Goal: Task Accomplishment & Management: Use online tool/utility

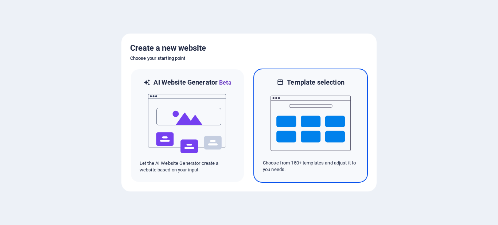
click at [314, 104] on img at bounding box center [311, 123] width 80 height 73
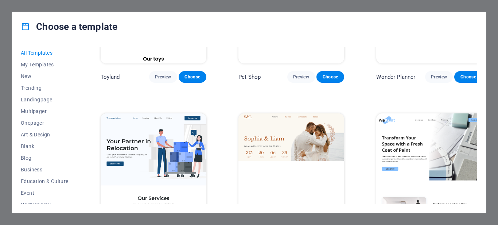
scroll to position [583, 0]
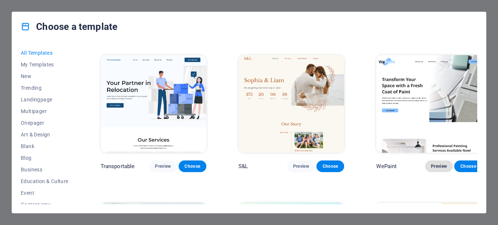
click at [431, 163] on span "Preview" at bounding box center [439, 166] width 16 height 6
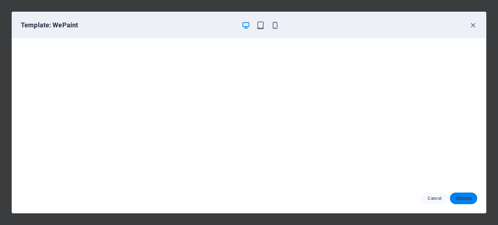
click at [462, 198] on span "Choose" at bounding box center [464, 198] width 16 height 6
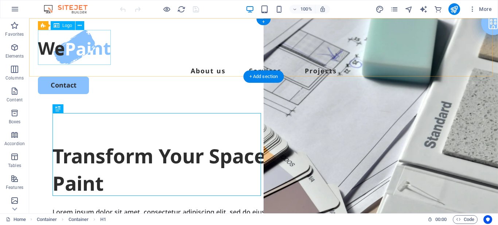
click at [67, 46] on div at bounding box center [263, 47] width 451 height 35
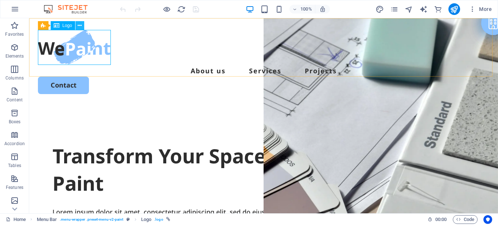
click at [78, 24] on icon at bounding box center [80, 26] width 4 height 8
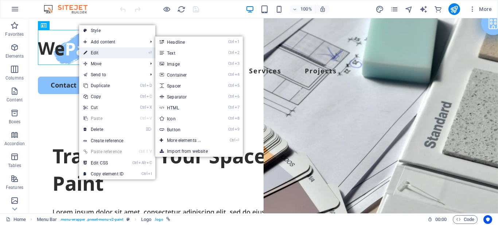
click at [105, 52] on link "⏎ Edit" at bounding box center [103, 52] width 49 height 11
select select "px"
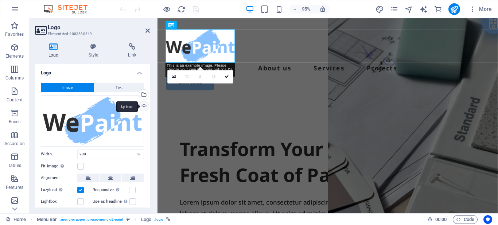
click at [142, 107] on div "Upload" at bounding box center [143, 106] width 11 height 11
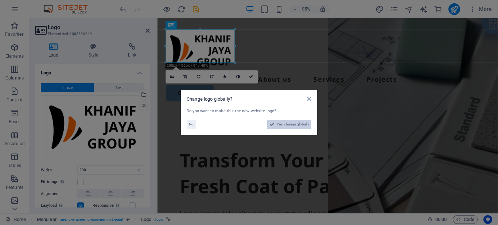
click at [291, 125] on span "Yes, change globally" at bounding box center [293, 124] width 32 height 9
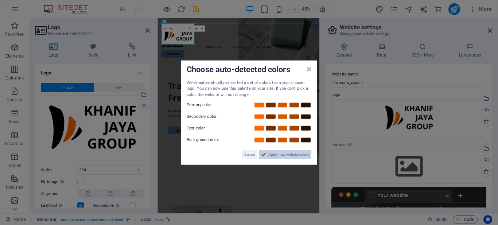
click at [276, 156] on span "Apply new website colors" at bounding box center [288, 154] width 41 height 9
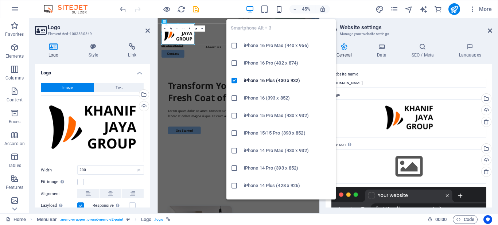
click at [277, 10] on icon "button" at bounding box center [279, 9] width 8 height 8
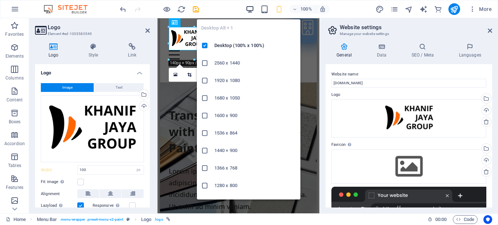
click at [250, 13] on icon "button" at bounding box center [250, 9] width 8 height 8
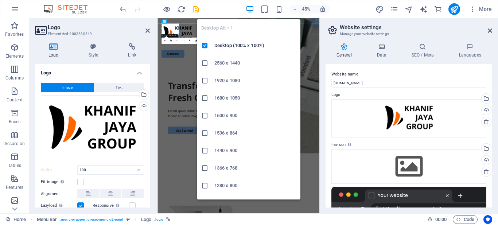
type input "200"
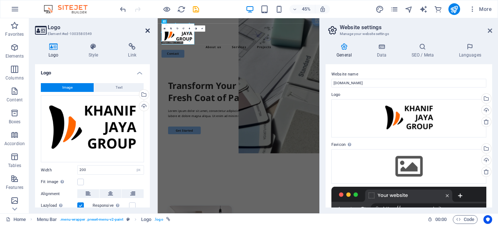
click at [149, 30] on icon at bounding box center [147, 31] width 4 height 6
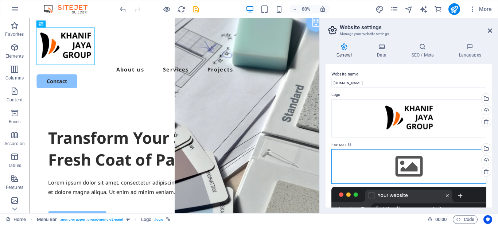
click at [412, 166] on div "Drag files here, click to choose files or select files from Files or our free s…" at bounding box center [408, 166] width 155 height 34
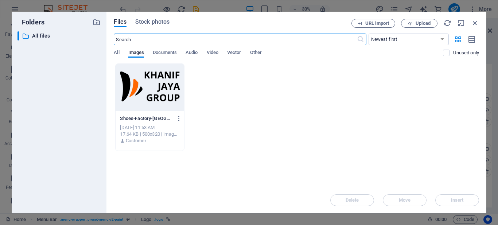
click at [141, 96] on div at bounding box center [150, 87] width 68 height 47
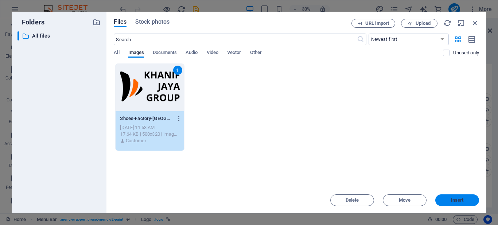
click at [451, 198] on span "Insert" at bounding box center [457, 200] width 13 height 4
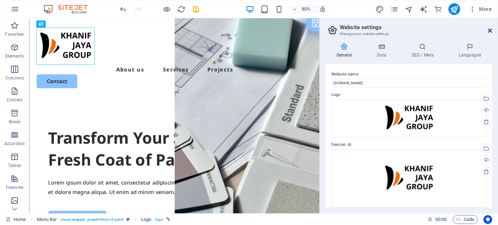
click at [491, 30] on icon at bounding box center [490, 31] width 4 height 6
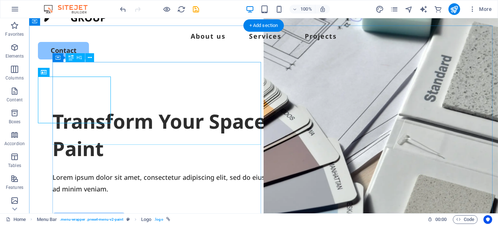
scroll to position [36, 0]
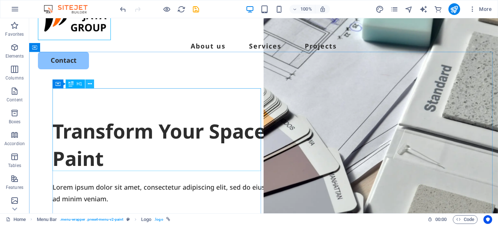
click at [88, 83] on icon at bounding box center [90, 84] width 4 height 8
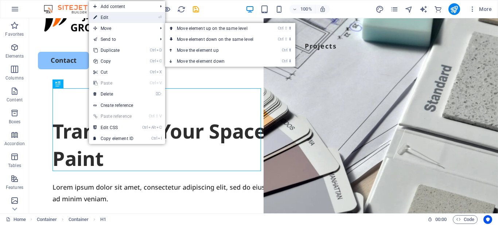
click at [109, 18] on link "⏎ Edit" at bounding box center [113, 17] width 49 height 11
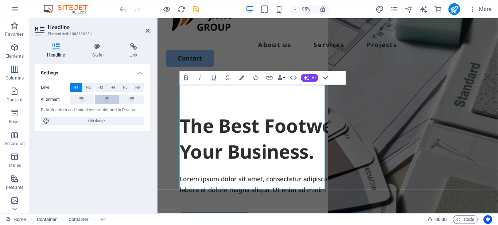
click at [106, 100] on icon at bounding box center [106, 99] width 5 height 9
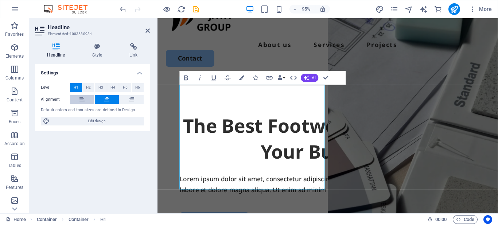
click at [83, 99] on icon at bounding box center [81, 99] width 5 height 9
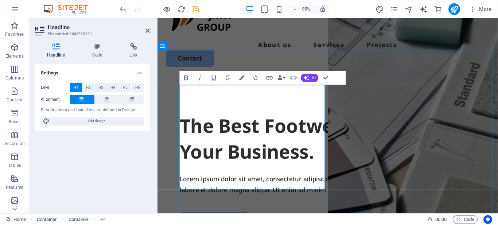
click at [225, 117] on h1 "The Best Footwear Supplier For Your Business." at bounding box center [337, 144] width 312 height 55
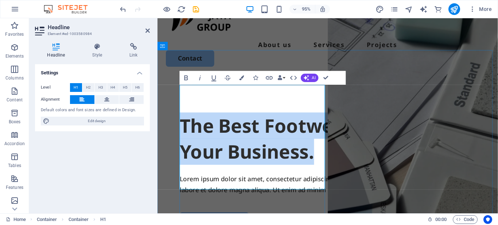
click at [200, 129] on h1 "The Best Footwear Supplier For Your Business." at bounding box center [337, 144] width 312 height 55
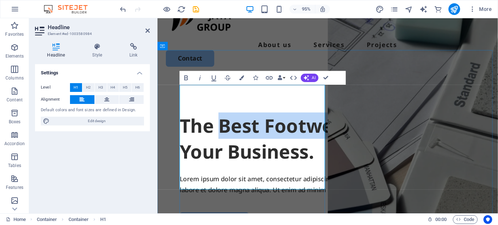
drag, startPoint x: 224, startPoint y: 104, endPoint x: 261, endPoint y: 152, distance: 61.2
click at [261, 152] on h1 "The Best Footwear Supplier For Your Business." at bounding box center [337, 144] width 312 height 55
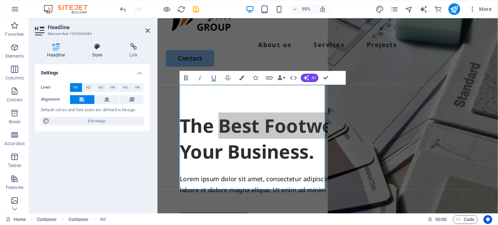
click at [100, 47] on icon at bounding box center [97, 46] width 34 height 7
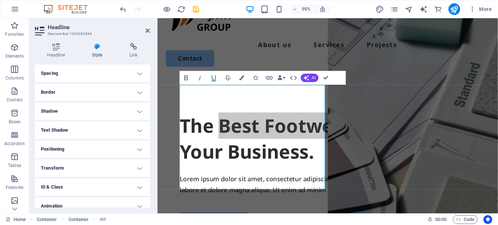
scroll to position [146, 0]
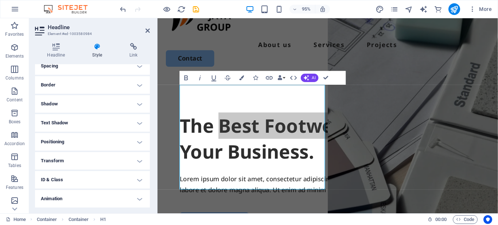
click at [116, 122] on h4 "Text Shadow" at bounding box center [92, 123] width 115 height 18
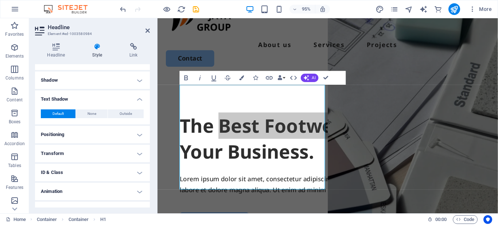
scroll to position [181, 0]
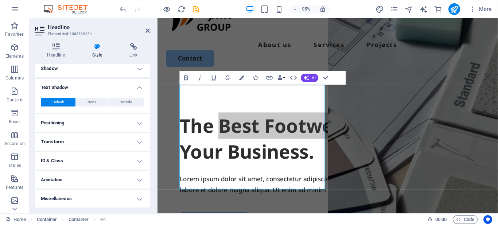
click at [112, 126] on h4 "Positioning" at bounding box center [92, 123] width 115 height 18
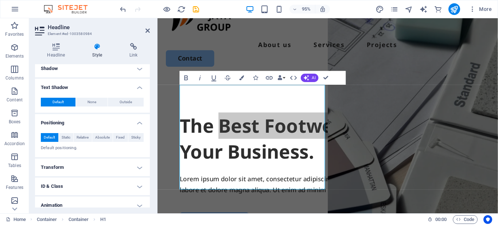
click at [125, 166] on h4 "Transform" at bounding box center [92, 168] width 115 height 18
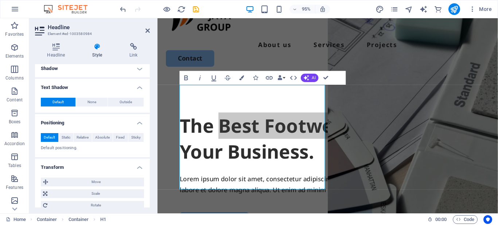
scroll to position [254, 0]
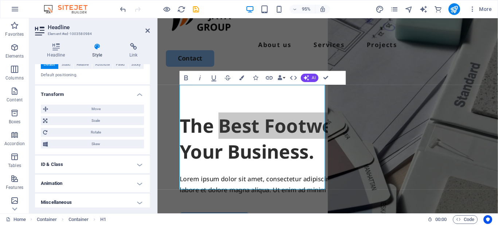
click at [122, 165] on h4 "ID & Class" at bounding box center [92, 165] width 115 height 18
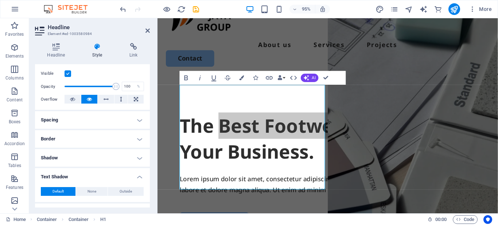
scroll to position [109, 0]
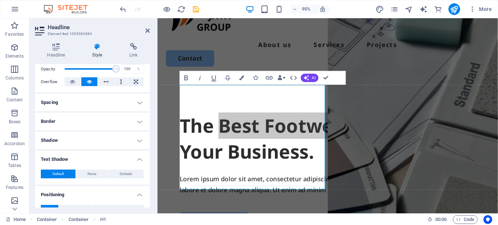
click at [139, 159] on h4 "Text Shadow" at bounding box center [92, 157] width 115 height 13
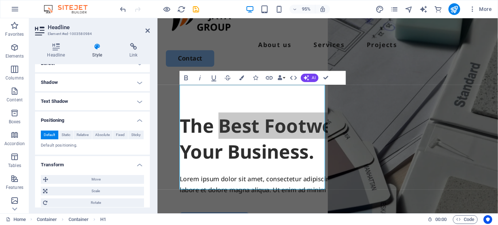
scroll to position [146, 0]
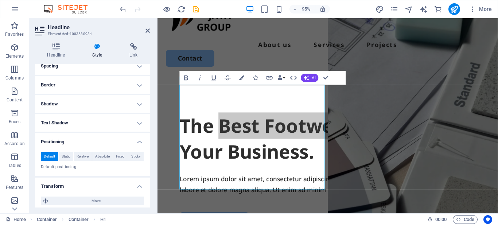
click at [138, 142] on h4 "Positioning" at bounding box center [92, 139] width 115 height 13
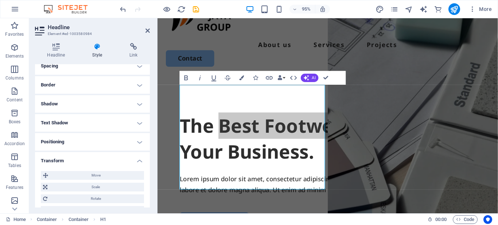
click at [138, 158] on h4 "Transform" at bounding box center [92, 158] width 115 height 13
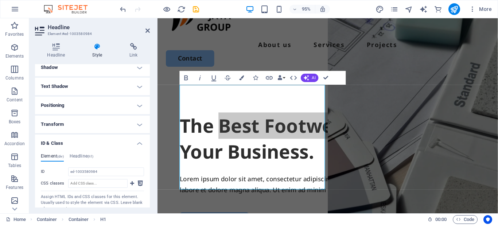
scroll to position [219, 0]
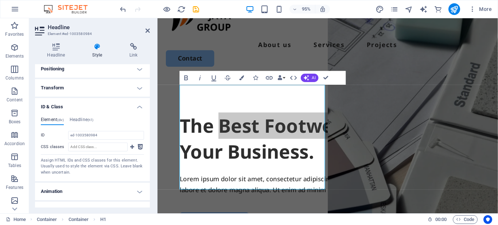
click at [138, 108] on h4 "ID & Class" at bounding box center [92, 104] width 115 height 13
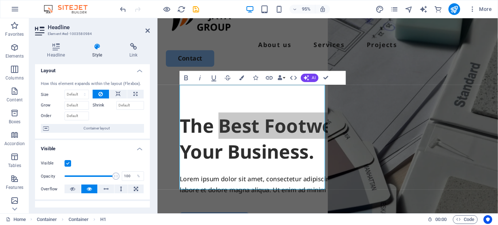
scroll to position [0, 0]
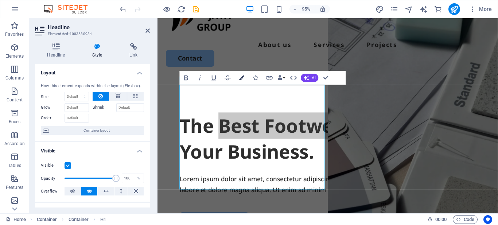
click at [240, 78] on icon "button" at bounding box center [241, 77] width 5 height 5
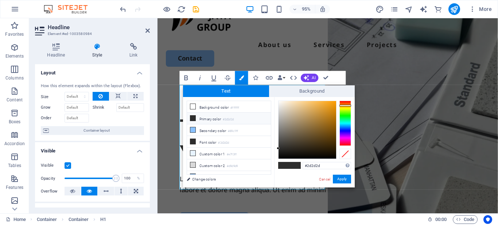
drag, startPoint x: 345, startPoint y: 101, endPoint x: 346, endPoint y: 105, distance: 4.6
click at [346, 105] on div at bounding box center [345, 106] width 12 height 2
drag, startPoint x: 330, startPoint y: 105, endPoint x: 338, endPoint y: 102, distance: 8.7
click at [338, 102] on div at bounding box center [314, 130] width 73 height 58
type input "#f69a05"
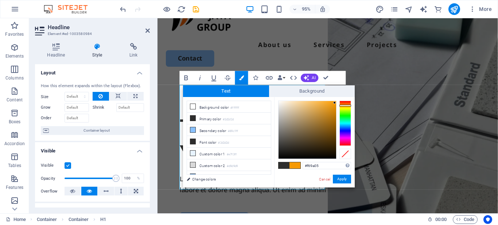
click at [335, 103] on div at bounding box center [334, 102] width 3 height 3
click at [343, 178] on button "Apply" at bounding box center [342, 179] width 18 height 9
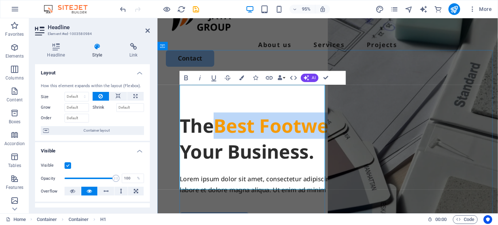
click at [228, 127] on span "Best Footwear Supplier" at bounding box center [330, 130] width 227 height 27
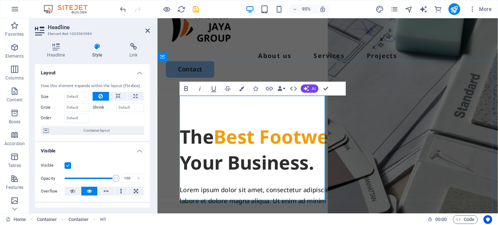
scroll to position [36, 0]
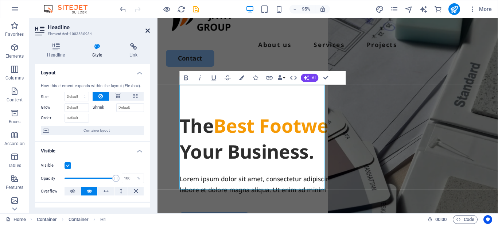
click at [148, 32] on icon at bounding box center [147, 31] width 4 height 6
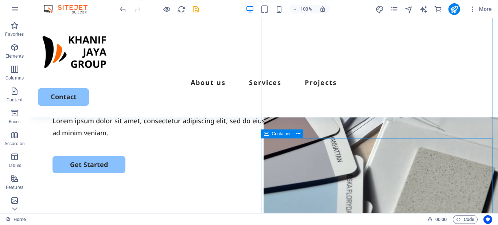
scroll to position [73, 0]
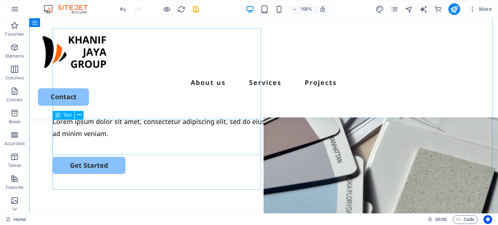
click at [66, 117] on span "Text" at bounding box center [67, 115] width 8 height 4
click at [79, 115] on icon at bounding box center [79, 115] width 4 height 8
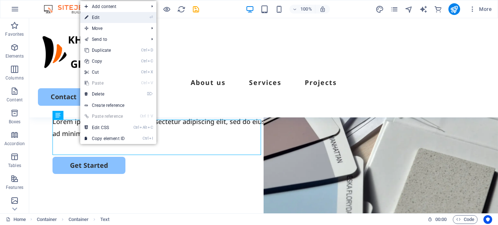
click at [120, 20] on link "⏎ Edit" at bounding box center [104, 17] width 49 height 11
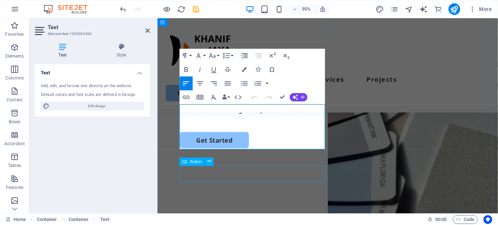
scroll to position [70, 0]
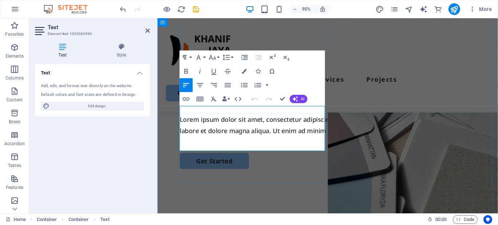
click at [257, 142] on p "Lorem ipsum dolor sit amet, consectetur adipiscing elit, sed do eiusmod tempor …" at bounding box center [337, 130] width 312 height 24
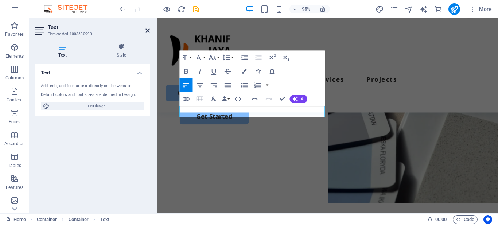
click at [148, 32] on icon at bounding box center [147, 31] width 4 height 6
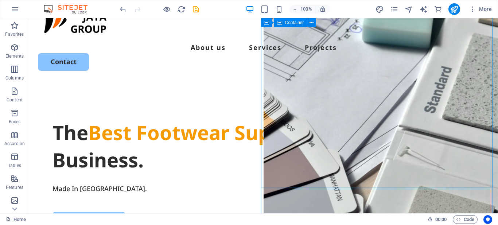
scroll to position [0, 0]
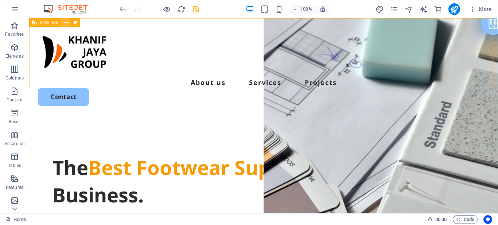
click at [65, 22] on icon at bounding box center [67, 23] width 4 height 8
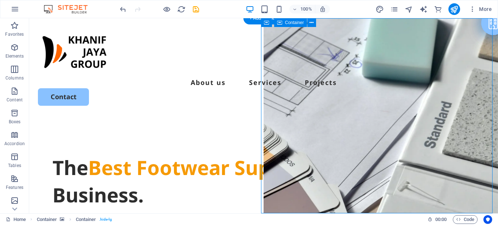
click at [309, 22] on icon at bounding box center [307, 23] width 5 height 8
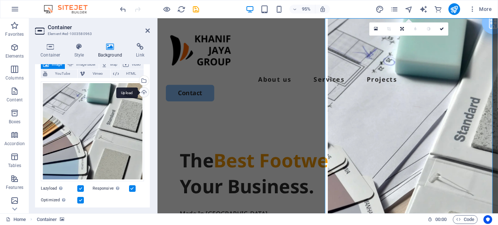
scroll to position [36, 0]
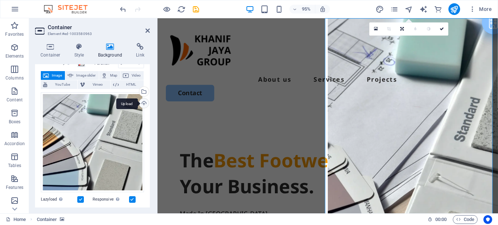
click at [141, 103] on div "Upload" at bounding box center [143, 103] width 11 height 11
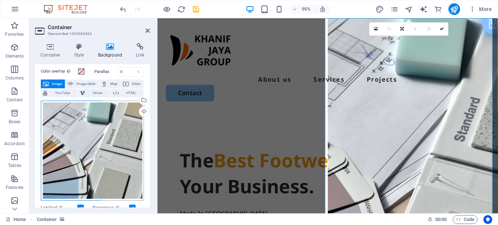
scroll to position [0, 0]
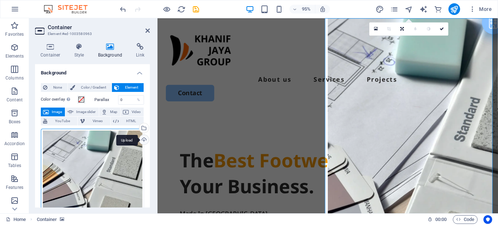
click at [141, 141] on div "Upload" at bounding box center [143, 140] width 11 height 11
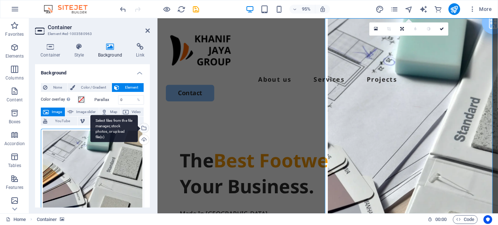
click at [143, 128] on div "Select files from the file manager, stock photos, or upload file(s)" at bounding box center [143, 128] width 11 height 11
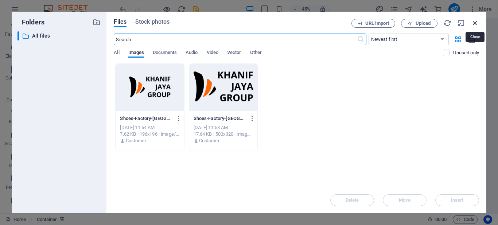
click at [472, 23] on icon "button" at bounding box center [475, 23] width 8 height 8
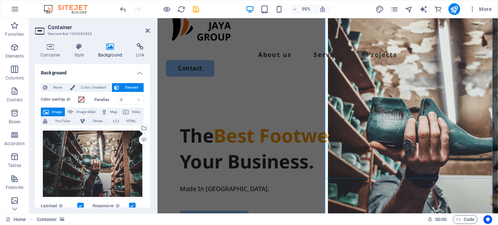
scroll to position [36, 0]
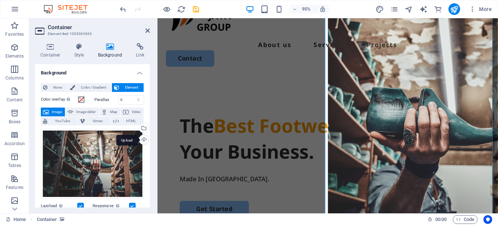
click at [140, 139] on div "Upload" at bounding box center [143, 140] width 11 height 11
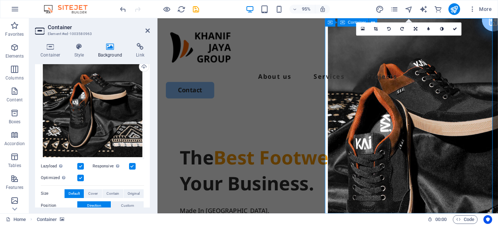
scroll to position [0, 0]
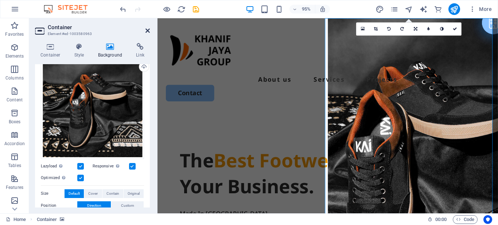
click at [148, 31] on icon at bounding box center [147, 31] width 4 height 6
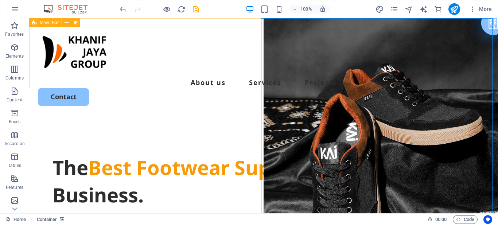
click at [49, 22] on span "Menu Bar" at bounding box center [49, 22] width 19 height 4
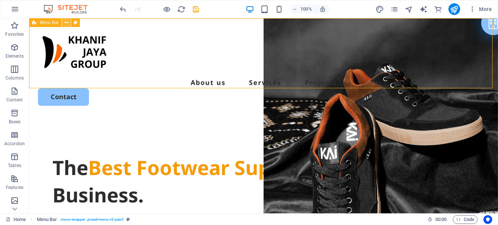
click at [65, 23] on icon at bounding box center [67, 23] width 4 height 8
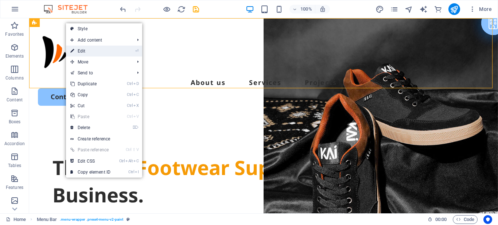
click at [83, 51] on link "⏎ Edit" at bounding box center [90, 51] width 49 height 11
select select "header"
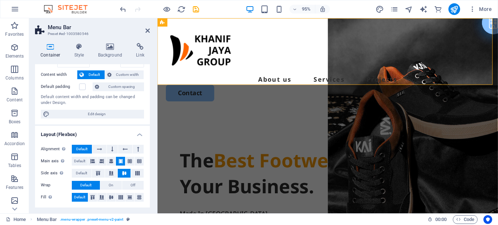
scroll to position [73, 0]
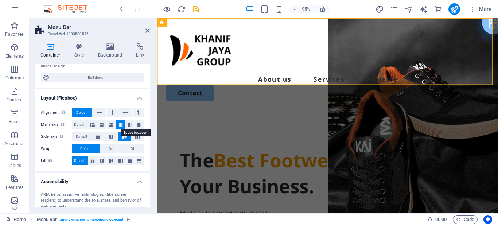
click at [118, 124] on icon at bounding box center [120, 124] width 4 height 9
click at [119, 123] on icon at bounding box center [120, 124] width 4 height 9
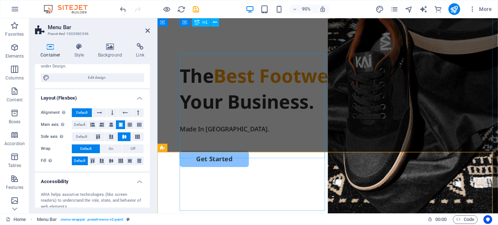
scroll to position [0, 0]
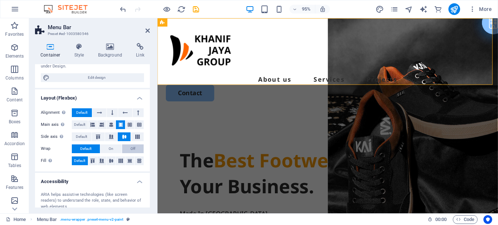
click at [137, 147] on button "Off" at bounding box center [133, 148] width 22 height 9
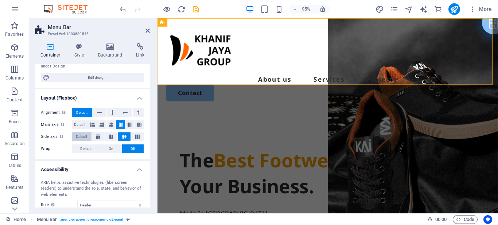
click at [80, 136] on span "Default" at bounding box center [81, 136] width 11 height 9
click at [125, 137] on icon at bounding box center [124, 137] width 9 height 4
click at [86, 136] on span "Default" at bounding box center [81, 136] width 11 height 9
click at [126, 137] on icon at bounding box center [124, 137] width 9 height 4
click at [91, 147] on span "Default" at bounding box center [85, 148] width 11 height 9
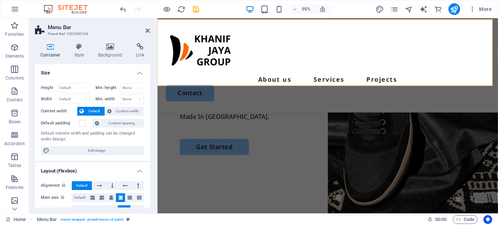
click at [91, 111] on span "Default" at bounding box center [94, 111] width 16 height 9
click at [120, 111] on span "Custom width" at bounding box center [128, 111] width 28 height 9
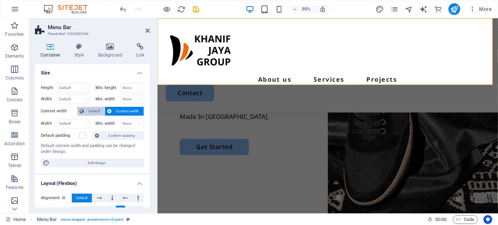
click at [94, 113] on body "shoesupplierindonesia.com Home Favorites Elements Columns Content Boxes Accordi…" at bounding box center [249, 112] width 498 height 225
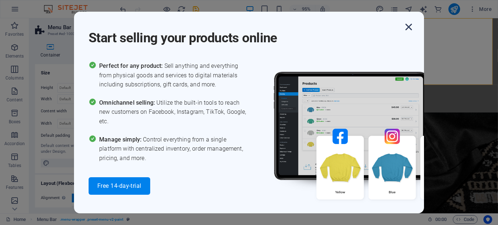
click at [411, 25] on icon "button" at bounding box center [408, 26] width 13 height 13
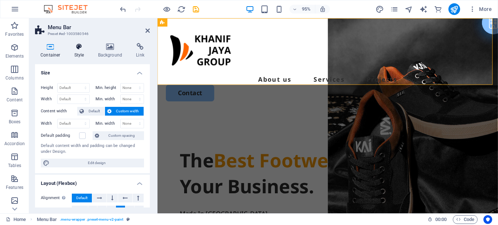
click at [78, 52] on h4 "Style" at bounding box center [81, 50] width 24 height 15
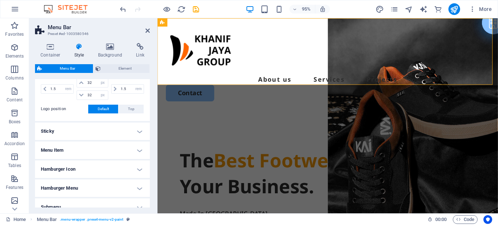
scroll to position [220, 0]
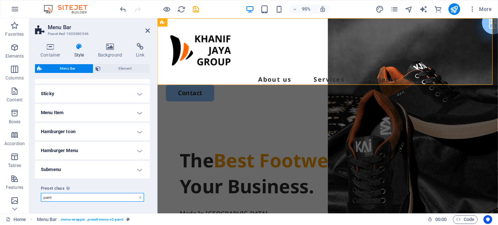
click at [126, 198] on select "paint Add preset class" at bounding box center [92, 197] width 103 height 9
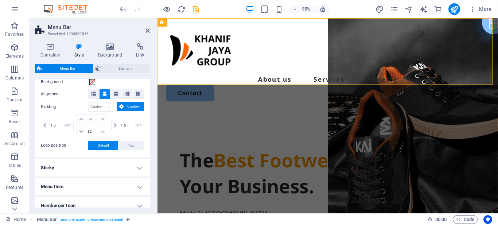
scroll to position [182, 0]
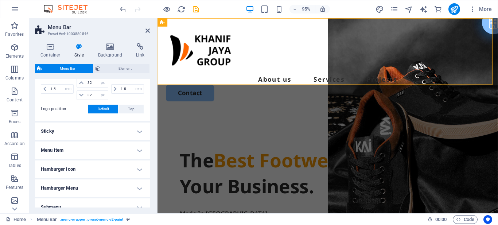
click at [127, 131] on h4 "Sticky" at bounding box center [92, 132] width 115 height 18
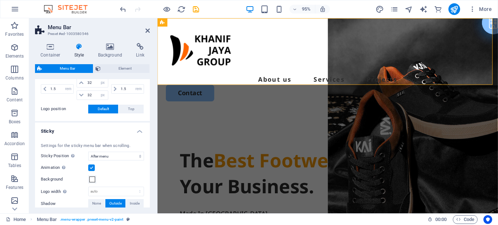
click at [92, 167] on label at bounding box center [91, 167] width 7 height 7
click at [0, 0] on input "Animation Sets a smooth transition when sticky menu appears" at bounding box center [0, 0] width 0 height 0
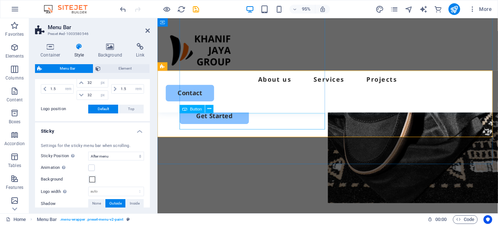
scroll to position [0, 0]
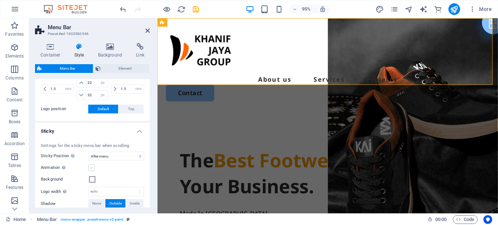
click at [90, 166] on label at bounding box center [91, 167] width 7 height 7
click at [0, 0] on input "Animation Sets a smooth transition when sticky menu appears" at bounding box center [0, 0] width 0 height 0
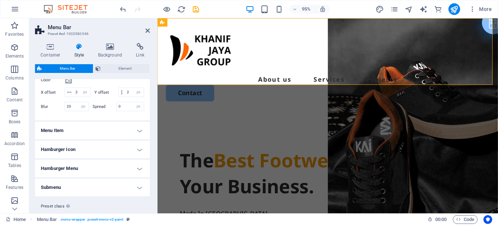
scroll to position [328, 0]
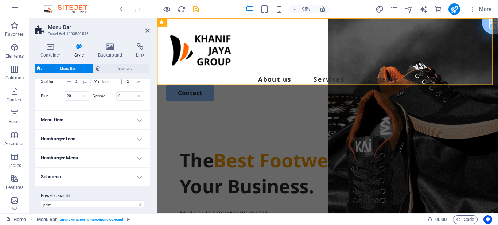
click at [129, 129] on h4 "Menu Item" at bounding box center [92, 120] width 115 height 18
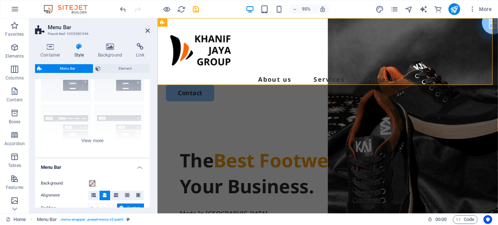
scroll to position [0, 0]
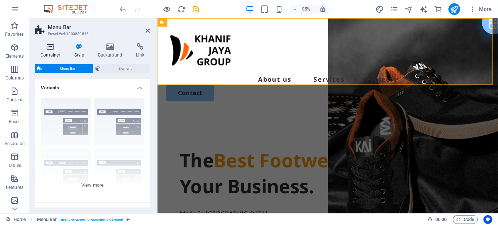
click at [49, 46] on icon at bounding box center [50, 46] width 31 height 7
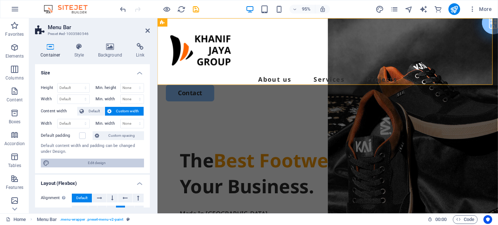
click at [89, 162] on span "Edit design" at bounding box center [97, 163] width 90 height 9
select select "rem"
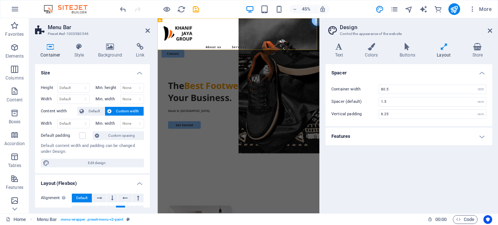
click at [380, 135] on h4 "Features" at bounding box center [409, 137] width 167 height 18
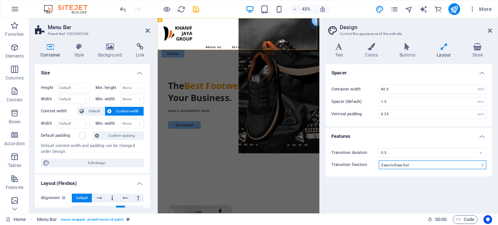
click at [391, 166] on select "Ease Ease In Ease Out Ease In/Ease Out Linear" at bounding box center [433, 164] width 108 height 9
click at [379, 160] on select "Ease Ease In Ease Out Ease In/Ease Out Linear" at bounding box center [433, 164] width 108 height 9
click at [388, 164] on select "Ease Ease In Ease Out Ease In/Ease Out Linear" at bounding box center [433, 164] width 108 height 9
select select "ease-out"
click at [379, 160] on select "Ease Ease In Ease Out Ease In/Ease Out Linear" at bounding box center [433, 164] width 108 height 9
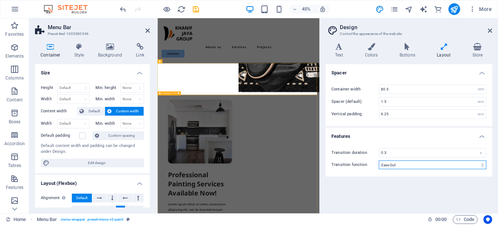
scroll to position [109, 0]
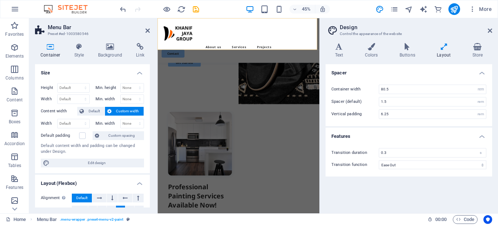
click at [444, 51] on h4 "Layout" at bounding box center [445, 50] width 35 height 15
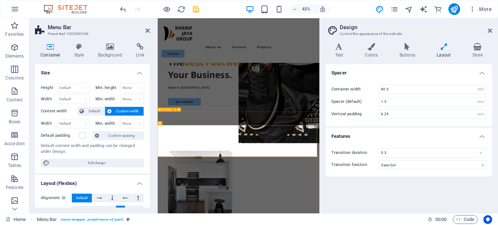
scroll to position [0, 0]
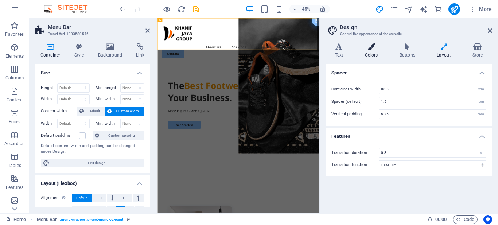
click at [369, 50] on icon at bounding box center [371, 46] width 32 height 7
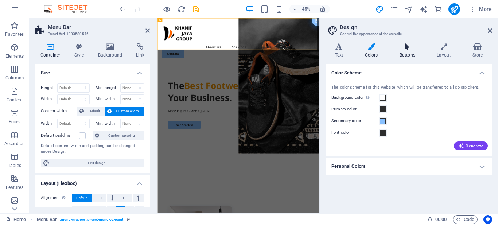
click at [403, 47] on icon at bounding box center [407, 46] width 34 height 7
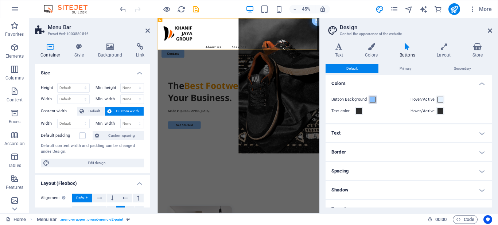
click at [374, 98] on span at bounding box center [373, 100] width 6 height 6
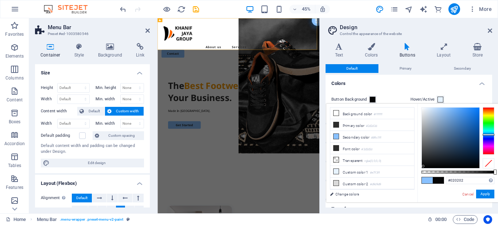
type input "#000000"
drag, startPoint x: 428, startPoint y: 158, endPoint x: 418, endPoint y: 180, distance: 24.5
click at [418, 179] on div "#000000 Supported formats #0852ed rgb(8, 82, 237) rgba(8, 82, 237, 90%) hsv(221…" at bounding box center [457, 206] width 81 height 205
click at [416, 87] on h4 "Colors" at bounding box center [409, 81] width 167 height 13
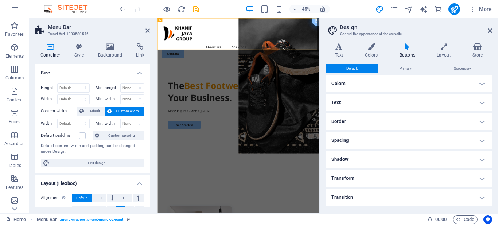
click at [365, 86] on h4 "Colors" at bounding box center [409, 84] width 167 height 18
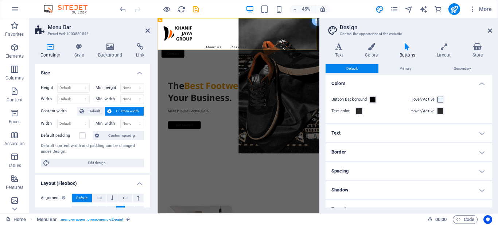
click at [358, 132] on h4 "Text" at bounding box center [409, 133] width 167 height 18
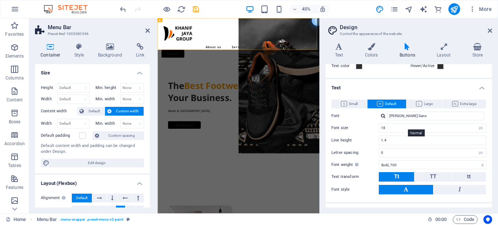
scroll to position [36, 0]
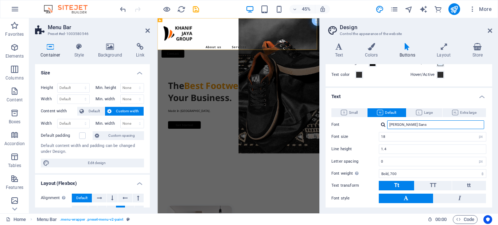
click at [404, 126] on input "[PERSON_NAME] Sans" at bounding box center [435, 124] width 97 height 9
click at [407, 123] on input "[PERSON_NAME] Sans" at bounding box center [435, 124] width 97 height 9
type input "N"
type input "open sans"
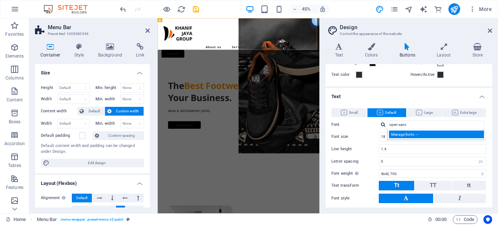
click at [409, 132] on div "Manage fonts →" at bounding box center [437, 135] width 96 height 8
select select "popularity"
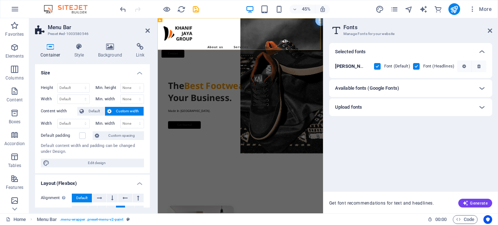
click at [389, 106] on div "Upload fonts" at bounding box center [404, 107] width 138 height 9
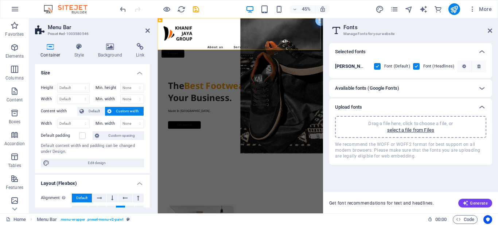
click at [389, 106] on div "Upload fonts" at bounding box center [404, 107] width 138 height 9
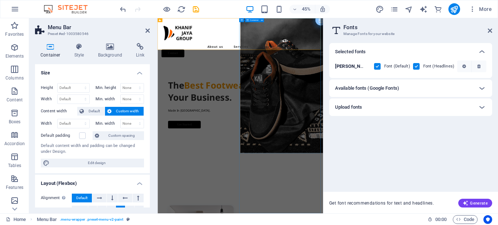
scroll to position [0, 0]
click at [489, 31] on icon at bounding box center [490, 31] width 4 height 6
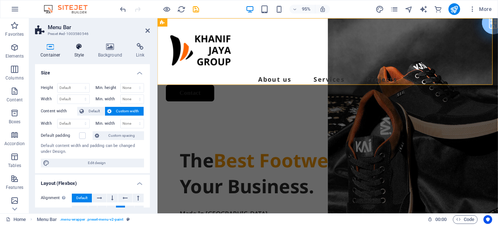
click at [77, 47] on icon at bounding box center [79, 46] width 21 height 7
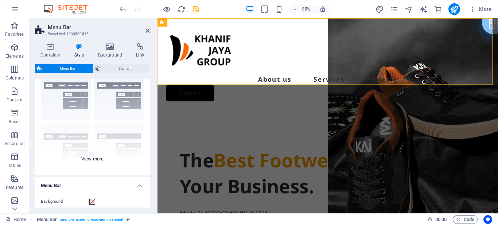
scroll to position [36, 0]
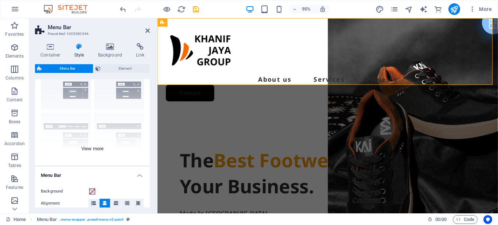
click at [92, 148] on div "Border Centered Default Fixed Loki Trigger Wide XXL" at bounding box center [92, 110] width 115 height 109
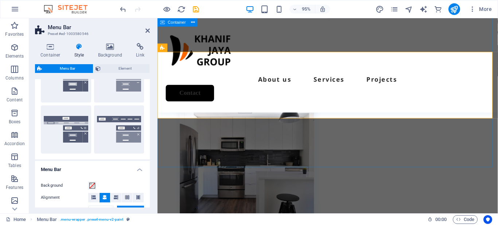
scroll to position [0, 0]
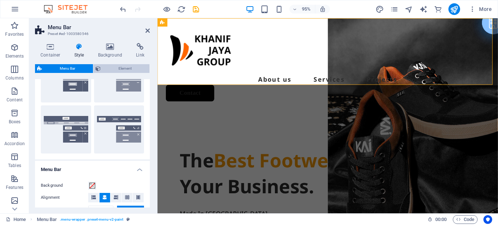
click at [123, 70] on span "Element" at bounding box center [125, 68] width 44 height 9
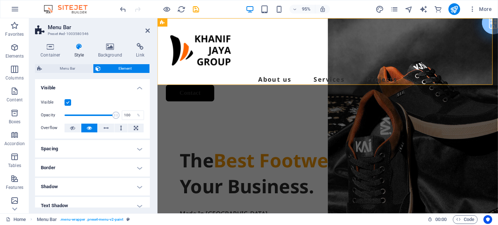
click at [69, 103] on label at bounding box center [68, 102] width 7 height 7
click at [0, 0] on input "Visible" at bounding box center [0, 0] width 0 height 0
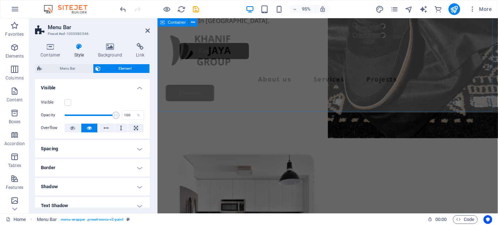
scroll to position [182, 0]
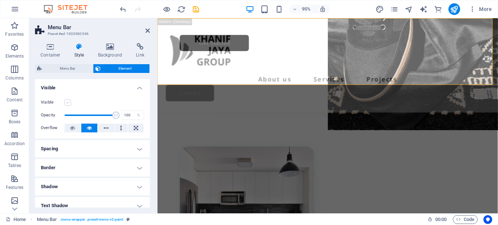
click at [66, 102] on label at bounding box center [68, 102] width 7 height 7
click at [0, 0] on input "Visible" at bounding box center [0, 0] width 0 height 0
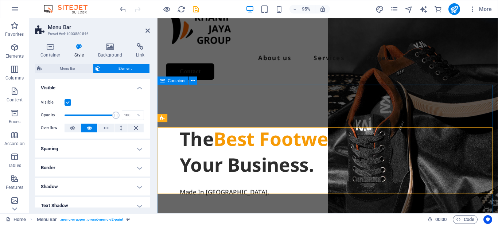
scroll to position [0, 0]
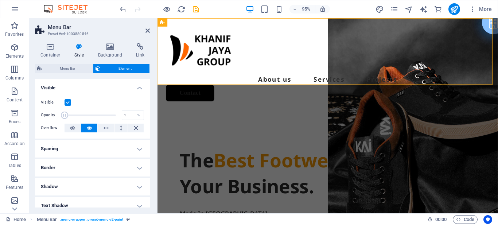
drag, startPoint x: 112, startPoint y: 115, endPoint x: 53, endPoint y: 116, distance: 59.1
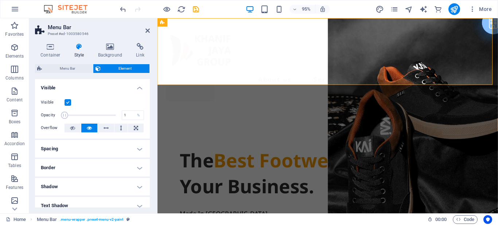
click at [53, 116] on div "Opacity 1 %" at bounding box center [92, 115] width 103 height 11
type input "100"
drag, startPoint x: 65, startPoint y: 116, endPoint x: 131, endPoint y: 116, distance: 66.4
click at [131, 116] on div "Opacity 100 %" at bounding box center [92, 115] width 103 height 11
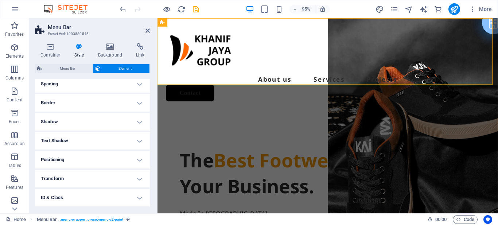
scroll to position [73, 0]
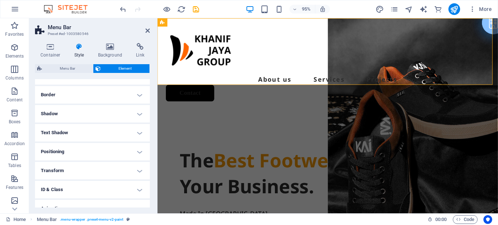
click at [133, 148] on h4 "Positioning" at bounding box center [92, 152] width 115 height 18
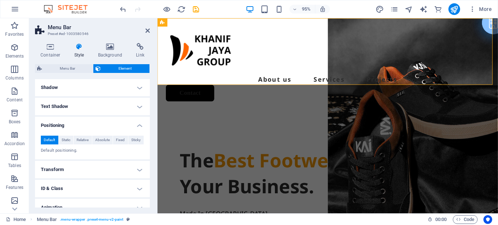
scroll to position [109, 0]
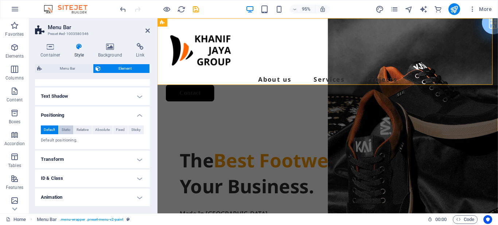
click at [69, 129] on span "Static" at bounding box center [66, 129] width 9 height 9
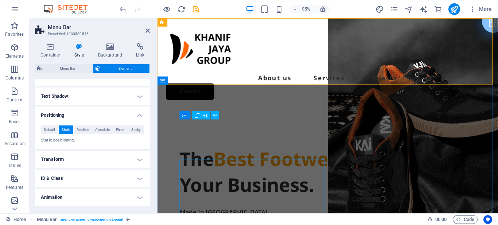
scroll to position [0, 0]
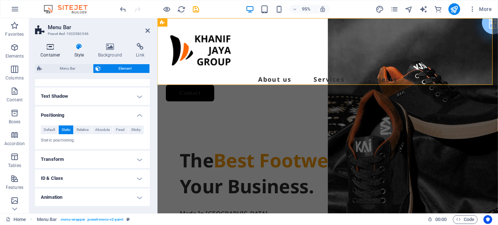
click at [50, 50] on icon at bounding box center [50, 46] width 31 height 7
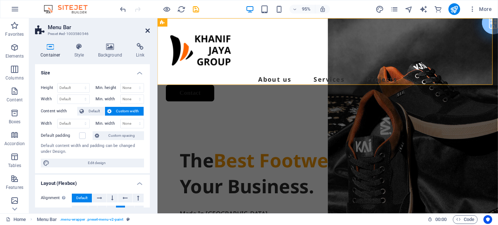
click at [147, 31] on icon at bounding box center [147, 31] width 4 height 6
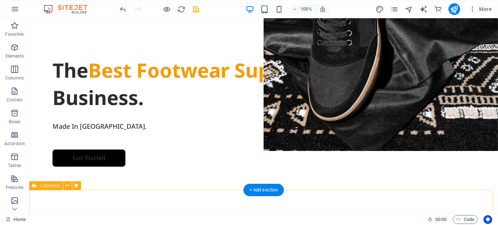
scroll to position [179, 0]
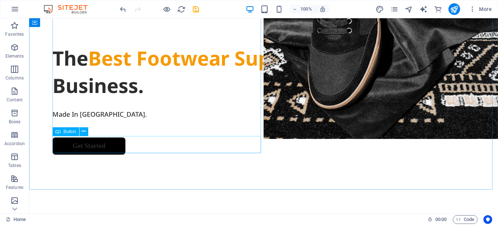
click at [65, 132] on span "Button" at bounding box center [69, 131] width 13 height 4
click at [84, 133] on icon at bounding box center [84, 132] width 4 height 8
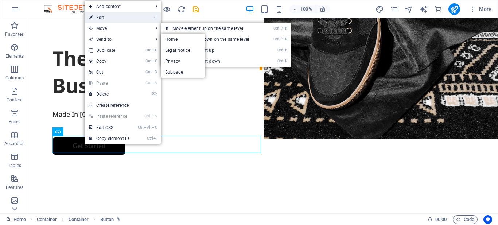
click at [103, 18] on link "⏎ Edit" at bounding box center [109, 17] width 49 height 11
select select "px"
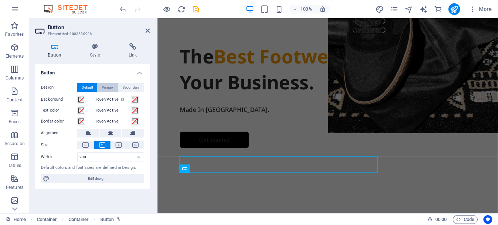
scroll to position [152, 0]
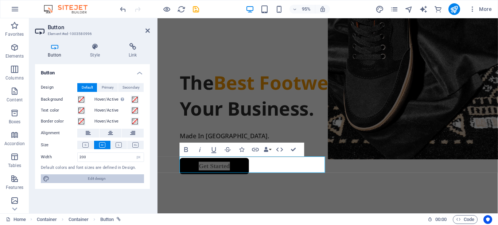
click at [111, 181] on span "Edit design" at bounding box center [97, 178] width 90 height 9
select select "px"
select select "700"
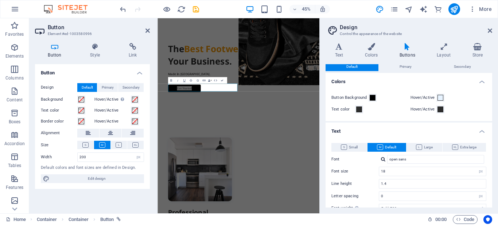
scroll to position [0, 0]
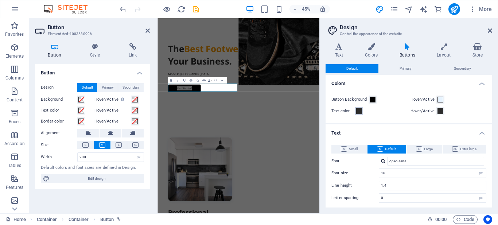
click at [359, 109] on span at bounding box center [359, 111] width 6 height 6
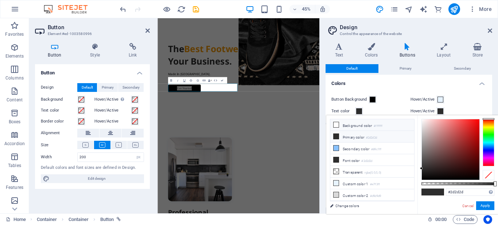
click at [336, 125] on icon at bounding box center [336, 124] width 5 height 5
type input "#ffffff"
click at [386, 107] on div "Text color" at bounding box center [369, 111] width 76 height 9
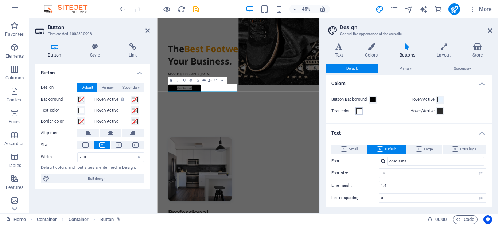
click at [360, 112] on span at bounding box center [359, 111] width 6 height 6
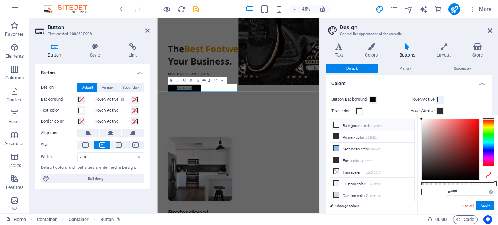
click at [336, 125] on icon at bounding box center [336, 124] width 5 height 5
click at [387, 111] on div "Text color" at bounding box center [369, 111] width 76 height 9
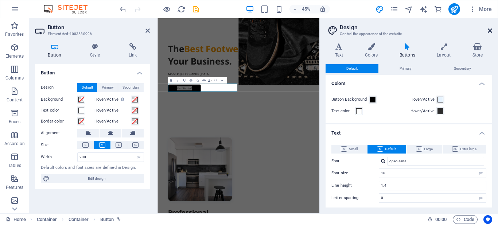
drag, startPoint x: 492, startPoint y: 34, endPoint x: 351, endPoint y: 16, distance: 141.5
click at [492, 34] on link at bounding box center [490, 31] width 4 height 6
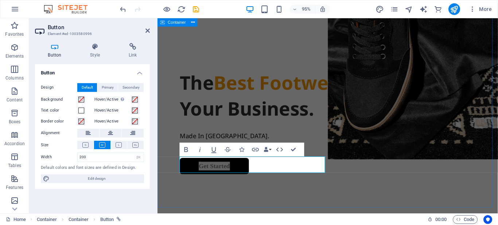
click at [229, 197] on div "The Best Footwear Supplier For Your Business. Made In Indonesia. Get Started" at bounding box center [337, 106] width 358 height 281
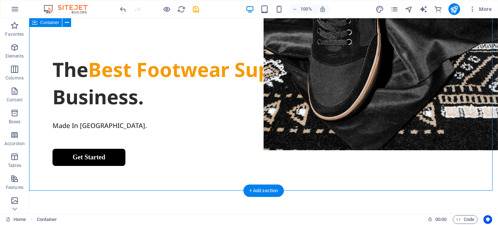
scroll to position [179, 0]
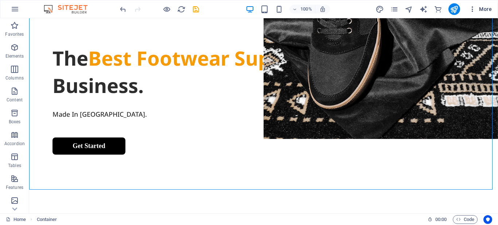
click at [485, 10] on span "More" at bounding box center [480, 8] width 23 height 7
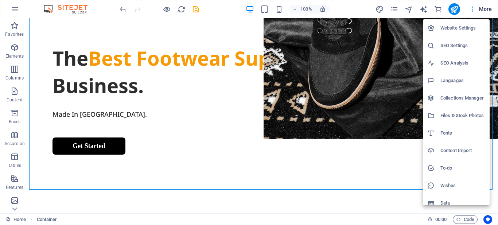
click at [485, 10] on div at bounding box center [249, 112] width 498 height 225
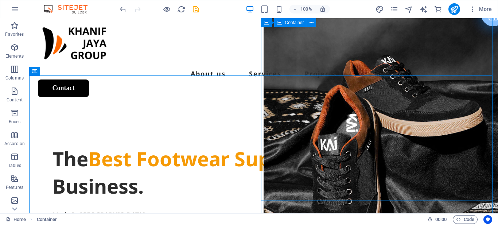
scroll to position [0, 0]
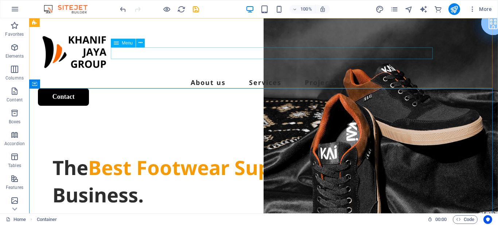
click at [117, 43] on icon at bounding box center [116, 43] width 5 height 9
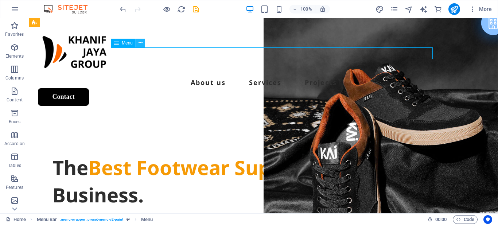
click at [141, 43] on icon at bounding box center [141, 43] width 4 height 8
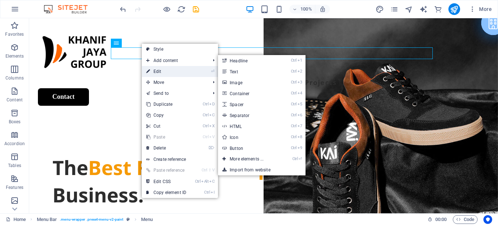
click at [157, 72] on link "⏎ Edit" at bounding box center [166, 71] width 49 height 11
select select
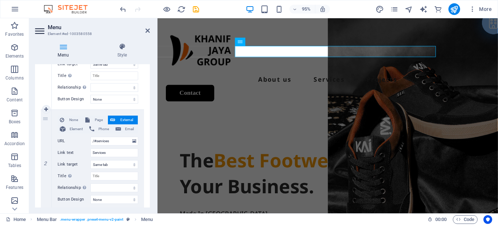
scroll to position [146, 0]
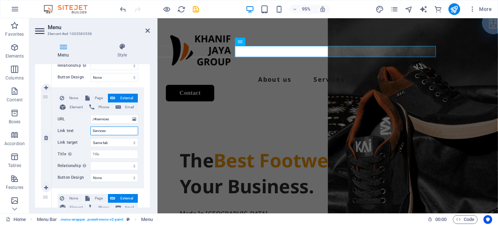
drag, startPoint x: 111, startPoint y: 131, endPoint x: 92, endPoint y: 132, distance: 18.6
click at [92, 132] on input "Services" at bounding box center [114, 131] width 48 height 9
type input "Product"
select select
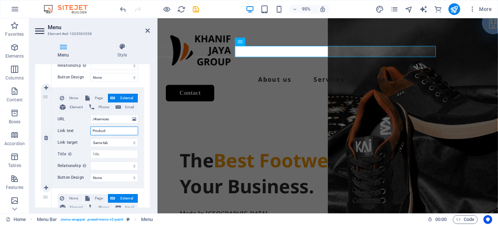
select select
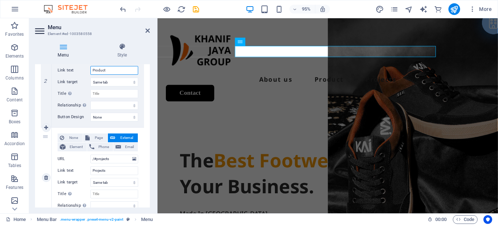
scroll to position [219, 0]
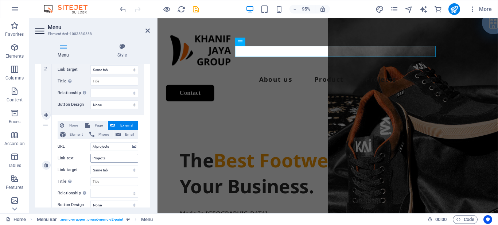
type input "Product"
drag, startPoint x: 110, startPoint y: 159, endPoint x: 88, endPoint y: 160, distance: 22.6
click at [88, 160] on div "Link text Projects" at bounding box center [98, 158] width 81 height 9
type input "Contact"
select select
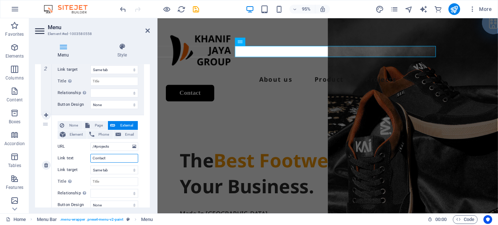
select select
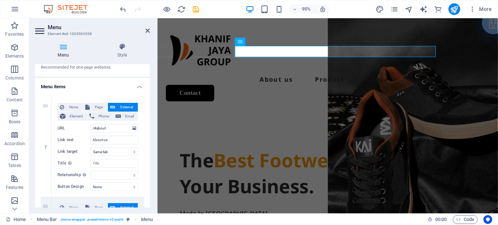
scroll to position [0, 0]
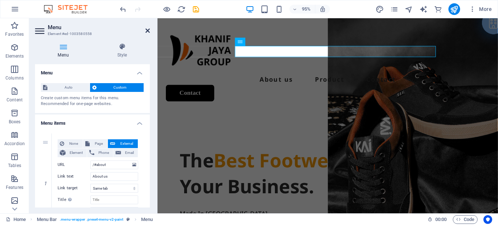
type input "Contact"
click at [149, 31] on icon at bounding box center [147, 31] width 4 height 6
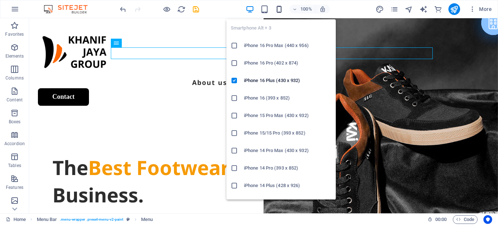
click at [277, 11] on icon "button" at bounding box center [279, 9] width 8 height 8
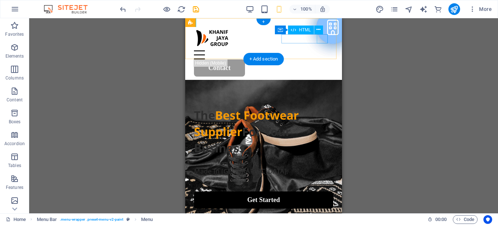
click at [322, 50] on div "Menu" at bounding box center [263, 54] width 139 height 9
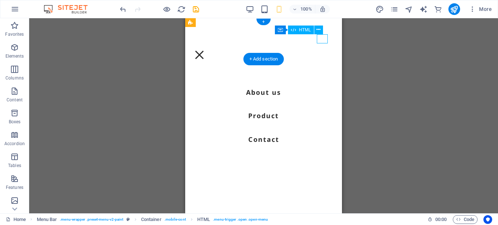
click at [205, 50] on div "Menu" at bounding box center [199, 54] width 11 height 9
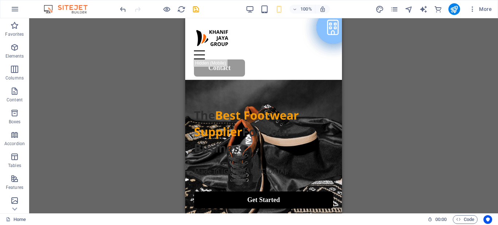
drag, startPoint x: 339, startPoint y: 169, endPoint x: 533, endPoint y: 42, distance: 231.5
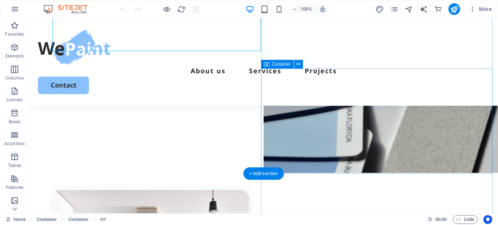
scroll to position [146, 0]
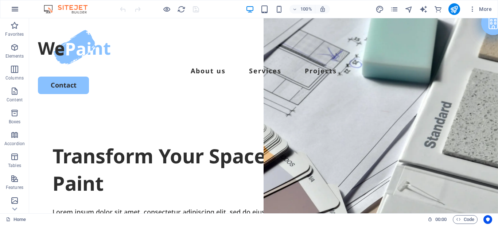
click at [13, 9] on icon "button" at bounding box center [15, 9] width 9 height 9
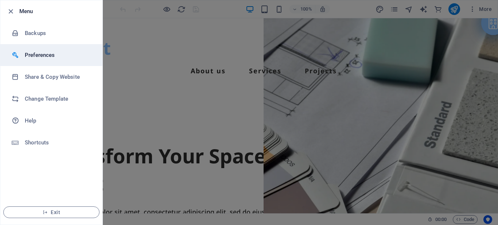
click at [33, 53] on h6 "Preferences" at bounding box center [58, 55] width 67 height 9
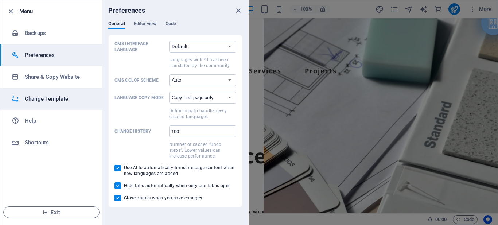
click at [41, 93] on li "Change Template" at bounding box center [51, 99] width 102 height 22
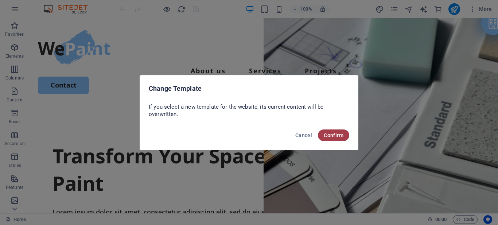
click at [335, 138] on button "Confirm" at bounding box center [333, 135] width 31 height 12
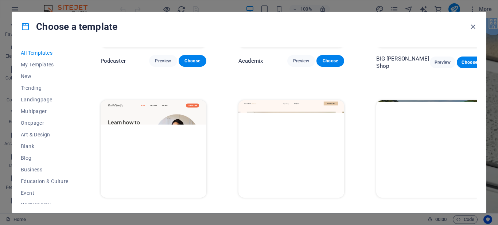
scroll to position [984, 0]
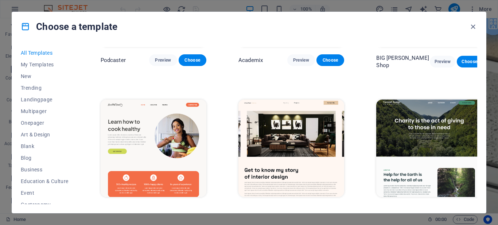
click at [431, 207] on span "Preview" at bounding box center [439, 210] width 16 height 6
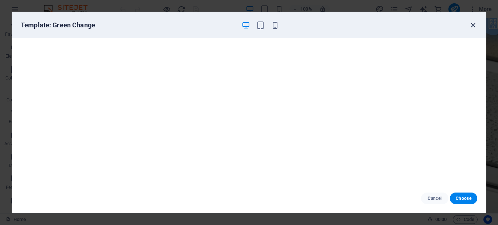
click at [471, 25] on icon "button" at bounding box center [473, 25] width 8 height 8
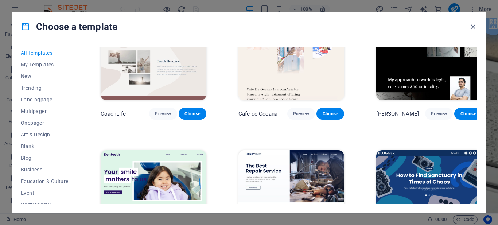
scroll to position [2297, 0]
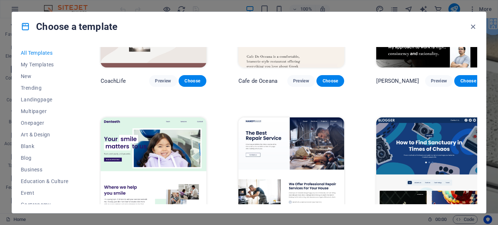
click at [298, 225] on span "Preview" at bounding box center [301, 228] width 16 height 6
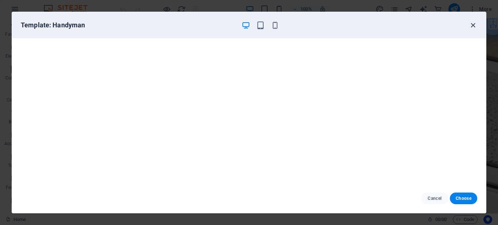
click at [472, 27] on icon "button" at bounding box center [473, 25] width 8 height 8
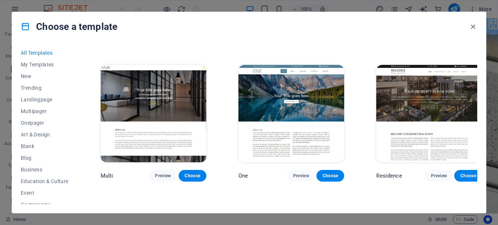
scroll to position [6672, 0]
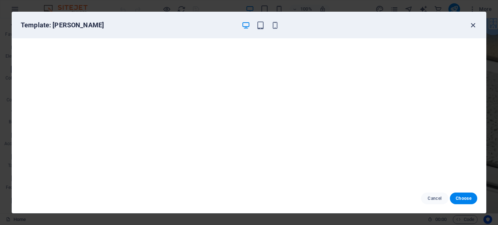
click at [472, 27] on icon "button" at bounding box center [473, 25] width 8 height 8
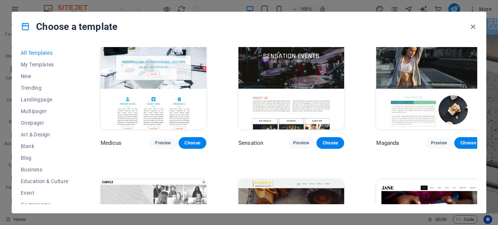
scroll to position [6964, 0]
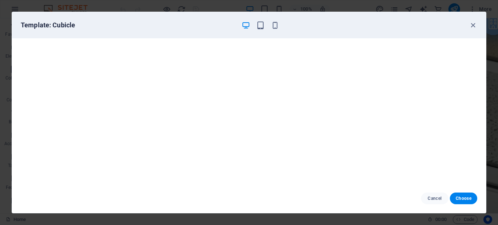
scroll to position [2, 0]
click at [470, 26] on icon "button" at bounding box center [473, 25] width 8 height 8
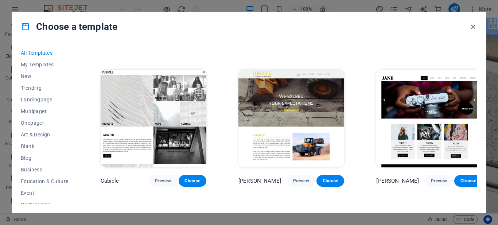
scroll to position [7110, 0]
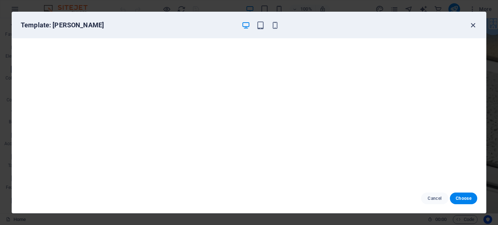
click at [473, 25] on icon "button" at bounding box center [473, 25] width 8 height 8
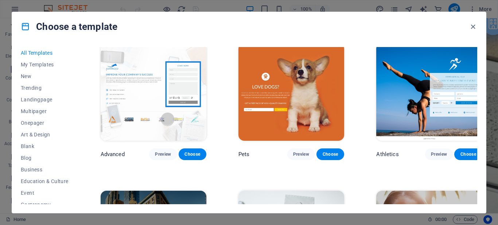
scroll to position [7693, 0]
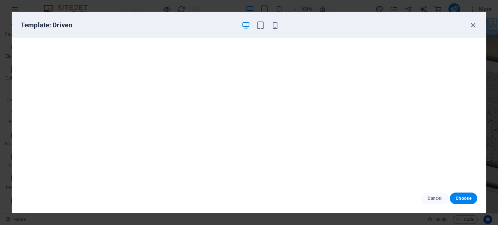
scroll to position [0, 0]
click at [474, 22] on icon "button" at bounding box center [473, 25] width 8 height 8
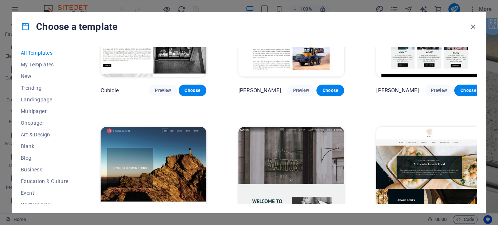
scroll to position [6982, 0]
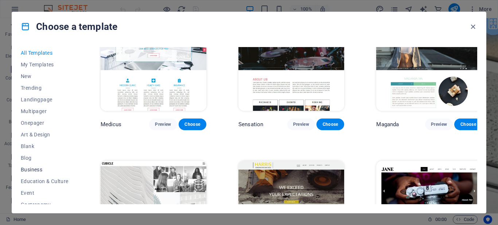
click at [33, 169] on span "Business" at bounding box center [45, 170] width 48 height 6
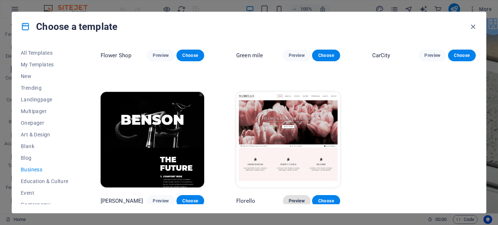
click at [286, 197] on button "Preview" at bounding box center [297, 201] width 28 height 12
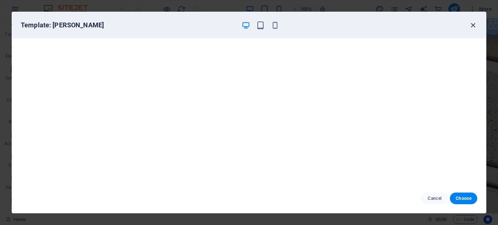
click at [474, 26] on icon "button" at bounding box center [473, 25] width 8 height 8
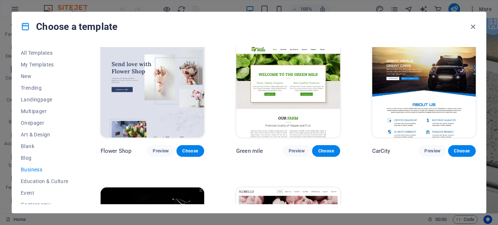
scroll to position [182, 0]
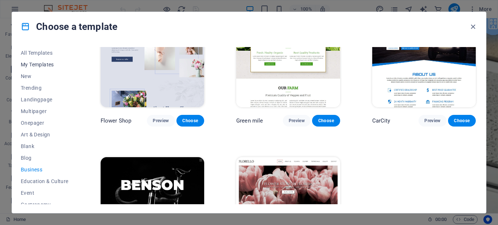
click at [44, 64] on span "My Templates" at bounding box center [45, 65] width 48 height 6
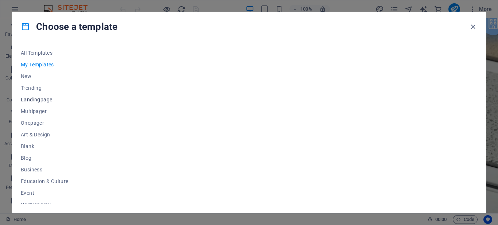
click at [44, 98] on span "Landingpage" at bounding box center [45, 100] width 48 height 6
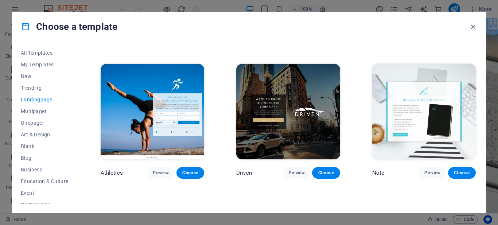
scroll to position [438, 0]
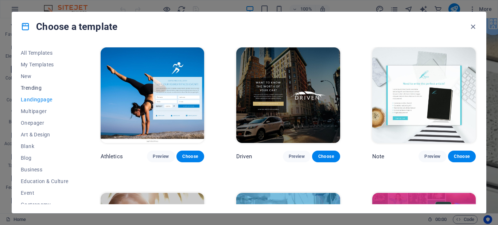
click at [31, 88] on span "Trending" at bounding box center [45, 88] width 48 height 6
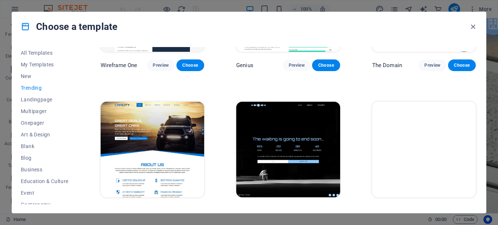
scroll to position [682, 0]
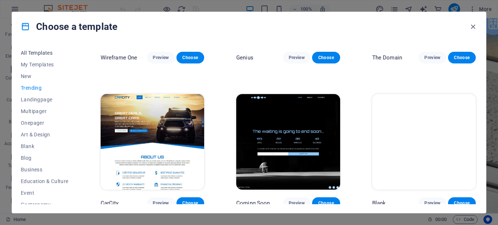
click at [31, 55] on span "All Templates" at bounding box center [45, 53] width 48 height 6
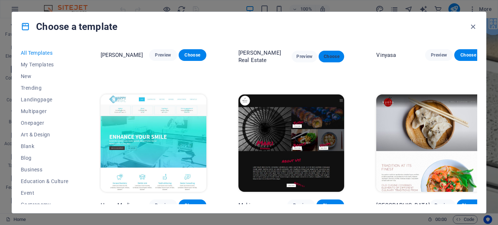
scroll to position [3552, 0]
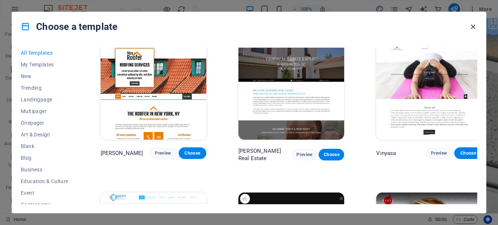
click at [473, 27] on icon "button" at bounding box center [473, 27] width 8 height 8
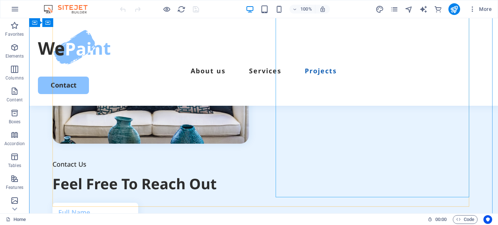
scroll to position [1896, 0]
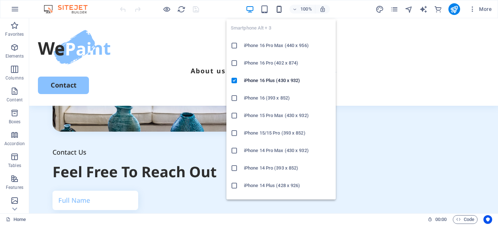
click at [279, 9] on icon "button" at bounding box center [279, 9] width 8 height 8
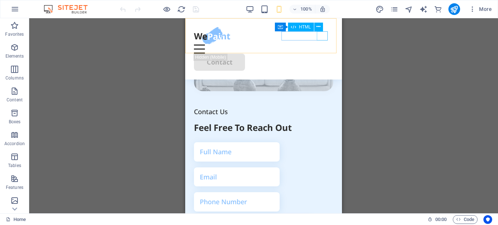
click at [319, 44] on div "Menu" at bounding box center [263, 48] width 139 height 9
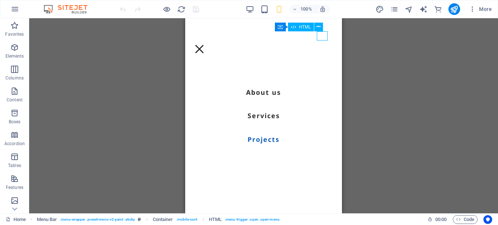
click at [205, 44] on div "Menu" at bounding box center [199, 48] width 11 height 9
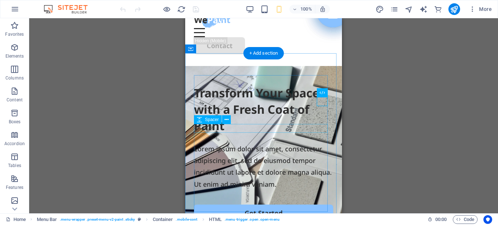
scroll to position [0, 0]
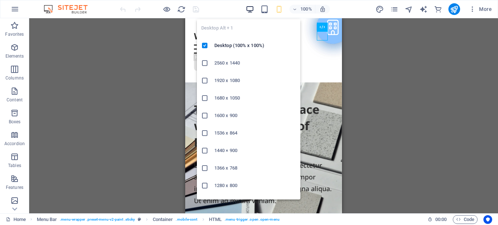
click at [251, 12] on icon "button" at bounding box center [250, 9] width 8 height 8
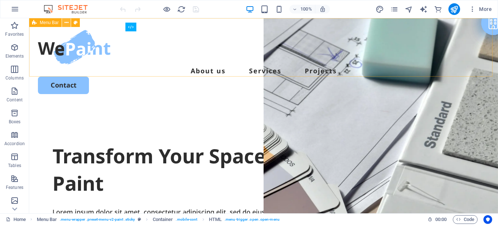
click at [64, 21] on button at bounding box center [66, 22] width 9 height 9
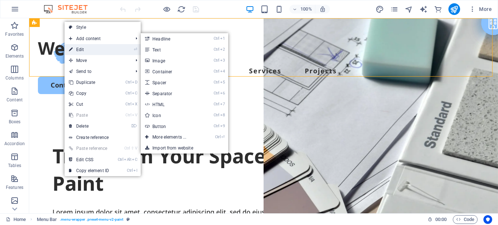
click at [81, 46] on link "⏎ Edit" at bounding box center [89, 49] width 49 height 11
select select "header"
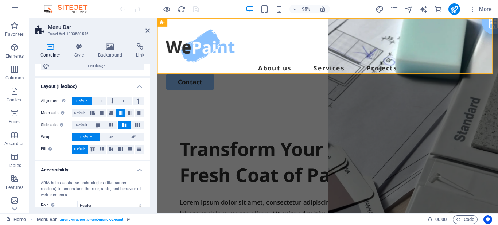
scroll to position [73, 0]
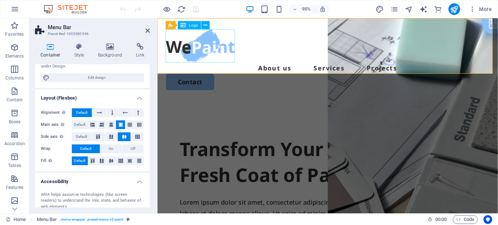
click at [195, 41] on div at bounding box center [336, 47] width 341 height 35
click at [205, 26] on icon at bounding box center [206, 25] width 4 height 7
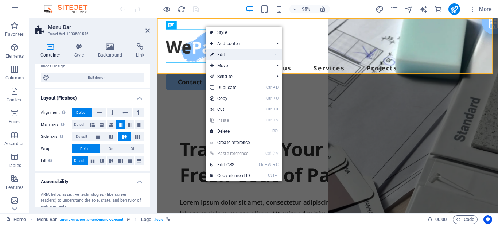
drag, startPoint x: 217, startPoint y: 53, endPoint x: 59, endPoint y: 37, distance: 158.7
click at [217, 53] on link "⏎ Edit" at bounding box center [230, 54] width 49 height 11
select select "px"
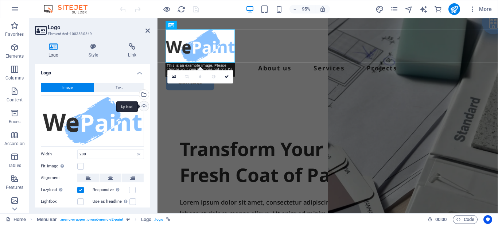
click at [143, 105] on div "Upload" at bounding box center [143, 106] width 11 height 11
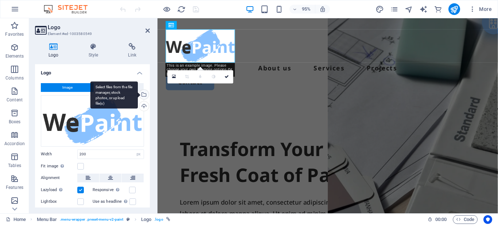
click at [143, 94] on div "Select files from the file manager, stock photos, or upload file(s)" at bounding box center [143, 95] width 11 height 11
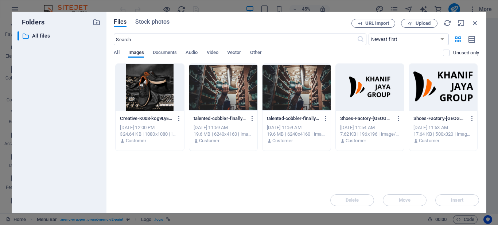
click at [357, 100] on div at bounding box center [370, 87] width 68 height 47
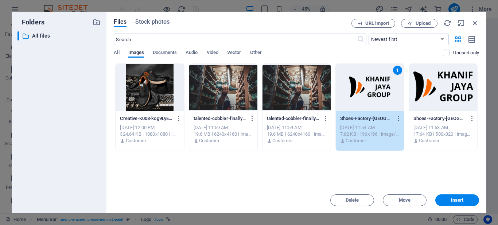
click at [436, 99] on div at bounding box center [443, 87] width 68 height 47
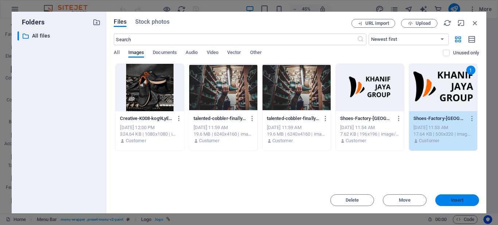
click at [456, 203] on button "Insert" at bounding box center [457, 200] width 44 height 12
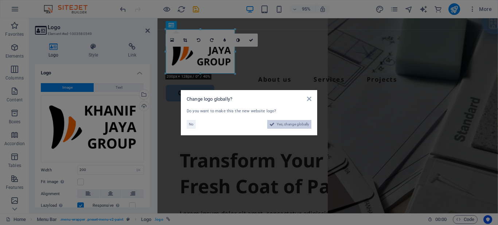
click at [293, 125] on span "Yes, change globally" at bounding box center [293, 124] width 32 height 9
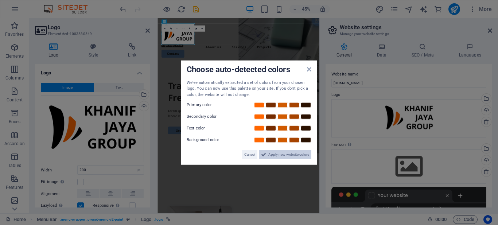
click at [284, 157] on span "Apply new website colors" at bounding box center [288, 154] width 41 height 9
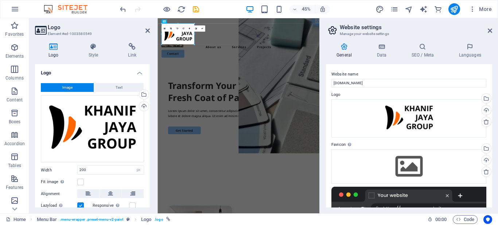
scroll to position [36, 0]
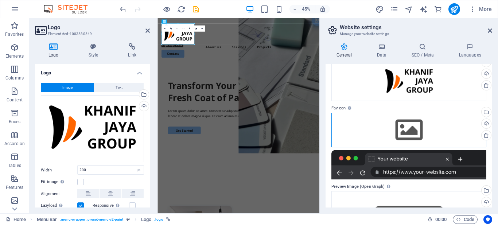
click at [408, 132] on div "Drag files here, click to choose files or select files from Files or our free s…" at bounding box center [408, 130] width 155 height 34
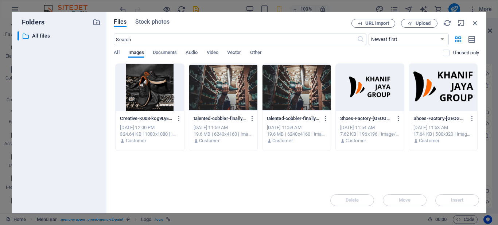
click at [377, 100] on div at bounding box center [370, 87] width 68 height 47
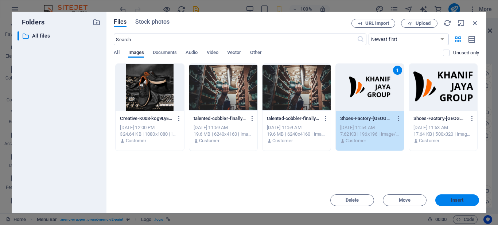
click at [449, 201] on span "Insert" at bounding box center [457, 200] width 38 height 4
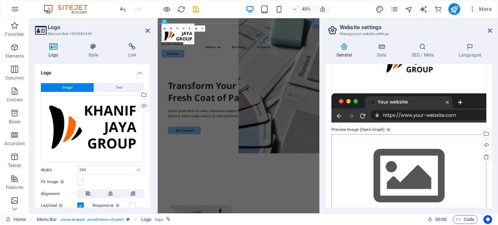
scroll to position [133, 0]
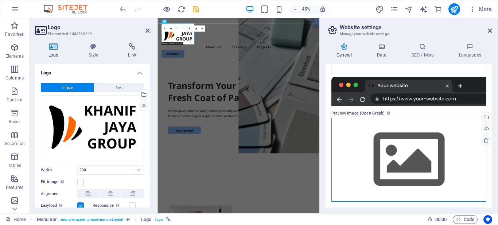
click at [414, 148] on div "Drag files here, click to choose files or select files from Files or our free s…" at bounding box center [408, 159] width 155 height 83
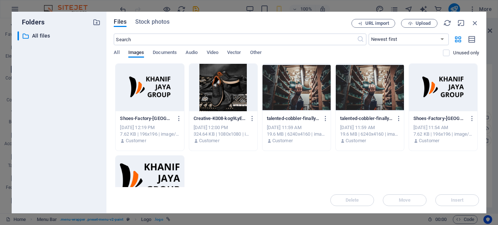
click at [435, 106] on div at bounding box center [443, 87] width 68 height 47
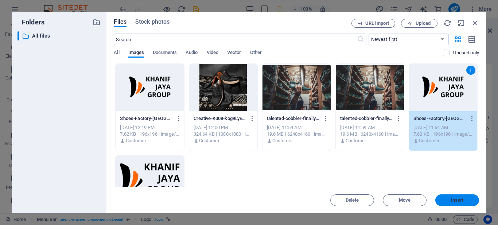
click at [452, 201] on span "Insert" at bounding box center [457, 200] width 13 height 4
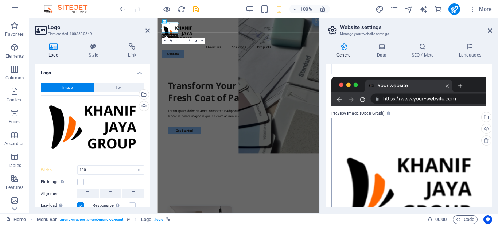
type input "200"
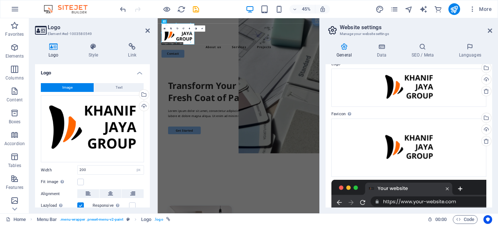
scroll to position [0, 0]
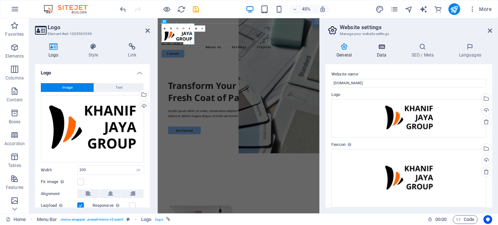
click at [382, 52] on h4 "Data" at bounding box center [383, 50] width 35 height 15
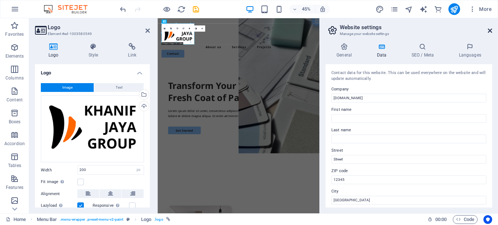
drag, startPoint x: 490, startPoint y: 32, endPoint x: 341, endPoint y: 19, distance: 149.7
click at [490, 32] on icon at bounding box center [490, 31] width 4 height 6
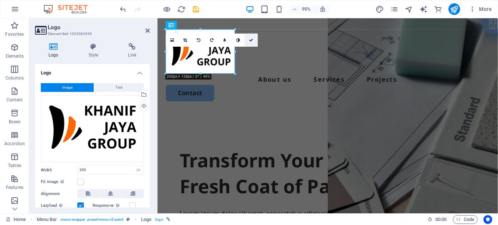
click at [251, 41] on icon at bounding box center [251, 40] width 4 height 4
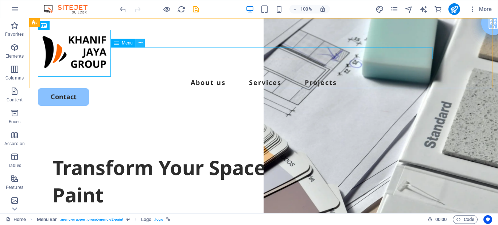
click at [141, 45] on icon at bounding box center [141, 43] width 4 height 8
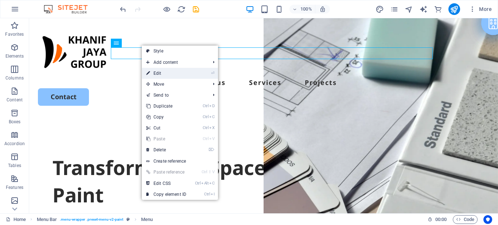
click at [156, 71] on link "⏎ Edit" at bounding box center [166, 73] width 49 height 11
select select
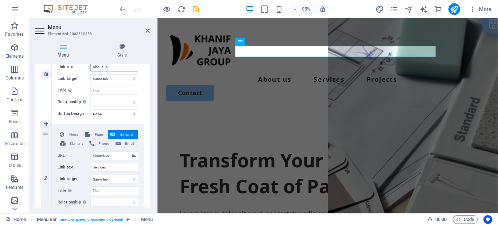
scroll to position [146, 0]
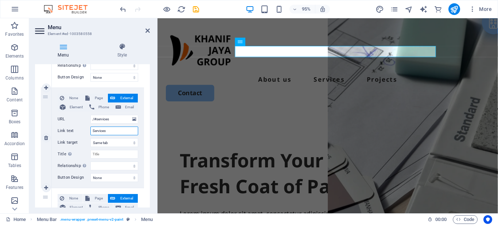
drag, startPoint x: 110, startPoint y: 129, endPoint x: 90, endPoint y: 131, distance: 19.7
click at [90, 131] on div "Link text Services" at bounding box center [98, 131] width 81 height 9
type input "Product"
select select
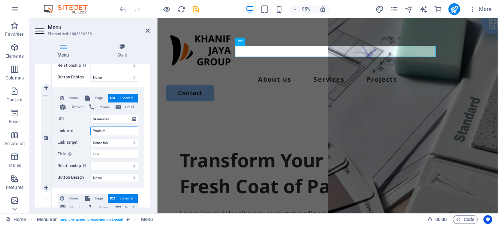
select select
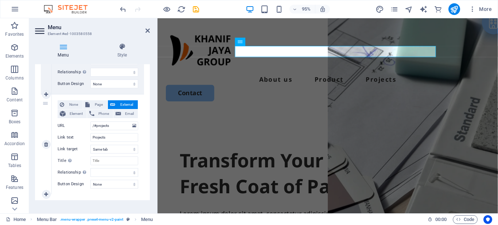
scroll to position [247, 0]
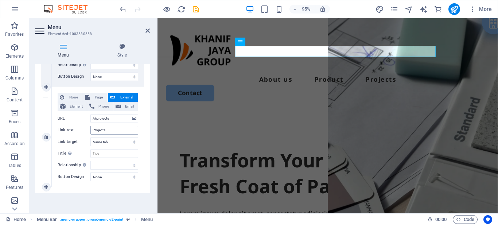
type input "Product"
drag, startPoint x: 107, startPoint y: 130, endPoint x: 84, endPoint y: 131, distance: 23.4
click at [84, 131] on div "Link text Projects" at bounding box center [98, 130] width 81 height 9
type input "Contact"
select select
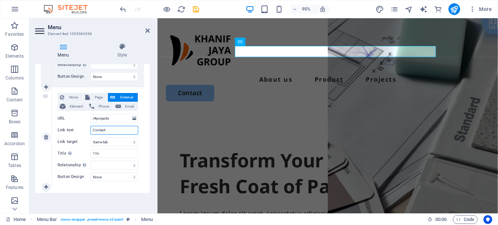
select select
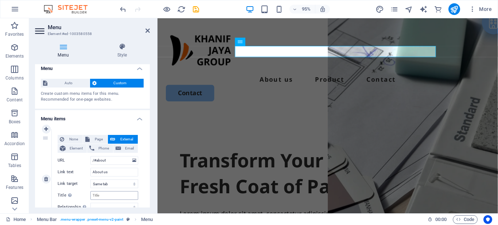
scroll to position [0, 0]
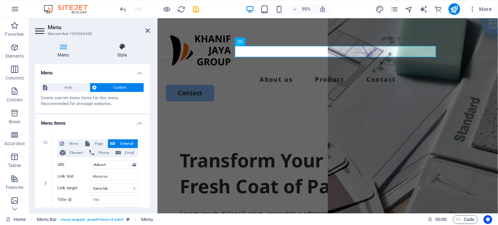
type input "Contact"
click at [125, 52] on h4 "Style" at bounding box center [121, 50] width 55 height 15
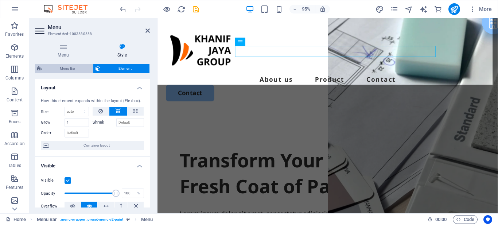
click at [73, 67] on span "Menu Bar" at bounding box center [67, 68] width 47 height 9
select select "rem"
select select "px"
select select "rem"
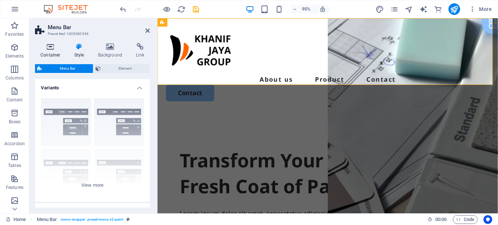
click at [51, 48] on icon at bounding box center [50, 46] width 31 height 7
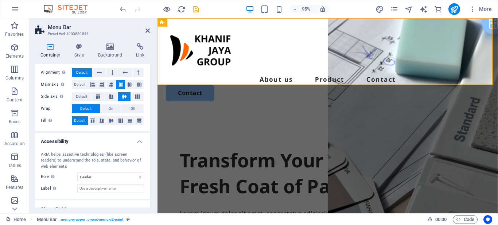
scroll to position [103, 0]
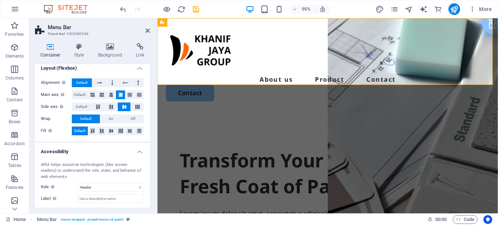
click at [82, 131] on span "Default" at bounding box center [79, 131] width 11 height 9
click at [113, 131] on icon at bounding box center [111, 131] width 9 height 4
click at [80, 131] on span "Default" at bounding box center [79, 131] width 11 height 9
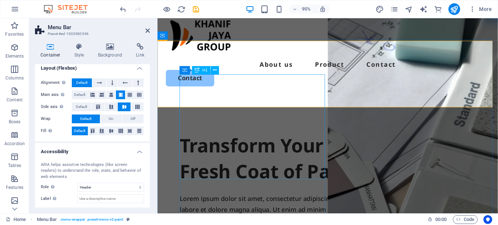
scroll to position [0, 0]
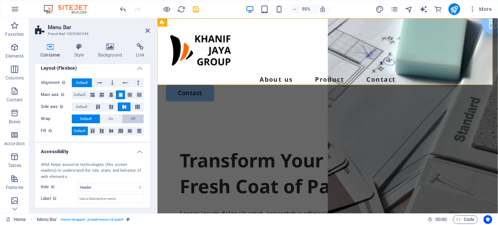
click at [132, 118] on span "Off" at bounding box center [133, 118] width 5 height 9
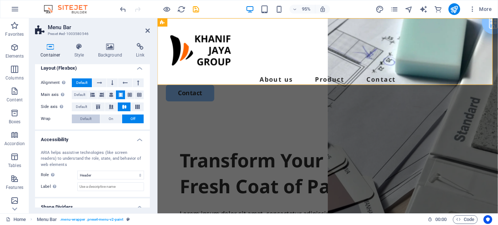
click at [81, 119] on span "Default" at bounding box center [85, 118] width 11 height 9
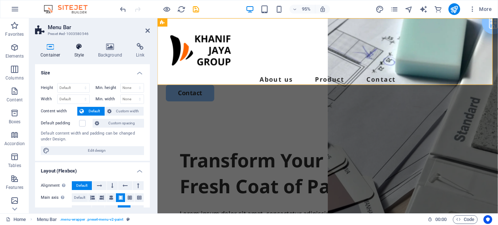
click at [82, 52] on h4 "Style" at bounding box center [81, 50] width 24 height 15
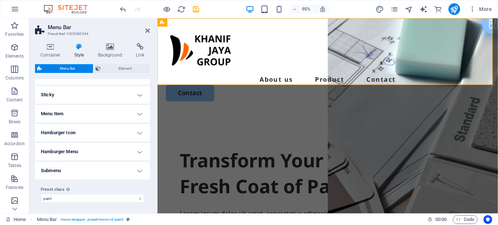
scroll to position [220, 0]
click at [138, 167] on h4 "Submenu" at bounding box center [92, 170] width 115 height 18
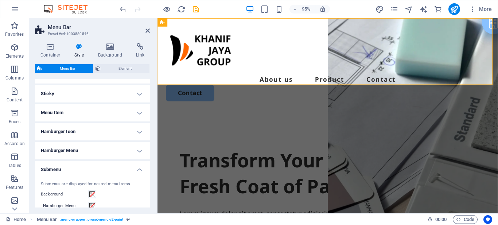
scroll to position [256, 0]
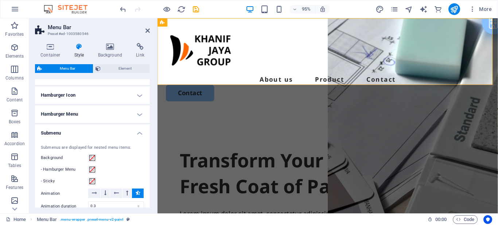
click at [136, 117] on h4 "Hamburger Menu" at bounding box center [92, 114] width 115 height 18
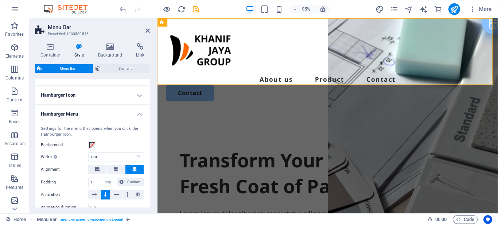
click at [137, 97] on h4 "Hamburger Icon" at bounding box center [92, 95] width 115 height 18
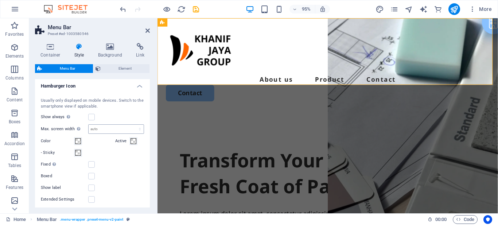
scroll to position [220, 0]
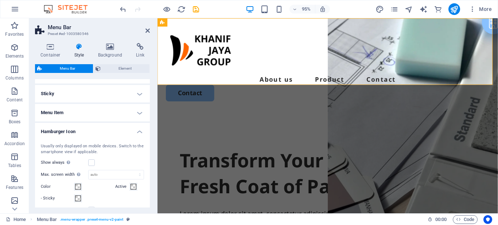
click at [135, 112] on h4 "Menu Item" at bounding box center [92, 113] width 115 height 18
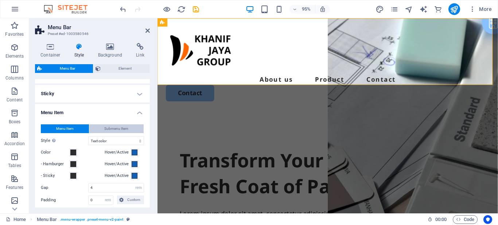
click at [128, 131] on button "Submenu Item" at bounding box center [116, 128] width 55 height 9
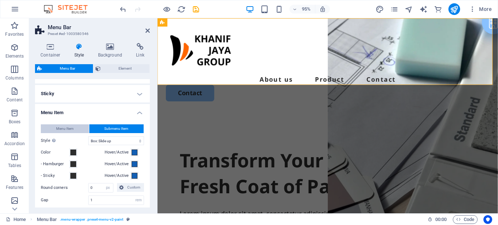
click at [72, 129] on span "Menu Item" at bounding box center [65, 128] width 18 height 9
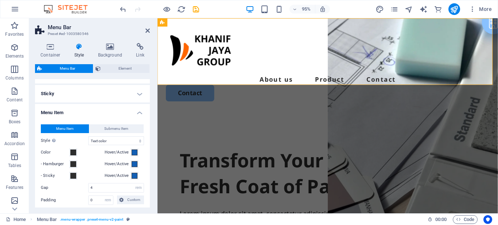
scroll to position [183, 0]
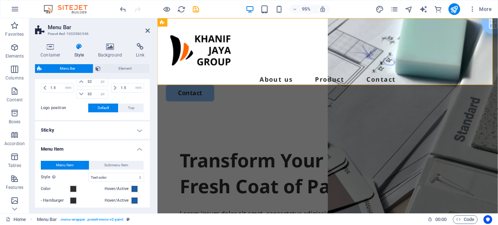
click at [76, 129] on h4 "Sticky" at bounding box center [92, 130] width 115 height 18
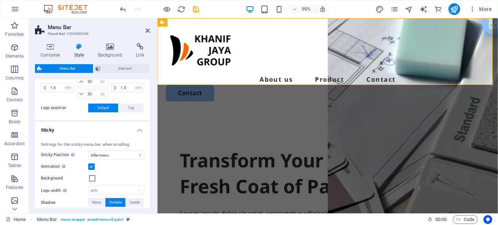
scroll to position [220, 0]
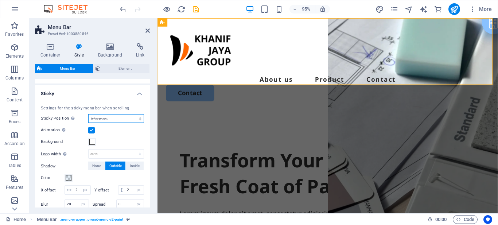
click at [101, 118] on select "Off Instant After menu After banner When scrolling up" at bounding box center [116, 118] width 56 height 9
click at [88, 114] on select "Off Instant After menu After banner When scrolling up" at bounding box center [116, 118] width 56 height 9
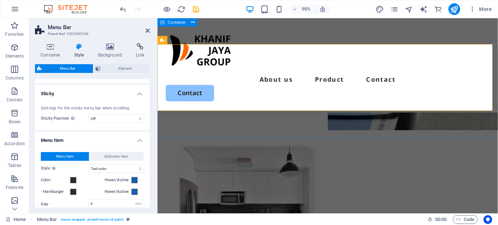
scroll to position [0, 0]
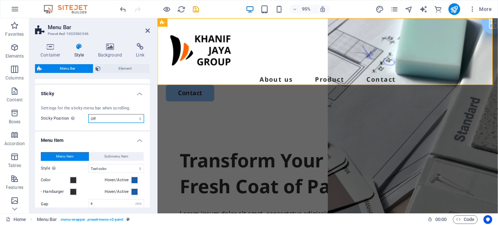
click at [114, 119] on select "Off Instant After menu After banner When scrolling up" at bounding box center [116, 118] width 56 height 9
select select "sticky_menu"
click at [88, 114] on select "Off Instant After menu After banner When scrolling up" at bounding box center [116, 118] width 56 height 9
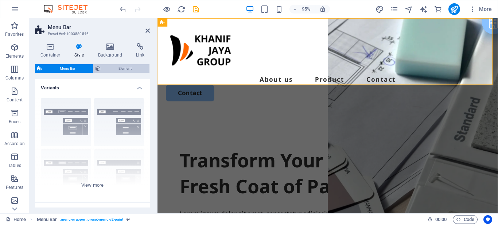
click at [127, 70] on span "Element" at bounding box center [125, 68] width 44 height 9
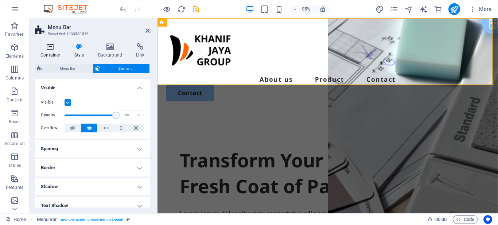
click at [49, 53] on h4 "Container" at bounding box center [52, 50] width 34 height 15
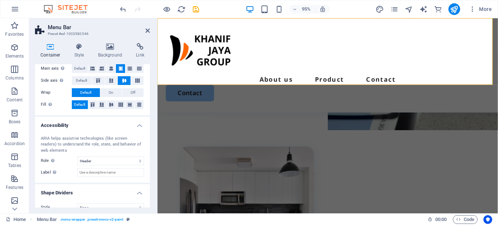
scroll to position [139, 0]
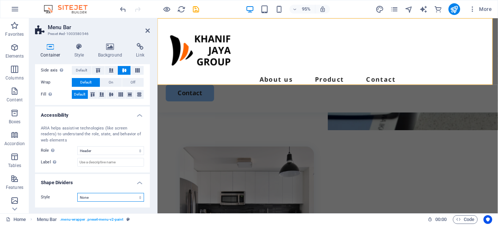
click at [97, 195] on select "None Triangle Square Diagonal Polygon 1 Polygon 2 Zigzag Multiple Zigzags Waves…" at bounding box center [110, 197] width 67 height 9
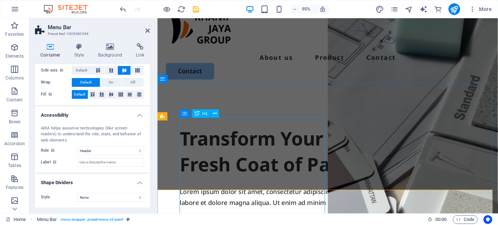
scroll to position [0, 0]
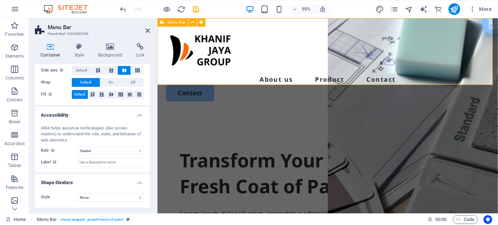
click at [179, 21] on span "Menu Bar" at bounding box center [177, 22] width 18 height 4
click at [202, 22] on icon at bounding box center [201, 22] width 4 height 7
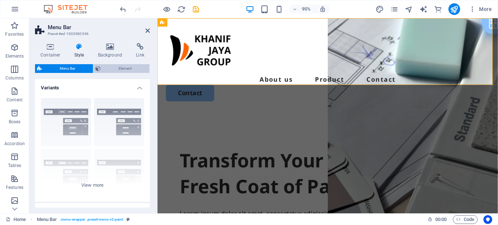
click at [130, 66] on span "Element" at bounding box center [125, 68] width 44 height 9
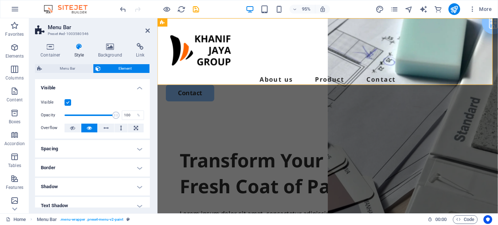
click at [69, 103] on label at bounding box center [68, 102] width 7 height 7
click at [0, 0] on input "Visible" at bounding box center [0, 0] width 0 height 0
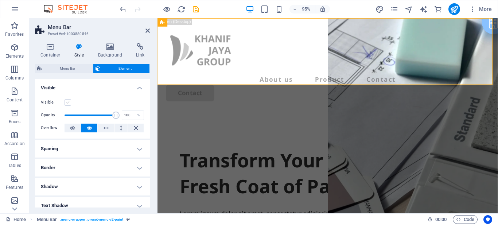
click at [69, 102] on label at bounding box center [68, 102] width 7 height 7
click at [0, 0] on input "Visible" at bounding box center [0, 0] width 0 height 0
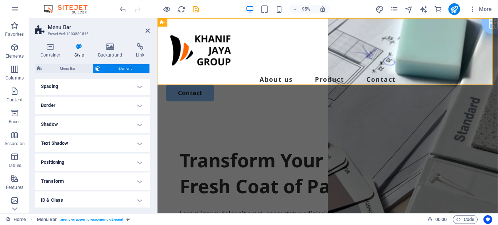
scroll to position [73, 0]
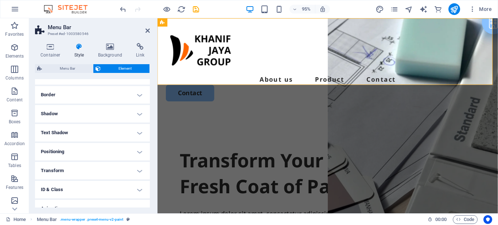
click at [127, 150] on h4 "Positioning" at bounding box center [92, 152] width 115 height 18
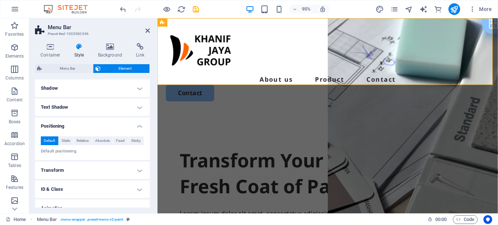
scroll to position [109, 0]
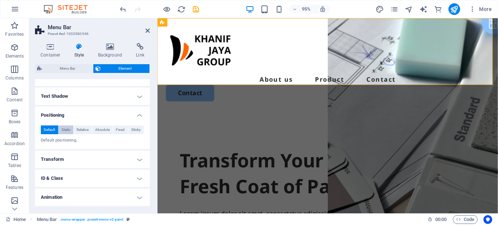
click at [67, 131] on span "Static" at bounding box center [66, 129] width 9 height 9
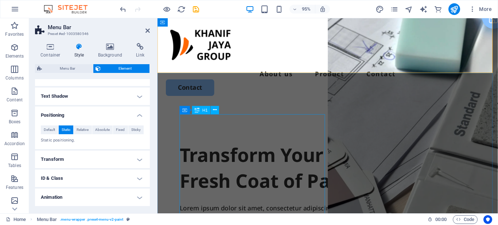
scroll to position [0, 0]
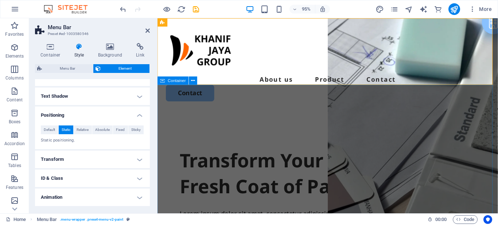
click at [176, 81] on span "Container" at bounding box center [177, 80] width 18 height 4
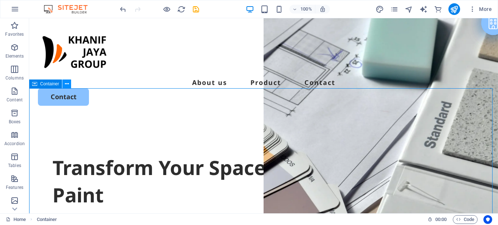
click at [67, 86] on icon at bounding box center [67, 84] width 4 height 8
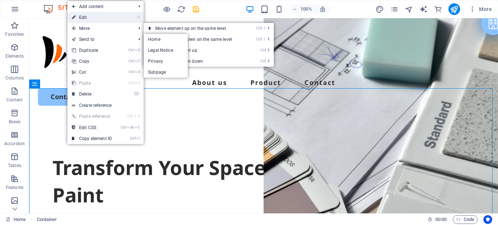
click at [92, 16] on link "⏎ Edit" at bounding box center [91, 17] width 49 height 11
select select "px"
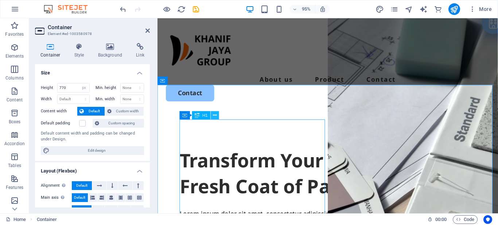
click at [217, 116] on button at bounding box center [215, 115] width 8 height 8
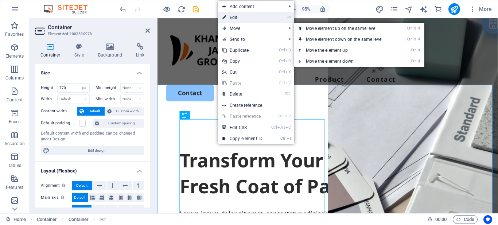
click at [240, 22] on link "⏎ Edit" at bounding box center [242, 17] width 49 height 11
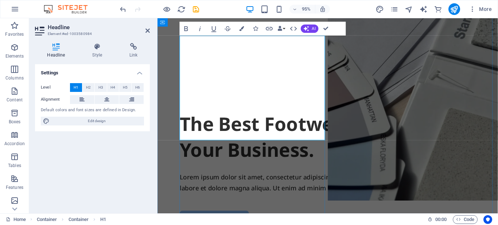
scroll to position [91, 0]
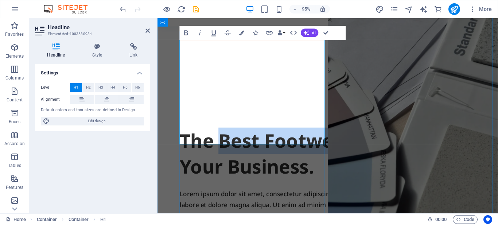
drag, startPoint x: 224, startPoint y: 60, endPoint x: 259, endPoint y: 105, distance: 57.1
click at [259, 133] on h1 "The Best Footwear Supplier FOr Your Business." at bounding box center [337, 160] width 312 height 55
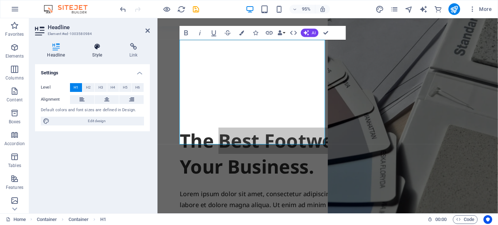
click at [96, 53] on h4 "Style" at bounding box center [98, 50] width 37 height 15
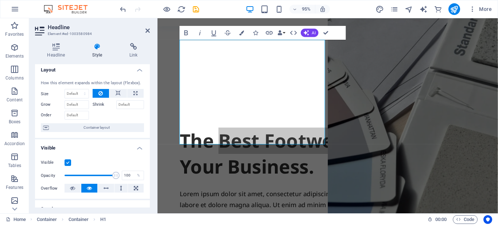
scroll to position [0, 0]
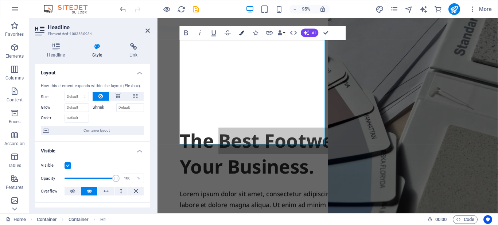
click at [240, 33] on icon "button" at bounding box center [241, 32] width 5 height 5
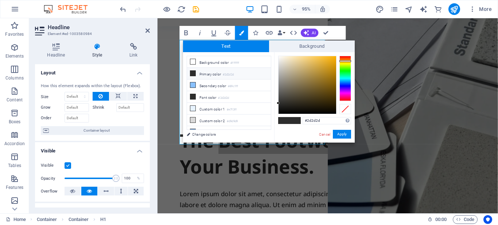
drag, startPoint x: 346, startPoint y: 56, endPoint x: 349, endPoint y: 61, distance: 5.6
click at [349, 61] on div at bounding box center [345, 61] width 12 height 2
drag, startPoint x: 322, startPoint y: 61, endPoint x: 341, endPoint y: 57, distance: 19.8
click at [341, 57] on div at bounding box center [314, 85] width 73 height 58
click at [335, 57] on div at bounding box center [335, 56] width 3 height 3
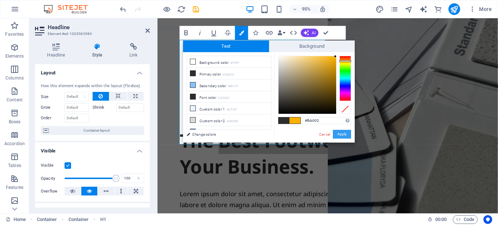
drag, startPoint x: 345, startPoint y: 136, endPoint x: 182, endPoint y: 125, distance: 163.7
click at [345, 136] on button "Apply" at bounding box center [342, 134] width 18 height 9
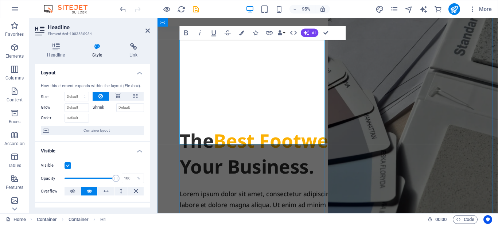
click at [292, 133] on h1 "The Best Footwear Supplier FOr Your Business." at bounding box center [337, 160] width 312 height 55
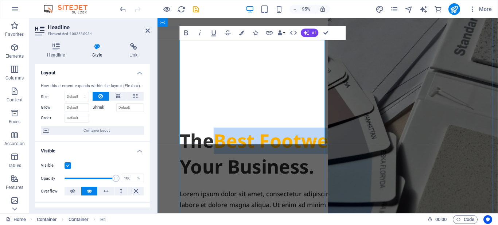
drag, startPoint x: 222, startPoint y: 56, endPoint x: 258, endPoint y: 82, distance: 44.1
click at [259, 133] on span "Best Footwear Supplier" at bounding box center [330, 146] width 227 height 27
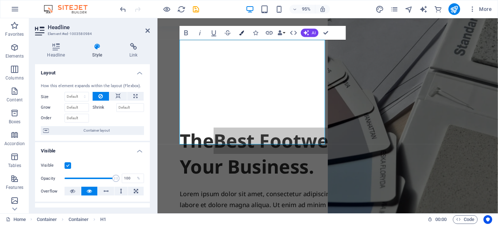
click at [241, 34] on icon "button" at bounding box center [241, 32] width 5 height 5
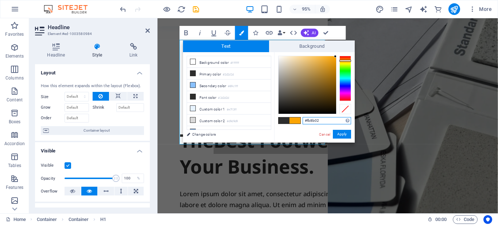
type input "#fb7f02"
click at [346, 59] on div at bounding box center [345, 60] width 12 height 2
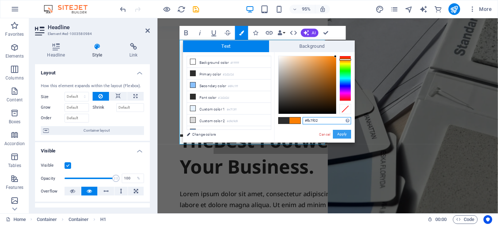
drag, startPoint x: 341, startPoint y: 135, endPoint x: 166, endPoint y: 118, distance: 175.4
click at [341, 135] on button "Apply" at bounding box center [342, 134] width 18 height 9
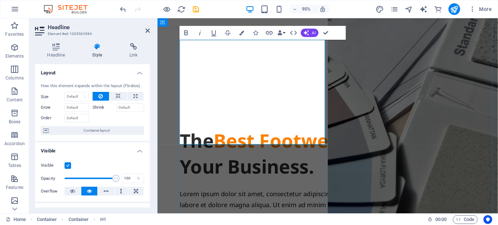
click at [298, 133] on h1 "The Best Footwear Supplier For Your Business." at bounding box center [337, 160] width 312 height 55
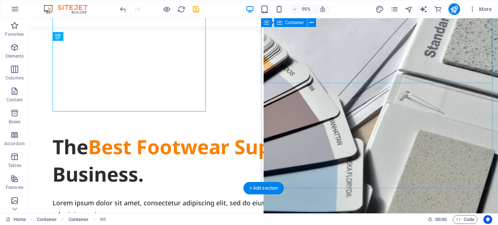
scroll to position [130, 0]
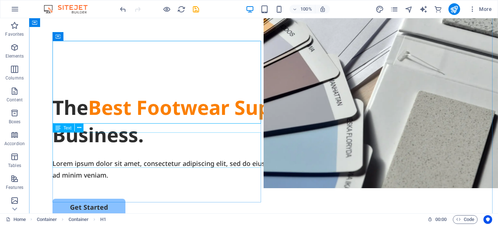
click at [67, 129] on span "Text" at bounding box center [67, 128] width 8 height 4
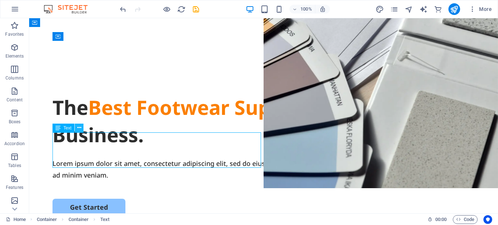
click at [78, 129] on icon at bounding box center [79, 128] width 4 height 8
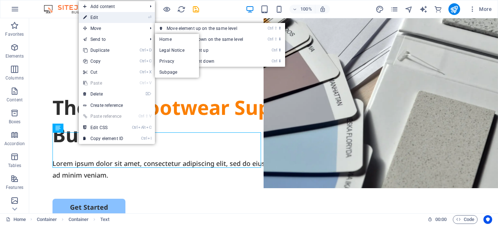
click at [103, 20] on link "⏎ Edit" at bounding box center [103, 17] width 49 height 11
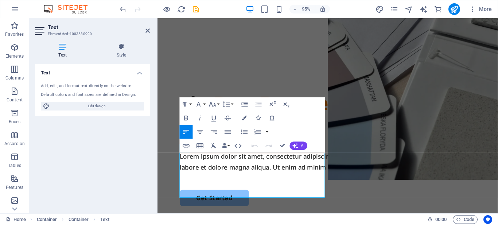
scroll to position [91, 0]
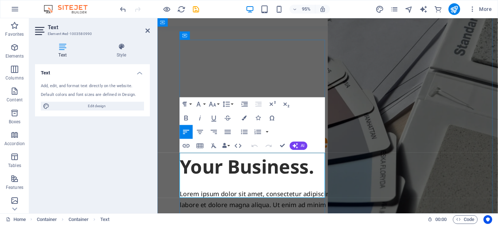
click at [259, 199] on p "Lorem ipsum dolor sit amet, consectetur adipiscing elit, sed do eiusmod tempor …" at bounding box center [337, 209] width 312 height 24
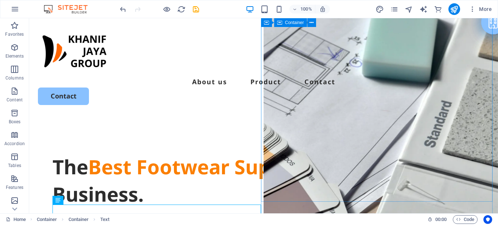
scroll to position [0, 0]
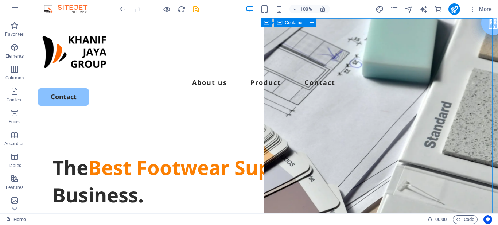
click at [294, 23] on span "Container" at bounding box center [294, 22] width 19 height 4
click at [312, 23] on icon at bounding box center [312, 23] width 4 height 8
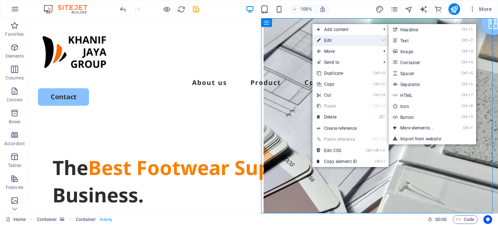
click at [325, 37] on link "⏎ Edit" at bounding box center [336, 40] width 49 height 11
select select "vh"
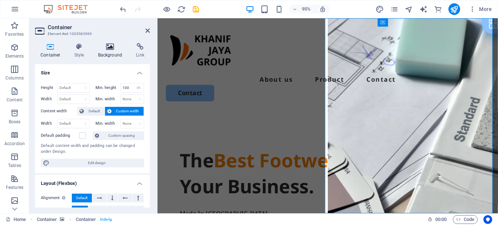
click at [108, 50] on icon at bounding box center [110, 46] width 35 height 7
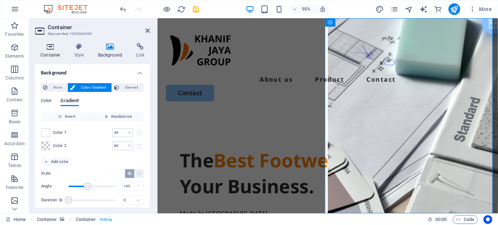
click at [51, 50] on icon at bounding box center [50, 46] width 31 height 7
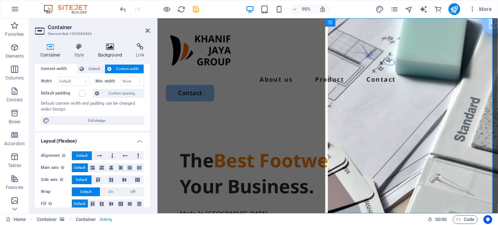
click at [110, 51] on h4 "Background" at bounding box center [112, 50] width 38 height 15
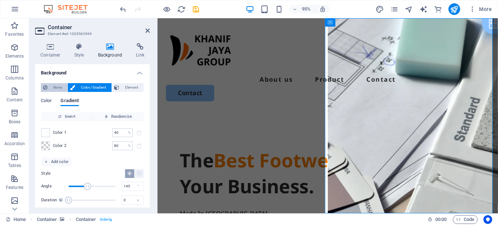
click at [58, 85] on span "None" at bounding box center [58, 87] width 16 height 9
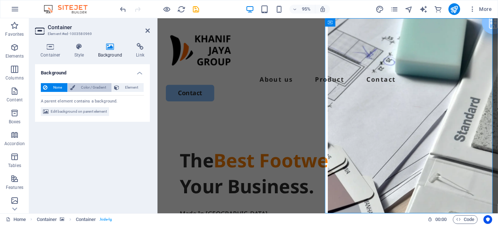
click at [82, 85] on span "Color / Gradient" at bounding box center [93, 87] width 32 height 9
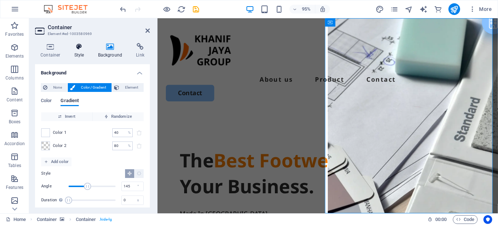
click at [77, 51] on h4 "Style" at bounding box center [81, 50] width 24 height 15
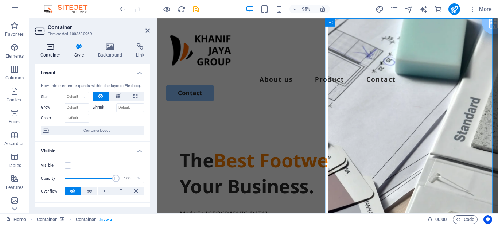
click at [50, 53] on h4 "Container" at bounding box center [52, 50] width 34 height 15
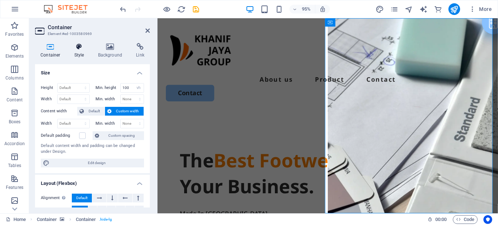
click at [83, 54] on h4 "Style" at bounding box center [81, 50] width 24 height 15
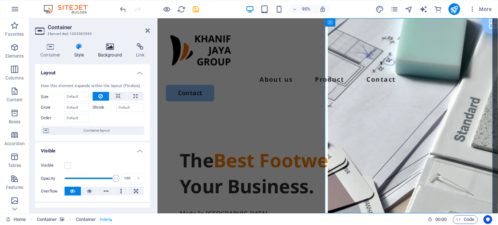
click at [103, 49] on icon at bounding box center [110, 46] width 35 height 7
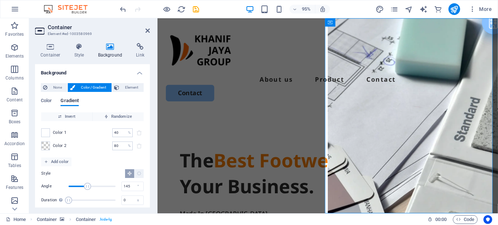
click at [111, 51] on h4 "Background" at bounding box center [112, 50] width 38 height 15
click at [63, 85] on span "None" at bounding box center [58, 87] width 16 height 9
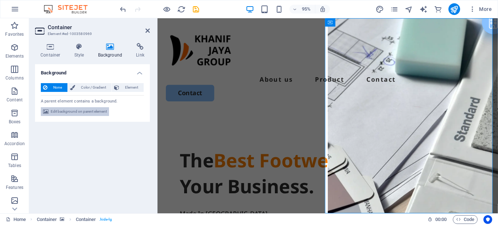
click at [63, 111] on span "Edit background on parent element" at bounding box center [79, 111] width 56 height 9
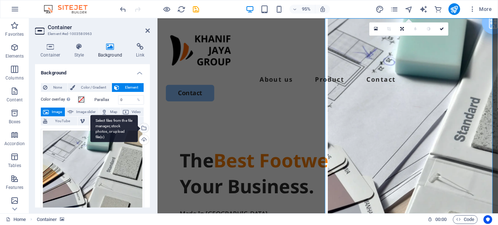
click at [144, 128] on div "Select files from the file manager, stock photos, or upload file(s)" at bounding box center [143, 128] width 11 height 11
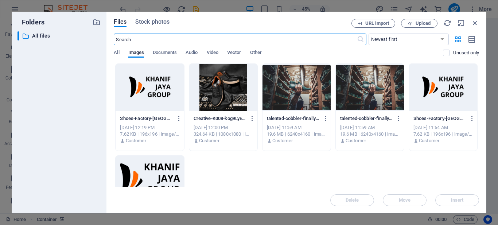
click at [216, 102] on div at bounding box center [223, 87] width 68 height 47
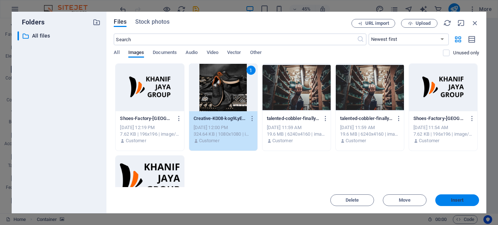
click at [449, 198] on span "Insert" at bounding box center [457, 200] width 38 height 4
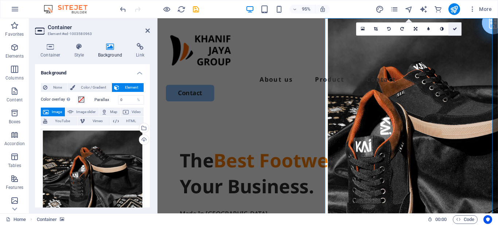
click at [455, 28] on icon at bounding box center [455, 29] width 4 height 4
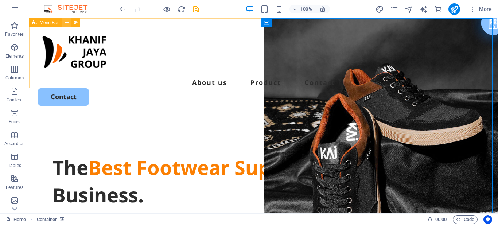
click at [67, 22] on icon at bounding box center [67, 23] width 4 height 8
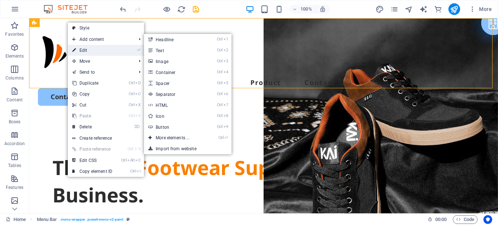
click at [81, 50] on link "⏎ Edit" at bounding box center [92, 50] width 49 height 11
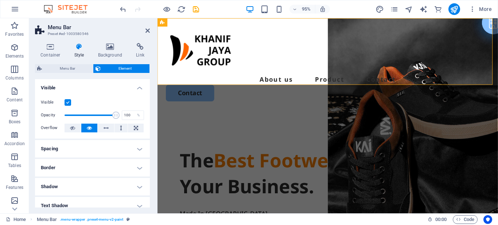
click at [68, 101] on label at bounding box center [68, 102] width 7 height 7
click at [0, 0] on input "Visible" at bounding box center [0, 0] width 0 height 0
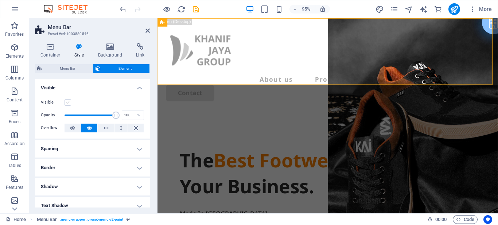
click at [68, 101] on label at bounding box center [68, 102] width 7 height 7
click at [0, 0] on input "Visible" at bounding box center [0, 0] width 0 height 0
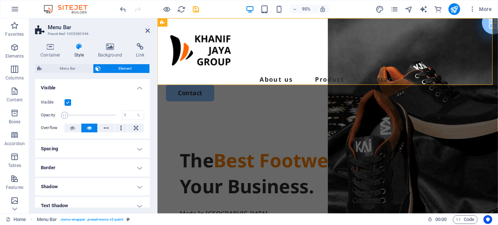
drag, startPoint x: 112, startPoint y: 115, endPoint x: 62, endPoint y: 114, distance: 49.6
click at [62, 114] on span at bounding box center [64, 115] width 7 height 7
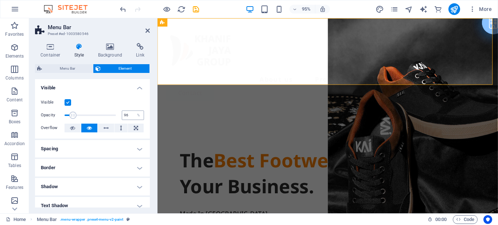
type input "100"
drag, startPoint x: 64, startPoint y: 114, endPoint x: 129, endPoint y: 117, distance: 65.7
click at [129, 117] on div "Opacity 100 %" at bounding box center [92, 115] width 103 height 11
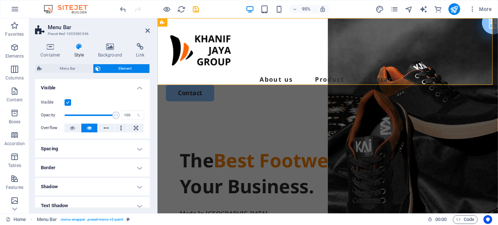
scroll to position [36, 0]
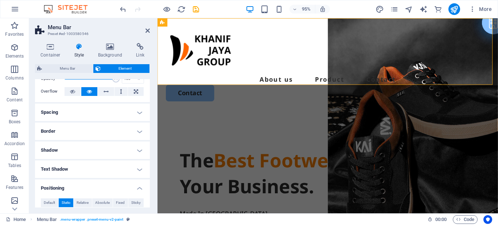
click at [129, 149] on h4 "Shadow" at bounding box center [92, 150] width 115 height 18
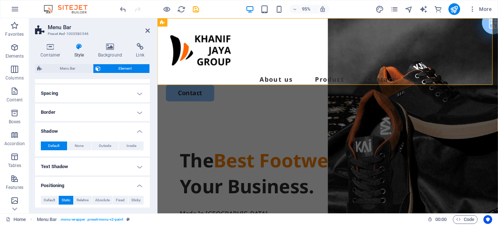
scroll to position [73, 0]
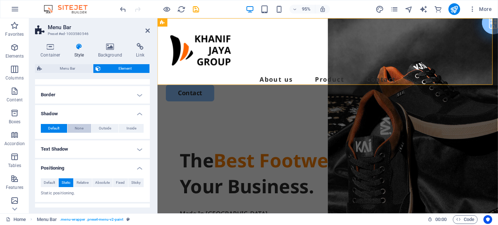
click at [81, 129] on span "None" at bounding box center [79, 128] width 9 height 9
click at [58, 126] on span "Default" at bounding box center [53, 128] width 11 height 9
click at [97, 97] on h4 "Border" at bounding box center [92, 95] width 115 height 18
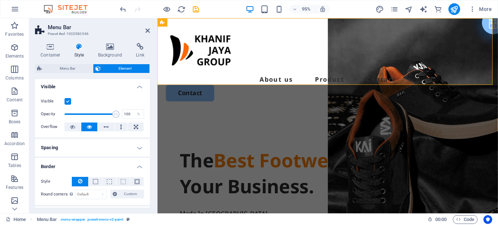
scroll to position [0, 0]
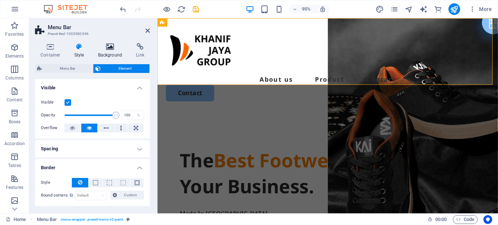
click at [110, 50] on h4 "Background" at bounding box center [112, 50] width 38 height 15
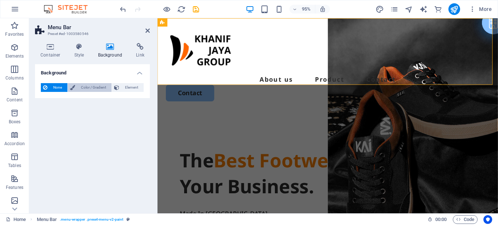
click at [87, 86] on span "Color / Gradient" at bounding box center [93, 87] width 32 height 9
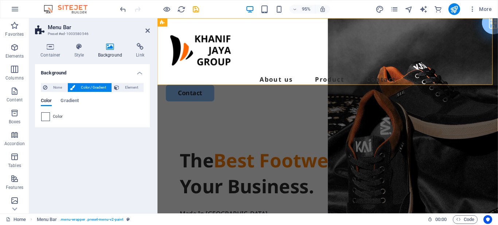
click at [45, 117] on span at bounding box center [46, 117] width 8 height 8
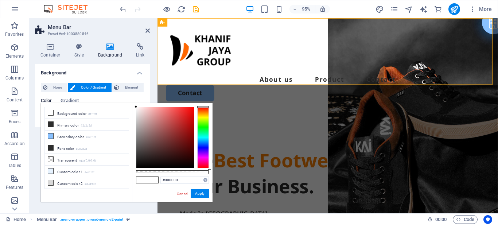
type input "#ffffff"
click at [51, 112] on icon at bounding box center [50, 112] width 5 height 5
click at [197, 193] on button "Apply" at bounding box center [200, 193] width 18 height 9
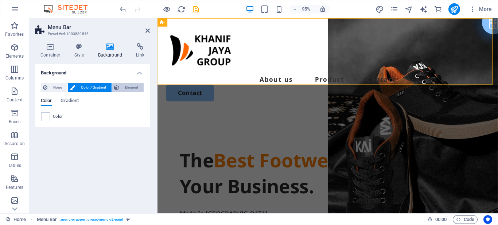
click at [122, 87] on span "Element" at bounding box center [131, 87] width 20 height 9
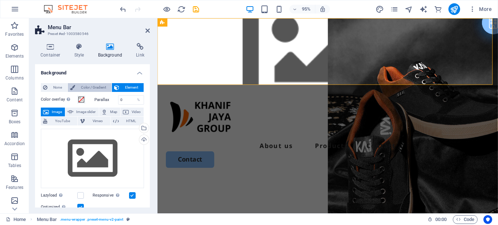
click at [98, 89] on span "Color / Gradient" at bounding box center [93, 87] width 32 height 9
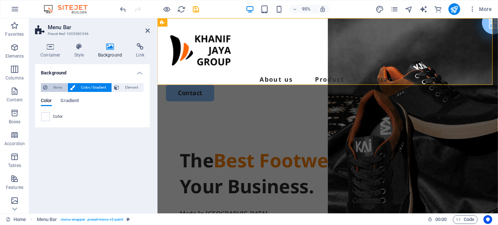
click at [53, 89] on span "None" at bounding box center [58, 87] width 16 height 9
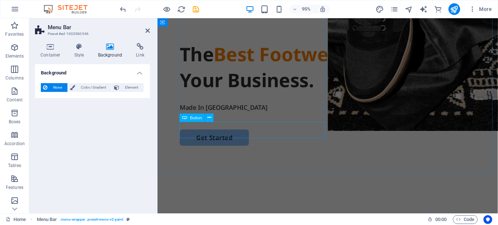
scroll to position [188, 0]
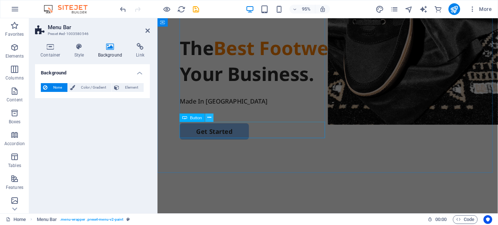
click at [210, 118] on icon at bounding box center [209, 117] width 4 height 7
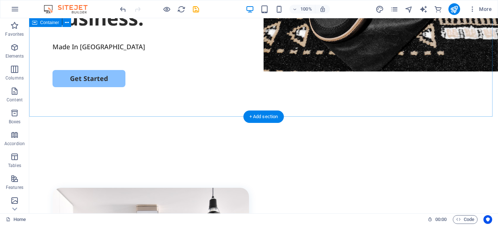
scroll to position [252, 0]
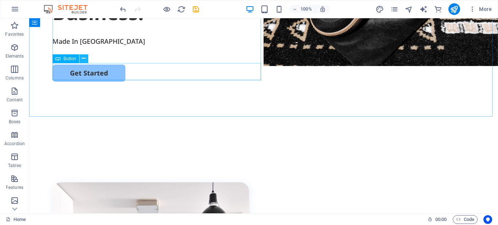
click at [86, 58] on icon at bounding box center [84, 59] width 4 height 8
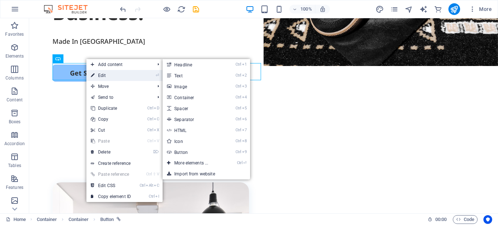
click at [100, 73] on link "⏎ Edit" at bounding box center [110, 75] width 49 height 11
select select "px"
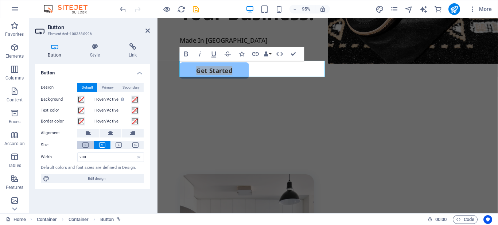
click at [85, 145] on icon at bounding box center [85, 144] width 6 height 5
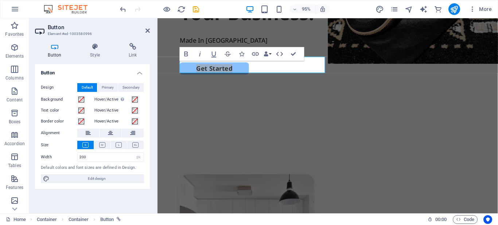
scroll to position [257, 0]
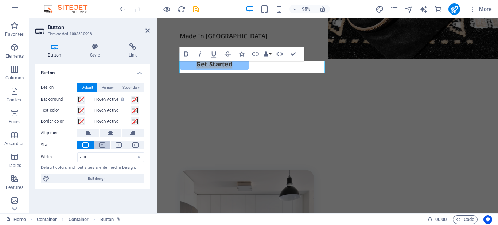
click at [101, 145] on icon at bounding box center [102, 144] width 6 height 5
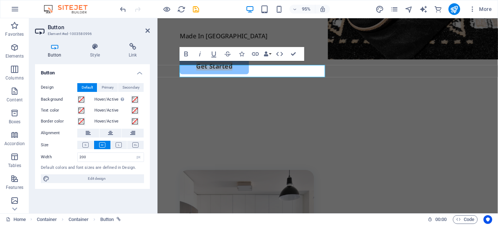
scroll to position [252, 0]
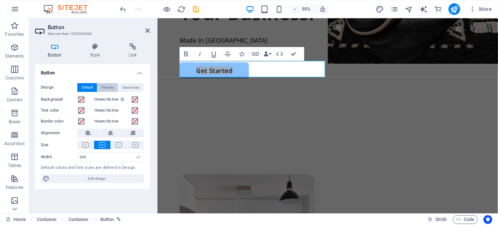
click at [106, 89] on span "Primary" at bounding box center [108, 87] width 12 height 9
click at [90, 88] on span "Default" at bounding box center [87, 87] width 11 height 9
click at [104, 86] on span "Primary" at bounding box center [108, 87] width 12 height 9
click at [126, 86] on span "Secondary" at bounding box center [131, 87] width 17 height 9
click at [109, 85] on span "Primary" at bounding box center [108, 87] width 12 height 9
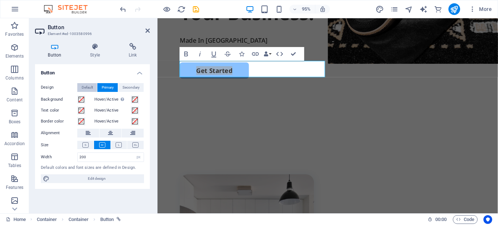
click at [84, 87] on span "Default" at bounding box center [87, 87] width 11 height 9
click at [95, 56] on h4 "Style" at bounding box center [96, 50] width 39 height 15
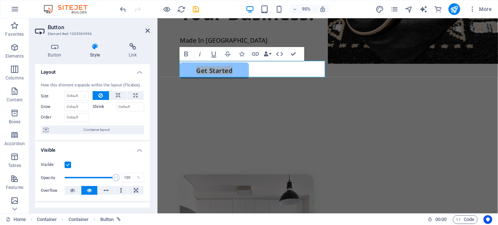
scroll to position [0, 0]
click at [54, 55] on h4 "Button" at bounding box center [56, 50] width 42 height 15
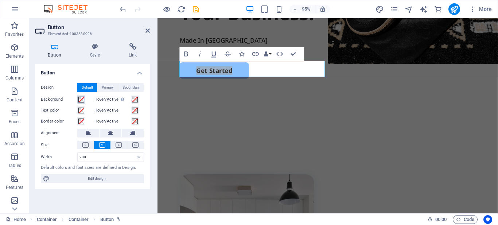
click at [81, 98] on span at bounding box center [81, 100] width 6 height 6
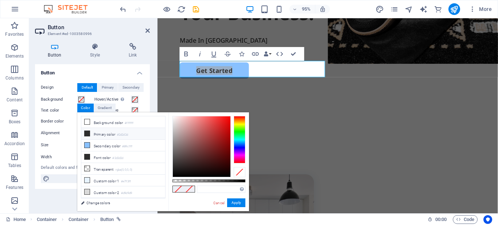
click at [86, 132] on icon at bounding box center [87, 133] width 5 height 5
type input "#2d2d2d"
click at [233, 202] on button "Apply" at bounding box center [236, 202] width 18 height 9
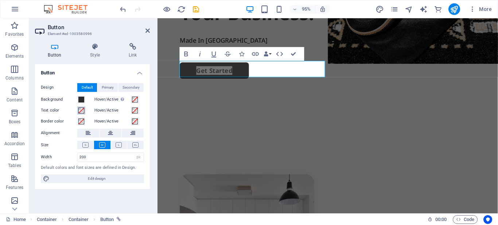
click at [82, 109] on span at bounding box center [81, 111] width 6 height 6
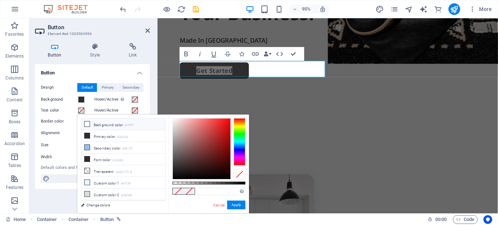
click at [88, 123] on icon at bounding box center [87, 123] width 5 height 5
type input "#ffffff"
click at [236, 206] on button "Apply" at bounding box center [236, 205] width 18 height 9
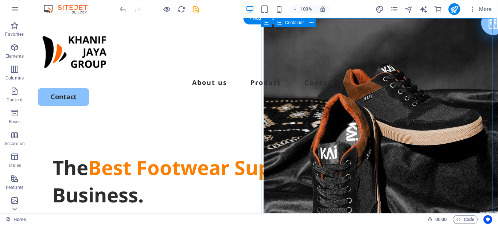
click at [265, 23] on icon at bounding box center [266, 22] width 5 height 9
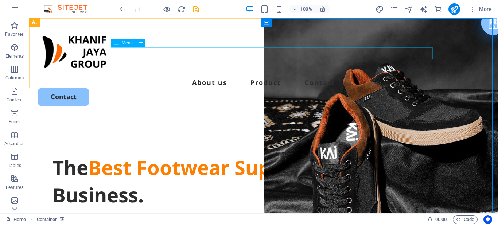
click at [117, 42] on icon at bounding box center [116, 43] width 5 height 9
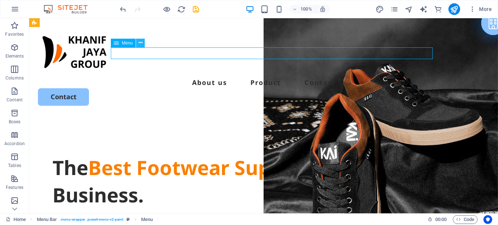
click at [139, 40] on icon at bounding box center [141, 43] width 4 height 8
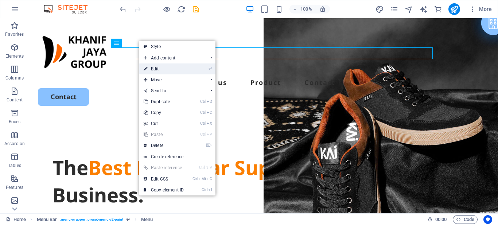
click at [162, 70] on link "⏎ Edit" at bounding box center [163, 68] width 49 height 11
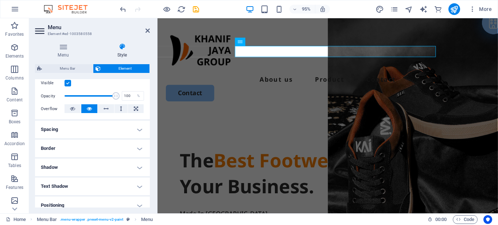
scroll to position [109, 0]
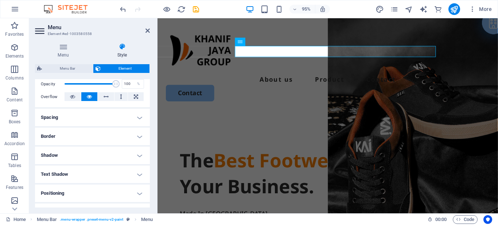
click at [137, 118] on h4 "Spacing" at bounding box center [92, 118] width 115 height 18
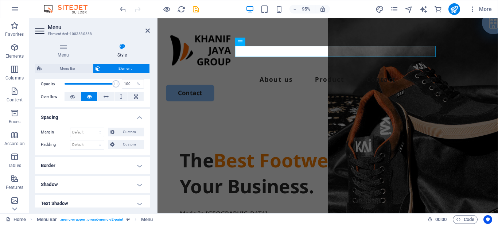
click at [139, 113] on h4 "Spacing" at bounding box center [92, 115] width 115 height 13
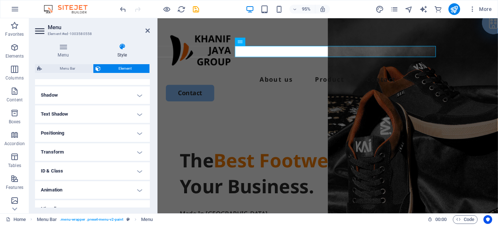
scroll to position [180, 0]
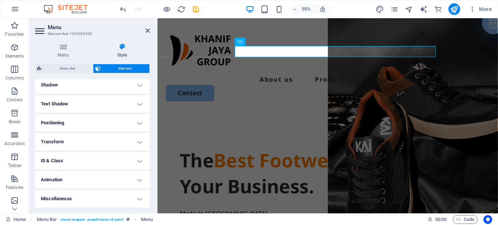
click at [137, 142] on h4 "Transform" at bounding box center [92, 142] width 115 height 18
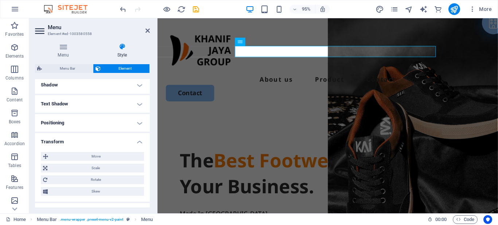
click at [137, 140] on h4 "Transform" at bounding box center [92, 139] width 115 height 13
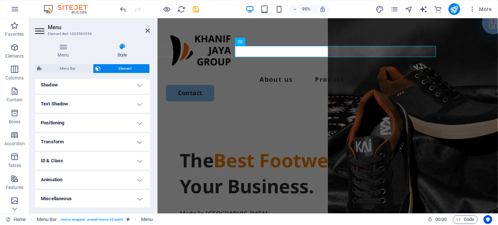
click at [141, 123] on h4 "Positioning" at bounding box center [92, 123] width 115 height 18
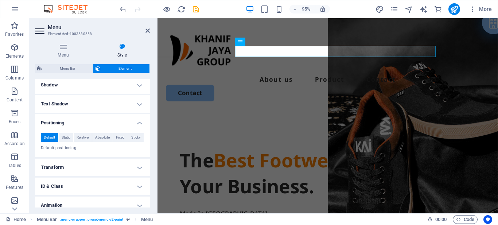
click at [141, 123] on h4 "Positioning" at bounding box center [92, 120] width 115 height 13
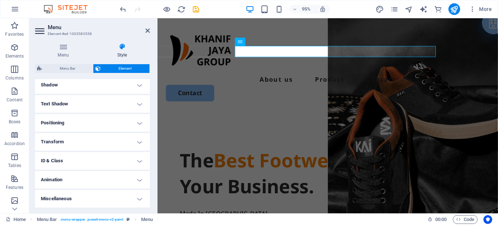
click at [140, 106] on h4 "Text Shadow" at bounding box center [92, 104] width 115 height 18
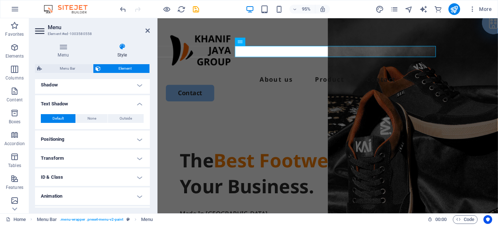
click at [140, 106] on h4 "Text Shadow" at bounding box center [92, 101] width 115 height 13
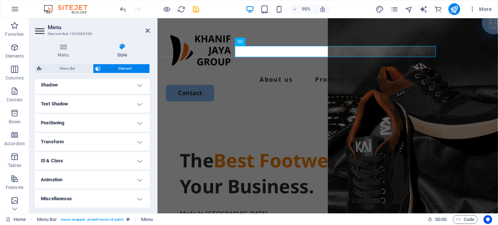
click at [137, 197] on h4 "Miscellaneous" at bounding box center [92, 199] width 115 height 18
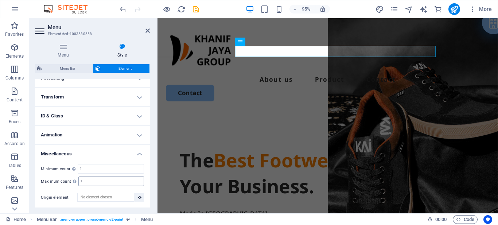
scroll to position [225, 0]
click at [138, 151] on h4 "Miscellaneous" at bounding box center [92, 151] width 115 height 13
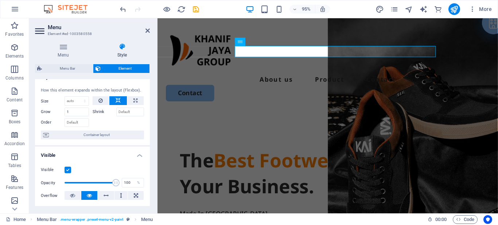
scroll to position [0, 0]
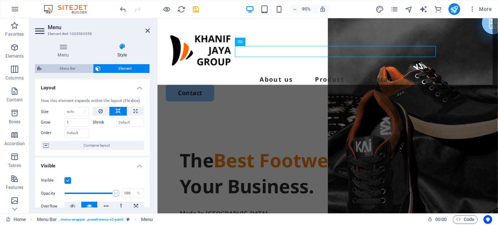
click at [77, 69] on span "Menu Bar" at bounding box center [67, 68] width 47 height 9
select select "rem"
select select "px"
select select "rem"
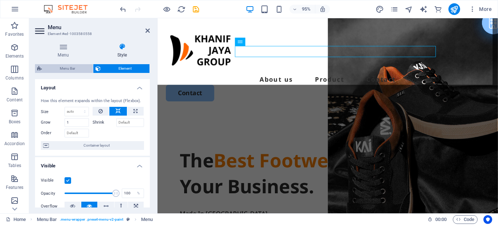
select select "sticky_menu"
select select "px"
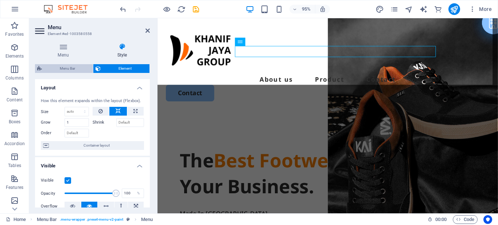
select select "hover_text_color"
select select "rem"
select select "link-special-font"
select select "px"
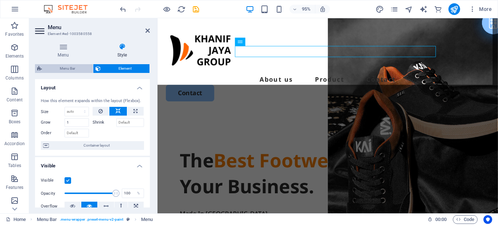
select select "700"
select select "px"
select select "%"
select select "rem"
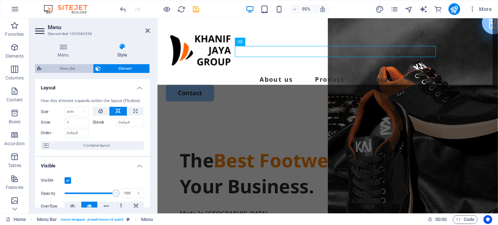
select select "px"
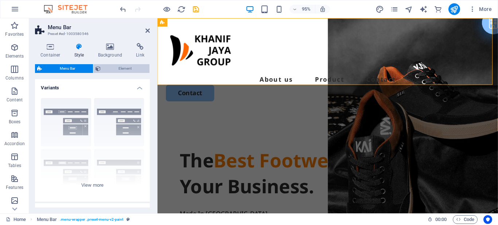
click at [116, 71] on span "Element" at bounding box center [125, 68] width 44 height 9
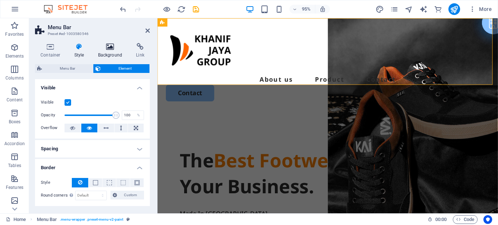
click at [113, 54] on h4 "Background" at bounding box center [112, 50] width 38 height 15
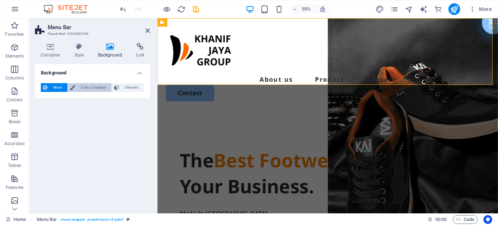
click at [98, 87] on span "Color / Gradient" at bounding box center [93, 87] width 32 height 9
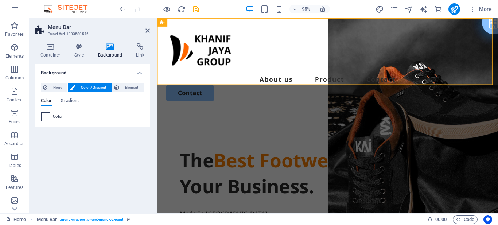
click at [46, 117] on span at bounding box center [46, 117] width 8 height 8
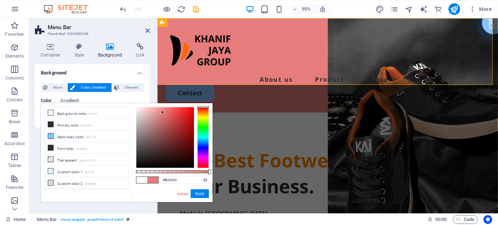
type input "#fd0000"
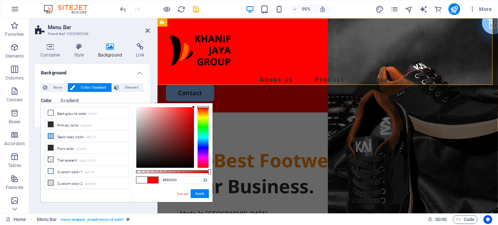
drag, startPoint x: 163, startPoint y: 112, endPoint x: 194, endPoint y: 107, distance: 31.8
click at [194, 107] on div at bounding box center [165, 137] width 58 height 61
click at [183, 195] on link "Cancel" at bounding box center [182, 193] width 13 height 5
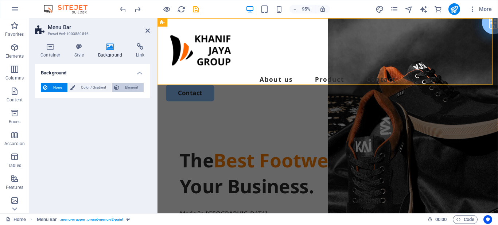
click at [120, 87] on button "Element" at bounding box center [128, 87] width 32 height 9
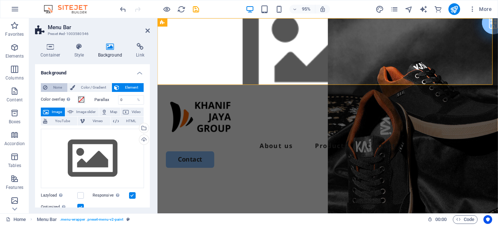
click at [55, 87] on span "None" at bounding box center [58, 87] width 16 height 9
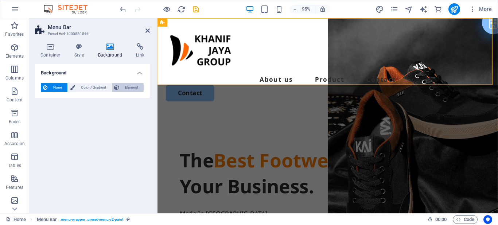
click at [133, 88] on span "Element" at bounding box center [131, 87] width 20 height 9
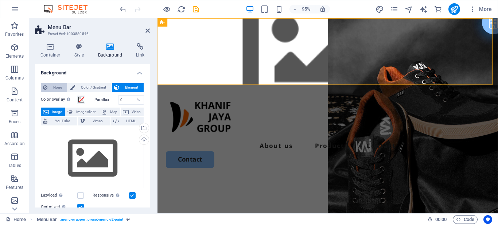
click at [56, 87] on span "None" at bounding box center [58, 87] width 16 height 9
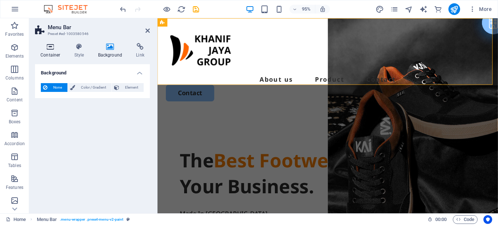
click at [51, 50] on h4 "Container" at bounding box center [52, 50] width 34 height 15
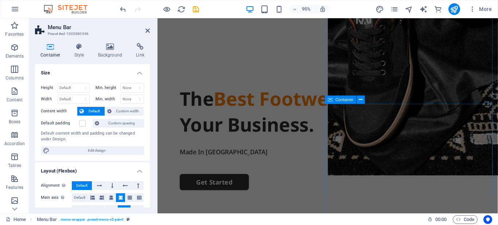
scroll to position [152, 0]
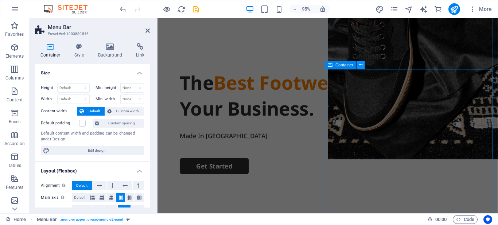
click at [362, 67] on icon at bounding box center [361, 64] width 4 height 7
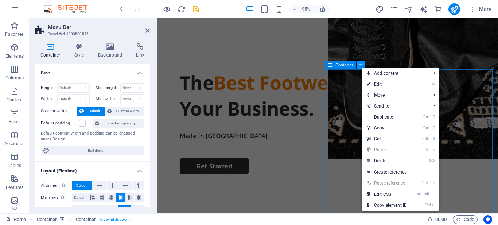
scroll to position [179, 0]
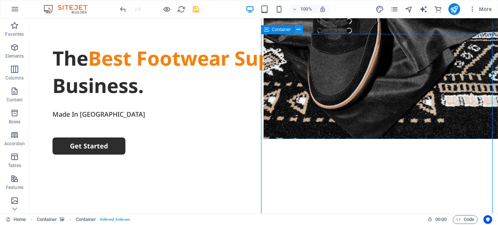
click at [300, 31] on icon at bounding box center [298, 30] width 4 height 8
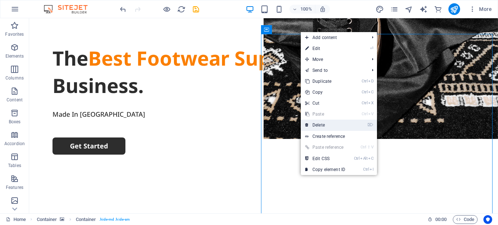
click at [317, 124] on link "⌦ Delete" at bounding box center [325, 125] width 49 height 11
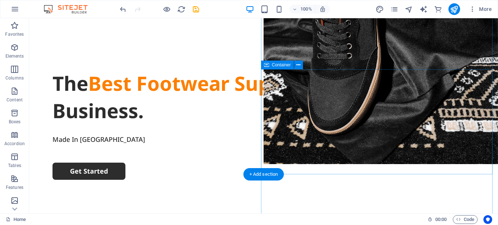
scroll to position [143, 0]
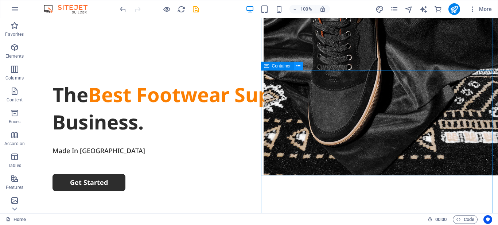
click at [298, 67] on icon at bounding box center [298, 66] width 4 height 8
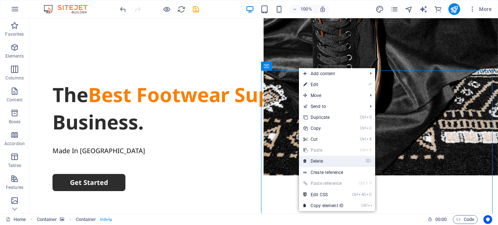
click at [320, 158] on link "⌦ Delete" at bounding box center [323, 161] width 49 height 11
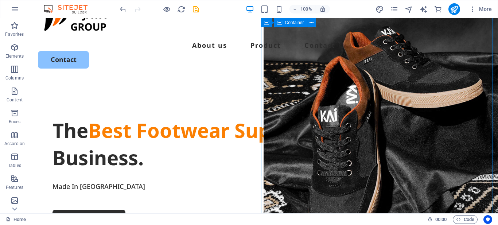
scroll to position [0, 0]
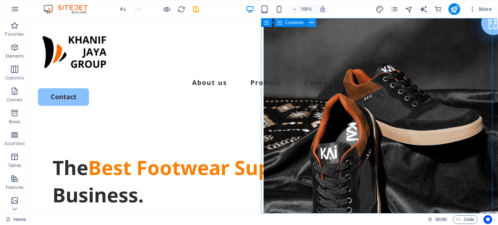
click at [312, 23] on icon at bounding box center [312, 23] width 4 height 8
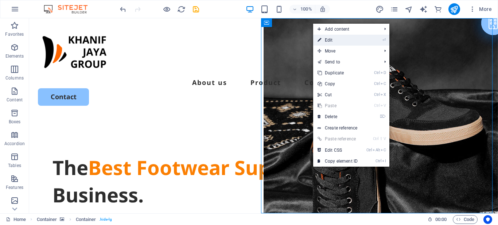
click at [327, 39] on link "⏎ Edit" at bounding box center [337, 40] width 49 height 11
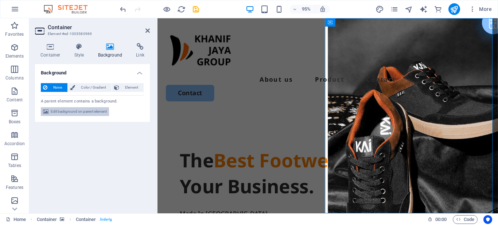
click at [87, 111] on span "Edit background on parent element" at bounding box center [79, 111] width 56 height 9
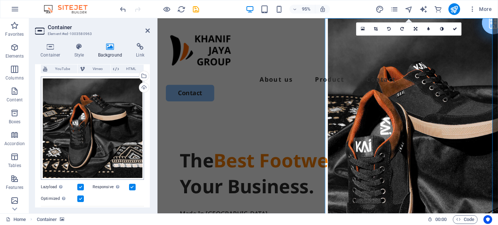
scroll to position [36, 0]
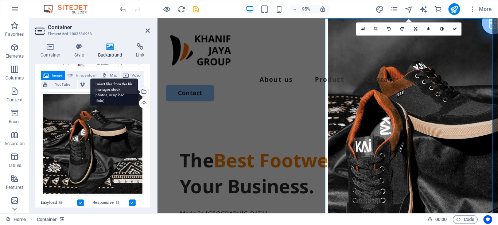
click at [138, 93] on div "Select files from the file manager, stock photos, or upload file(s)" at bounding box center [113, 91] width 47 height 27
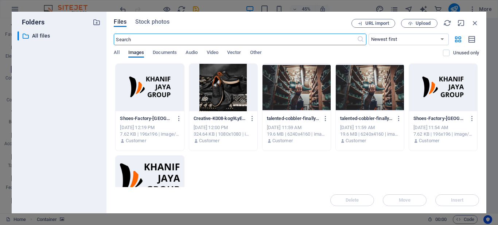
click at [342, 95] on div at bounding box center [370, 87] width 68 height 47
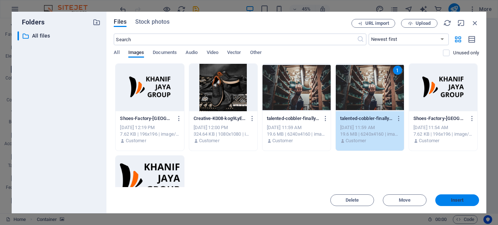
click at [458, 203] on button "Insert" at bounding box center [457, 200] width 44 height 12
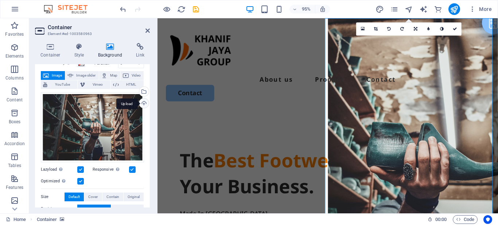
click at [144, 102] on div "Upload" at bounding box center [143, 103] width 11 height 11
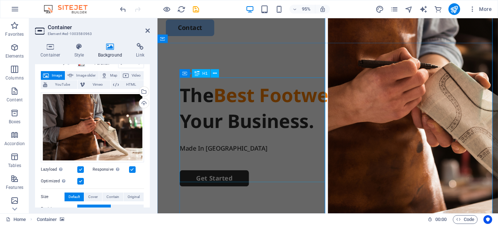
scroll to position [121, 0]
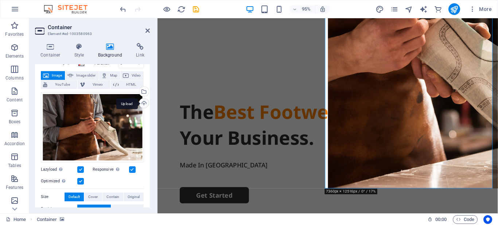
click at [142, 103] on div "Upload" at bounding box center [143, 103] width 11 height 11
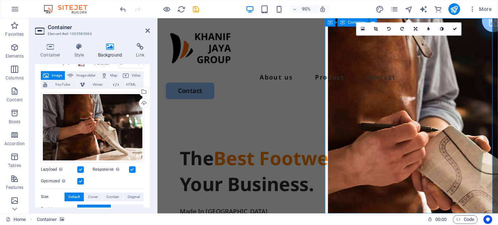
scroll to position [0, 0]
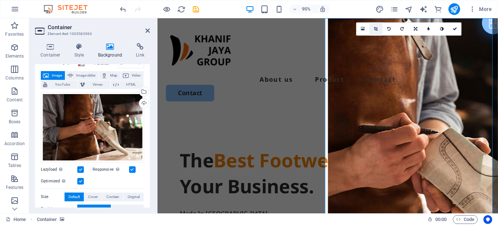
click at [376, 29] on icon at bounding box center [376, 29] width 4 height 4
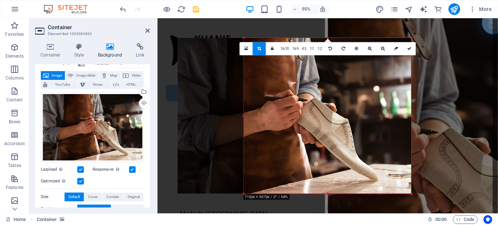
drag, startPoint x: 220, startPoint y: 116, endPoint x: 281, endPoint y: 115, distance: 60.5
click at [281, 115] on div "180 170 160 150 140 130 120 110 100 90 80 70 60 50 40 30 20 10 0 -10 -20 -30 -4…" at bounding box center [328, 116] width 168 height 156
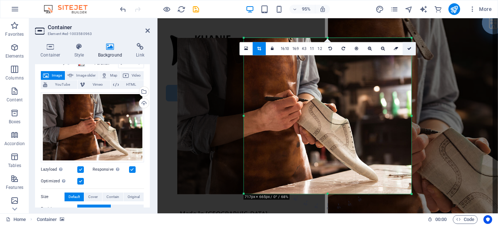
click at [411, 48] on icon at bounding box center [409, 48] width 4 height 4
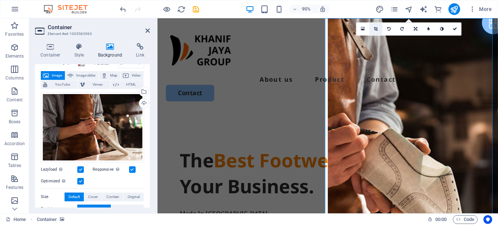
click at [377, 29] on icon at bounding box center [376, 29] width 4 height 4
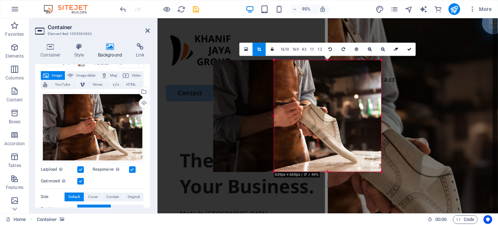
drag, startPoint x: 268, startPoint y: 115, endPoint x: 283, endPoint y: 114, distance: 14.6
click at [283, 114] on div "180 170 160 150 140 130 120 110 100 90 80 70 60 50 40 30 20 10 0 -10 -20 -30 -4…" at bounding box center [327, 116] width 107 height 112
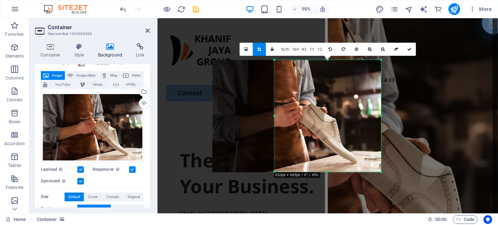
click at [380, 116] on div at bounding box center [297, 116] width 168 height 112
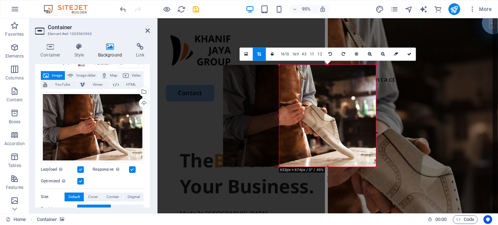
drag, startPoint x: 382, startPoint y: 116, endPoint x: 372, endPoint y: 118, distance: 10.9
click at [372, 118] on div "180 170 160 150 140 130 120 110 100 90 80 70 60 50 40 30 20 10 0 -10 -20 -30 -4…" at bounding box center [327, 116] width 97 height 102
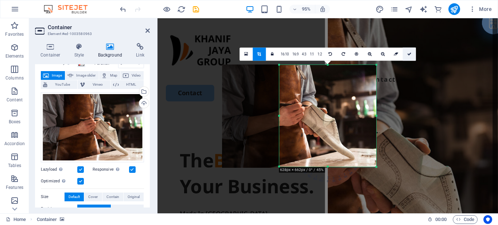
click at [409, 55] on icon at bounding box center [409, 54] width 4 height 4
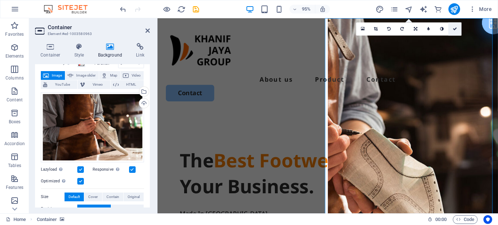
click at [453, 28] on icon at bounding box center [455, 29] width 4 height 4
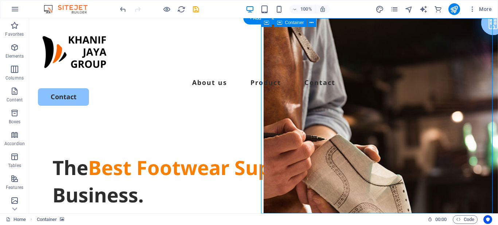
click at [307, 23] on icon at bounding box center [307, 23] width 5 height 8
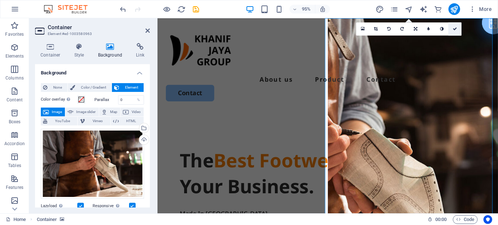
click at [454, 29] on icon at bounding box center [455, 29] width 4 height 4
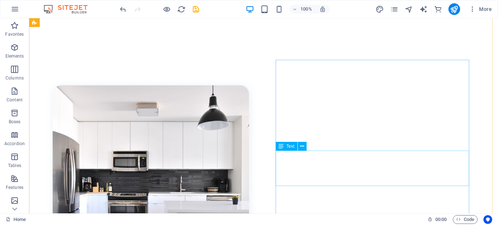
scroll to position [359, 0]
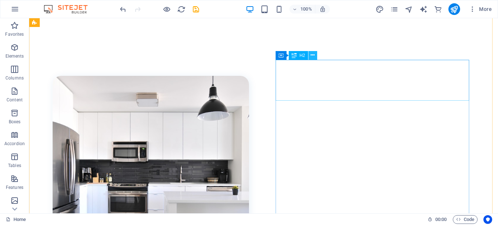
click at [313, 57] on icon at bounding box center [313, 55] width 4 height 8
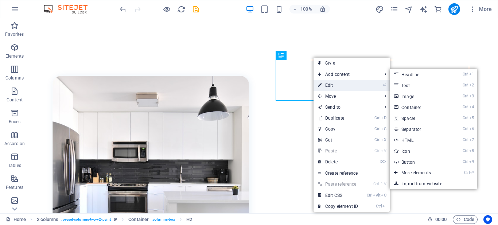
click at [325, 84] on link "⏎ Edit" at bounding box center [338, 85] width 49 height 11
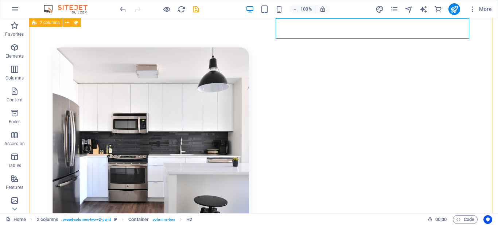
scroll to position [411, 0]
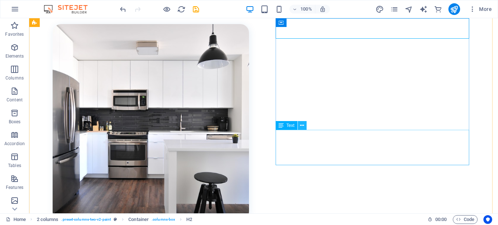
click at [303, 129] on icon at bounding box center [302, 126] width 4 height 8
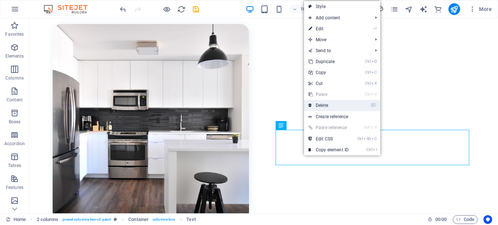
click at [324, 108] on link "⌦ Delete" at bounding box center [328, 105] width 49 height 11
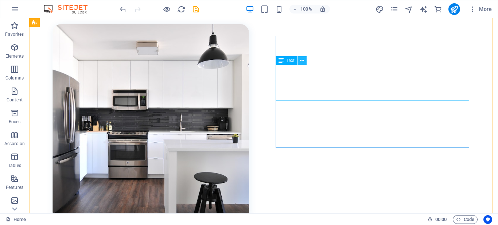
click at [303, 62] on icon at bounding box center [302, 61] width 4 height 8
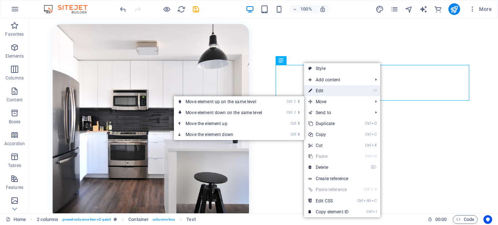
click at [322, 93] on link "⏎ Edit" at bounding box center [328, 90] width 49 height 11
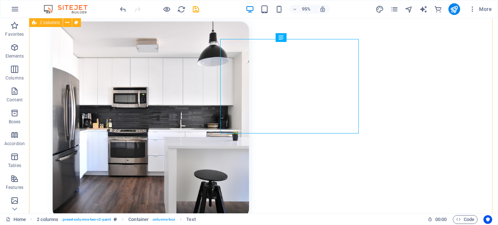
scroll to position [416, 0]
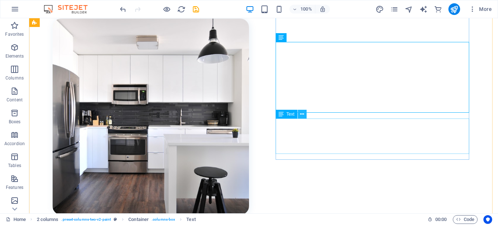
click at [304, 116] on icon at bounding box center [302, 114] width 4 height 8
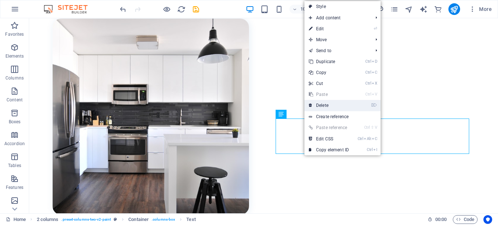
click at [322, 104] on link "⌦ Delete" at bounding box center [328, 105] width 49 height 11
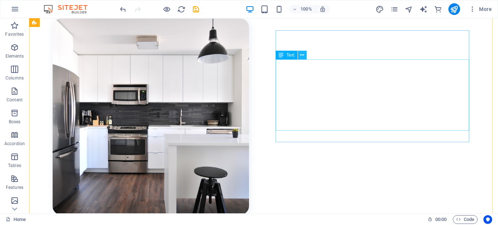
click at [304, 56] on button at bounding box center [302, 55] width 9 height 9
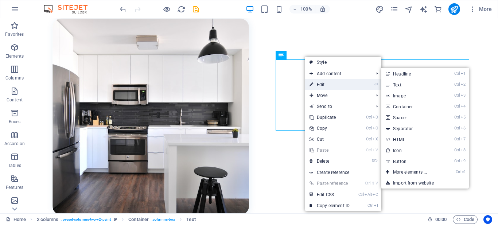
click at [319, 84] on link "⏎ Edit" at bounding box center [329, 84] width 49 height 11
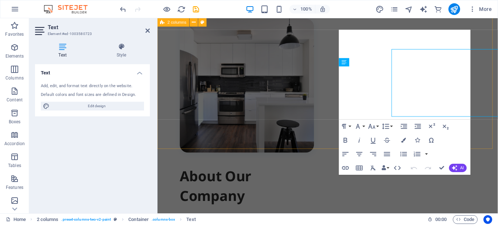
scroll to position [425, 0]
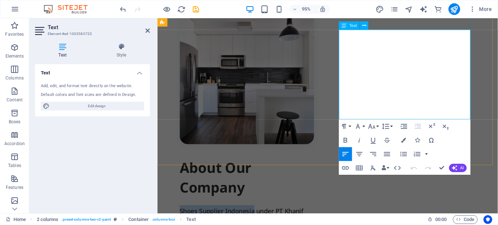
drag, startPoint x: 350, startPoint y: 35, endPoint x: 427, endPoint y: 36, distance: 76.9
click at [347, 140] on icon "button" at bounding box center [346, 140] width 4 height 5
drag, startPoint x: 453, startPoint y: 36, endPoint x: 382, endPoint y: 49, distance: 71.6
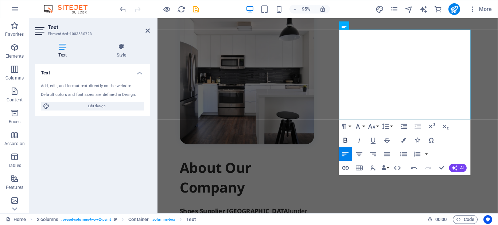
click at [345, 138] on icon "button" at bounding box center [346, 140] width 4 height 5
click at [405, 139] on icon "button" at bounding box center [403, 140] width 5 height 5
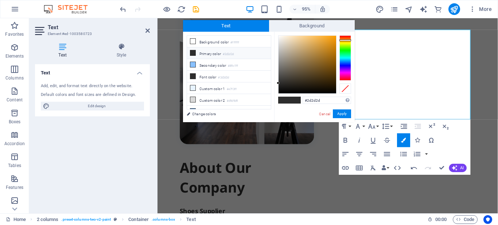
drag, startPoint x: 346, startPoint y: 36, endPoint x: 348, endPoint y: 40, distance: 4.6
click at [348, 40] on div at bounding box center [345, 40] width 12 height 2
drag, startPoint x: 331, startPoint y: 40, endPoint x: 339, endPoint y: 35, distance: 9.7
click at [339, 35] on div "#ff9e00 Supported formats #0852ed rgb(8, 82, 237) rgba(8, 82, 237, 90%) hsv(221…" at bounding box center [314, 130] width 81 height 196
click at [336, 36] on div at bounding box center [335, 36] width 3 height 3
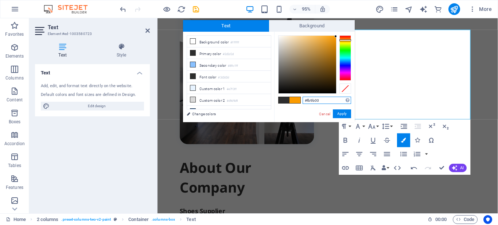
click at [321, 100] on input "#fb9b00" at bounding box center [327, 100] width 48 height 7
click at [340, 113] on button "Apply" at bounding box center [342, 113] width 18 height 9
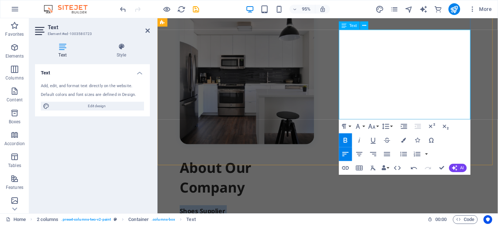
drag, startPoint x: 430, startPoint y: 36, endPoint x: 349, endPoint y: 40, distance: 81.4
click at [401, 141] on icon "button" at bounding box center [403, 140] width 5 height 5
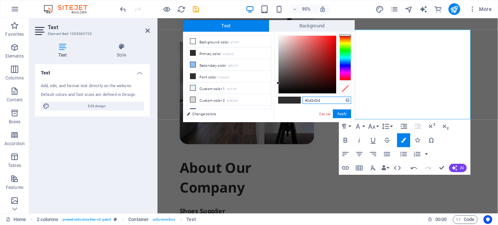
click at [325, 99] on input "#2d2d2d" at bounding box center [327, 100] width 48 height 7
type input "#fb9b00"
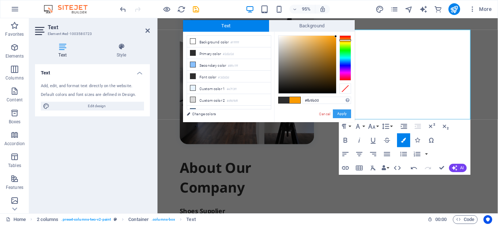
click at [346, 114] on button "Apply" at bounding box center [342, 113] width 18 height 9
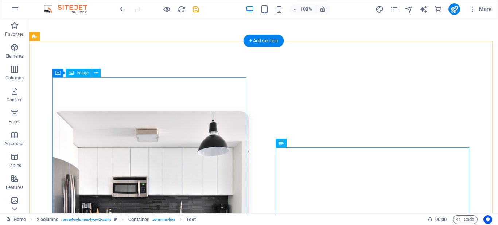
scroll to position [336, 0]
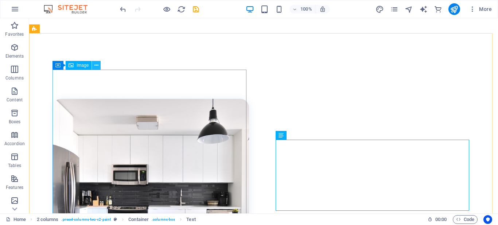
click at [96, 67] on icon at bounding box center [96, 66] width 4 height 8
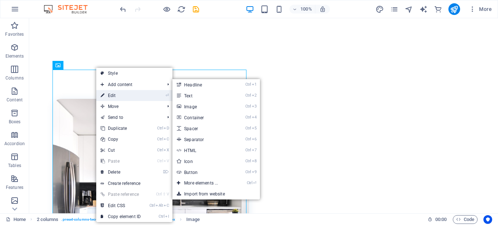
click at [109, 94] on link "⏎ Edit" at bounding box center [120, 95] width 49 height 11
select select "%"
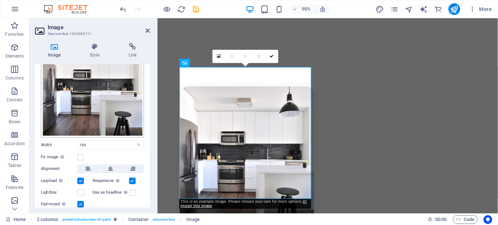
scroll to position [0, 0]
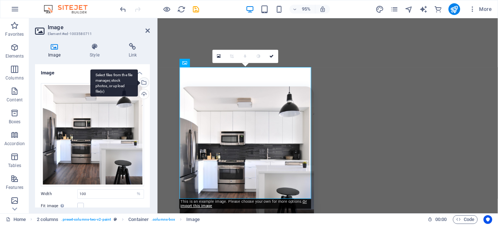
click at [143, 82] on div "Select files from the file manager, stock photos, or upload file(s)" at bounding box center [143, 83] width 11 height 11
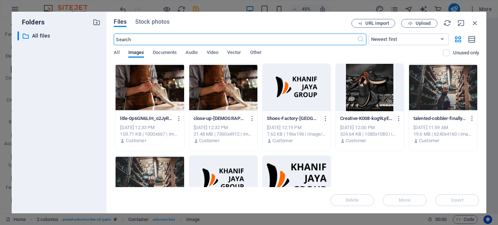
click at [432, 89] on div at bounding box center [443, 87] width 68 height 47
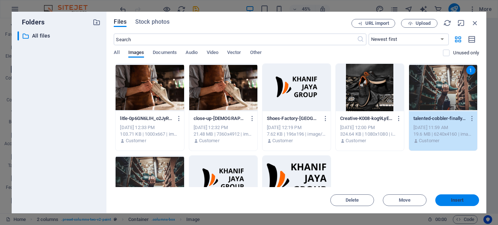
click at [459, 199] on span "Insert" at bounding box center [457, 200] width 13 height 4
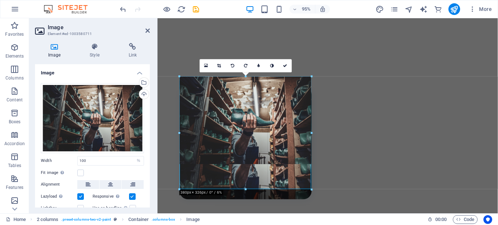
drag, startPoint x: 245, startPoint y: 176, endPoint x: 246, endPoint y: 202, distance: 26.6
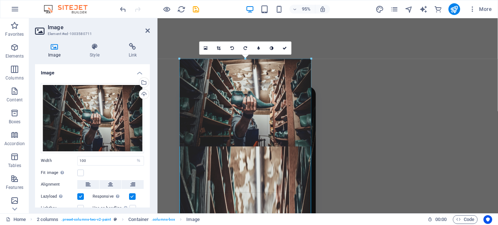
drag, startPoint x: 310, startPoint y: 75, endPoint x: 315, endPoint y: 75, distance: 4.8
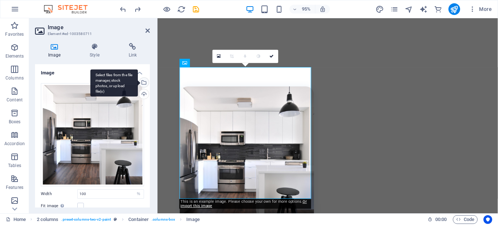
click at [143, 83] on div "Select files from the file manager, stock photos, or upload file(s)" at bounding box center [143, 83] width 11 height 11
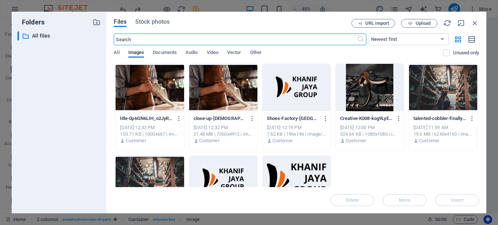
click at [435, 96] on div at bounding box center [443, 87] width 68 height 47
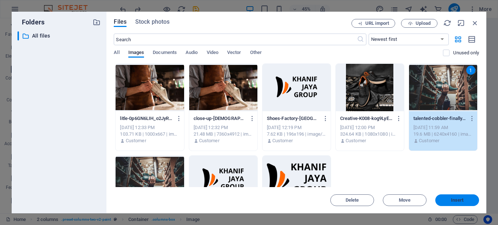
click at [454, 203] on button "Insert" at bounding box center [457, 200] width 44 height 12
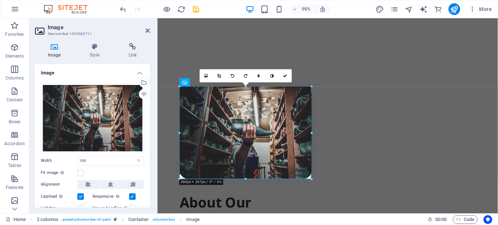
drag, startPoint x: 245, startPoint y: 176, endPoint x: 248, endPoint y: 182, distance: 5.9
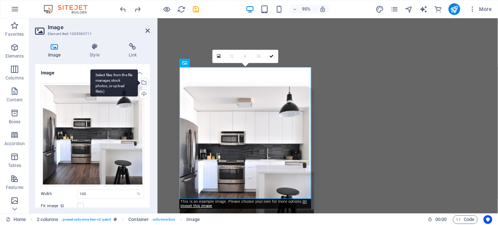
click at [138, 83] on div "Select files from the file manager, stock photos, or upload file(s)" at bounding box center [113, 82] width 47 height 27
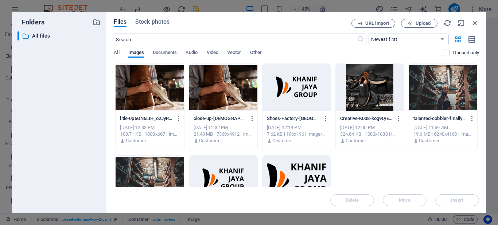
click at [435, 82] on div at bounding box center [443, 87] width 68 height 47
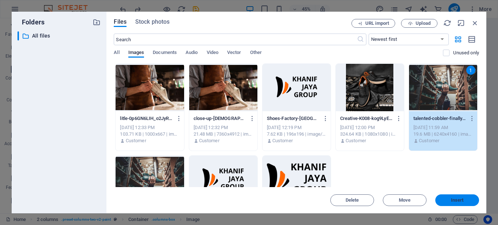
click at [458, 201] on span "Insert" at bounding box center [457, 200] width 13 height 4
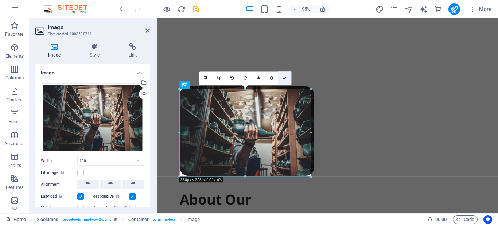
click at [286, 79] on icon at bounding box center [285, 78] width 4 height 4
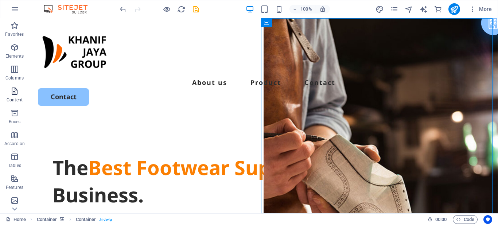
click at [16, 96] on span "Content" at bounding box center [14, 96] width 29 height 18
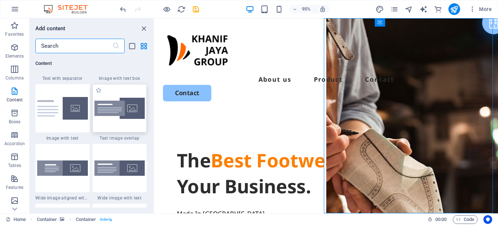
scroll to position [1422, 0]
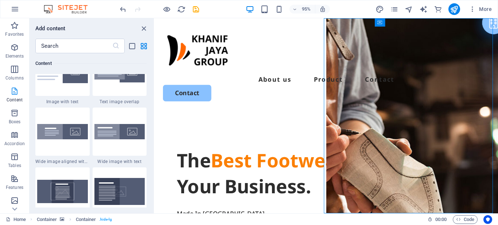
click at [18, 97] on span "Content" at bounding box center [14, 96] width 29 height 18
click at [13, 93] on icon "button" at bounding box center [14, 91] width 9 height 9
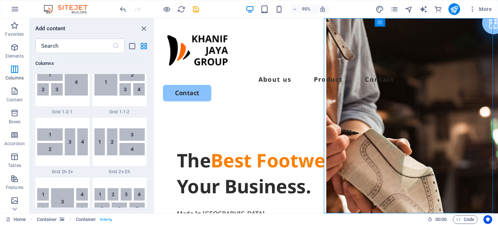
scroll to position [1093, 0]
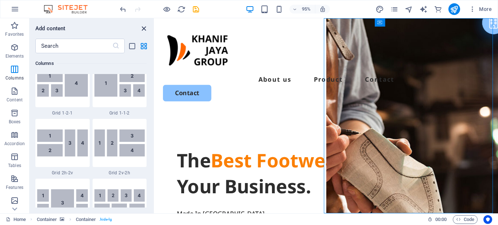
drag, startPoint x: 143, startPoint y: 29, endPoint x: 56, endPoint y: 32, distance: 87.6
click at [143, 29] on icon "close panel" at bounding box center [144, 28] width 8 height 8
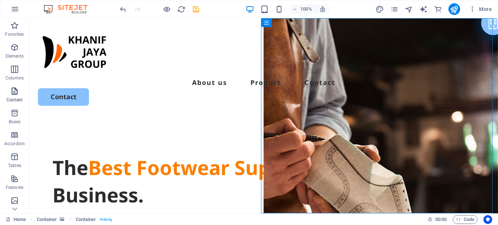
click at [12, 92] on icon "button" at bounding box center [14, 91] width 9 height 9
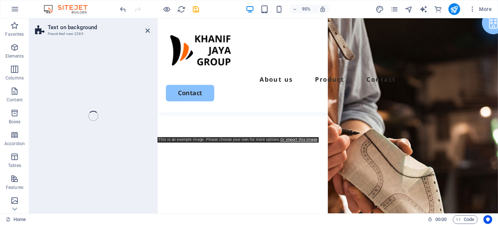
scroll to position [355, 0]
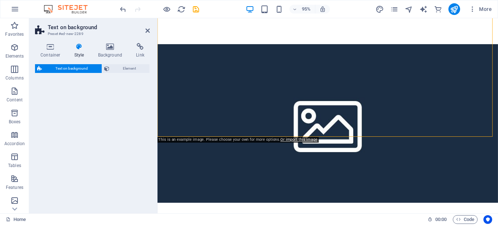
select select "%"
select select "rem"
select select "px"
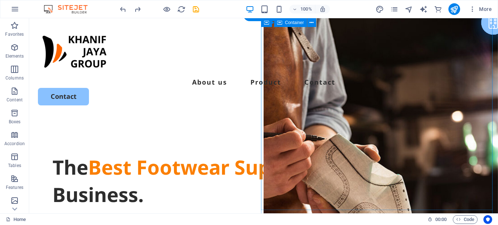
scroll to position [0, 0]
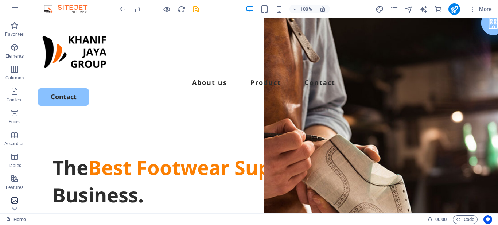
click at [14, 201] on icon "button" at bounding box center [14, 200] width 9 height 9
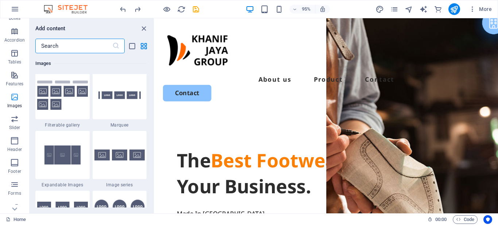
scroll to position [109, 0]
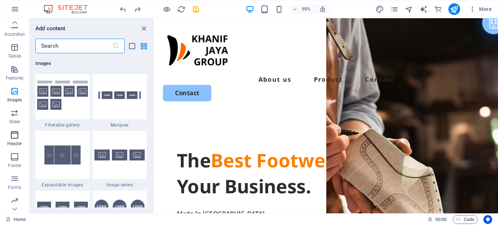
click at [16, 134] on icon "button" at bounding box center [14, 135] width 9 height 9
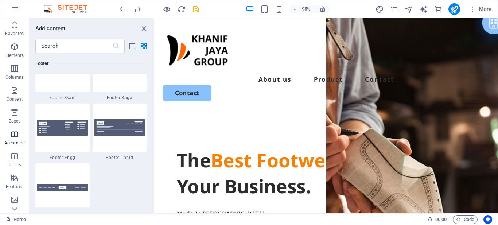
scroll to position [0, 0]
click at [14, 95] on icon "button" at bounding box center [14, 91] width 9 height 9
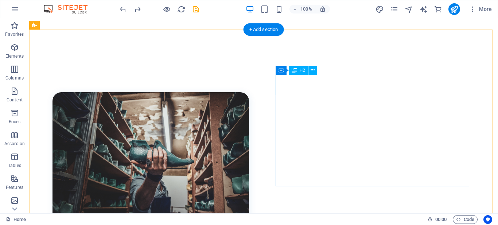
scroll to position [344, 0]
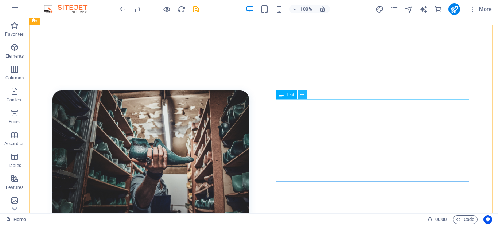
click at [303, 96] on icon at bounding box center [302, 95] width 4 height 8
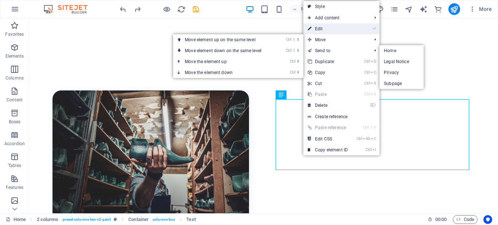
click at [324, 29] on link "⏎ Edit" at bounding box center [327, 28] width 49 height 11
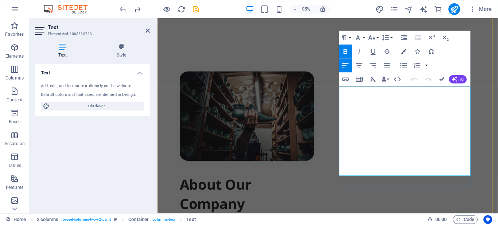
scroll to position [389, 0]
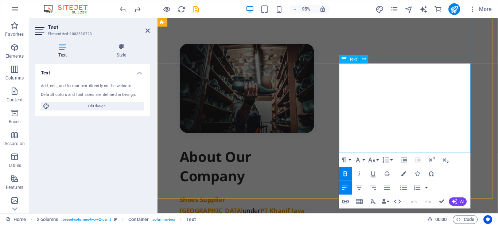
click at [403, 159] on icon "button" at bounding box center [404, 160] width 8 height 8
click at [403, 161] on icon "button" at bounding box center [404, 160] width 8 height 8
click at [384, 185] on icon "button" at bounding box center [387, 187] width 8 height 8
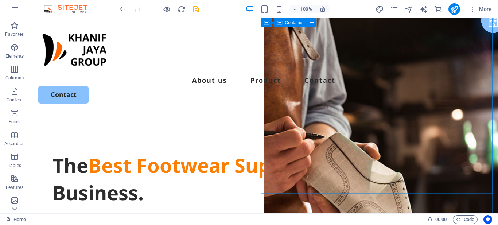
scroll to position [0, 0]
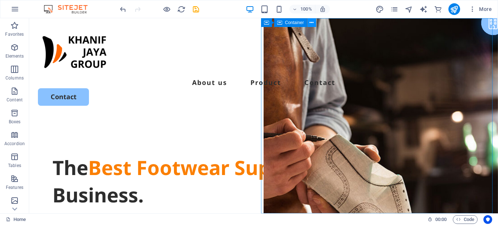
click at [311, 23] on icon at bounding box center [312, 23] width 4 height 8
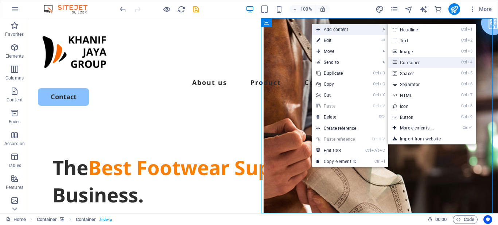
click at [408, 59] on link "Ctrl 4 Container" at bounding box center [418, 62] width 60 height 11
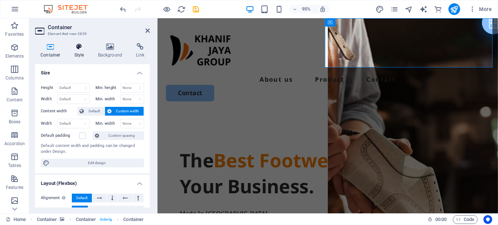
click at [81, 48] on icon at bounding box center [79, 46] width 21 height 7
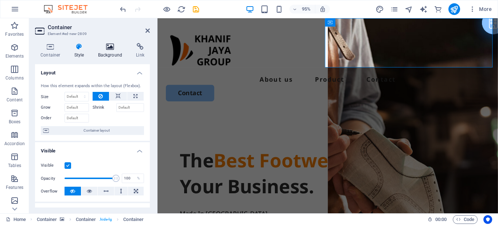
click at [108, 48] on icon at bounding box center [110, 46] width 35 height 7
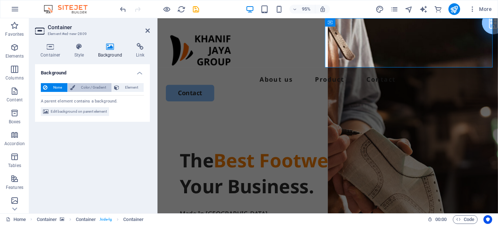
click at [83, 87] on span "Color / Gradient" at bounding box center [93, 87] width 32 height 9
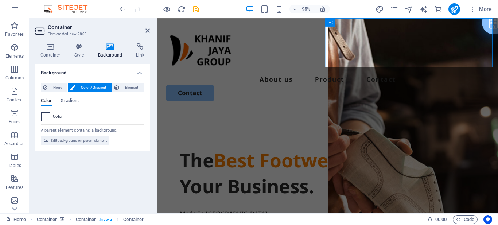
click at [45, 118] on span at bounding box center [46, 117] width 8 height 8
type input "#ffffff"
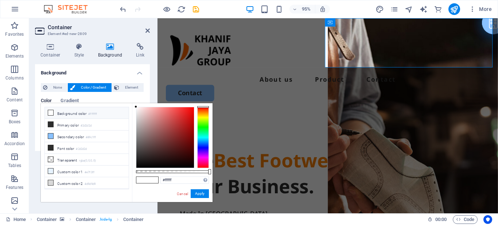
click at [51, 113] on icon at bounding box center [50, 112] width 5 height 5
click at [198, 194] on button "Apply" at bounding box center [200, 193] width 18 height 9
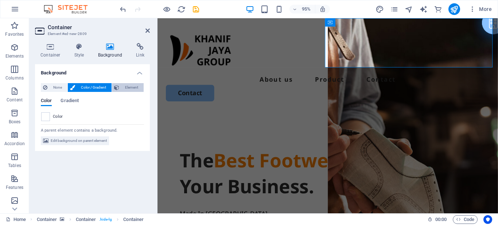
click at [127, 89] on span "Element" at bounding box center [131, 87] width 20 height 9
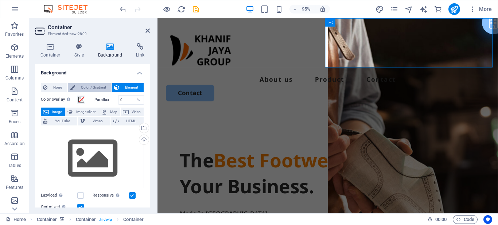
click at [100, 89] on span "Color / Gradient" at bounding box center [93, 87] width 32 height 9
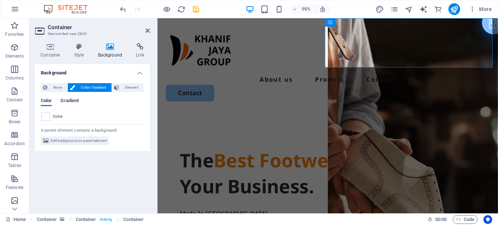
click at [70, 100] on span "Gradient" at bounding box center [70, 101] width 18 height 10
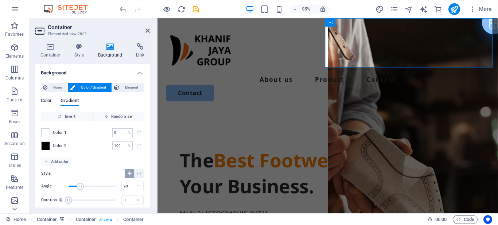
click at [50, 101] on span "Color" at bounding box center [46, 101] width 11 height 10
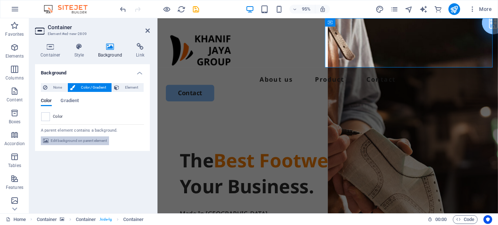
click at [57, 139] on span "Edit background on parent element" at bounding box center [79, 140] width 56 height 9
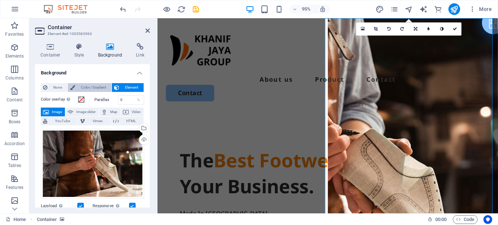
click at [90, 89] on span "Color / Gradient" at bounding box center [93, 87] width 32 height 9
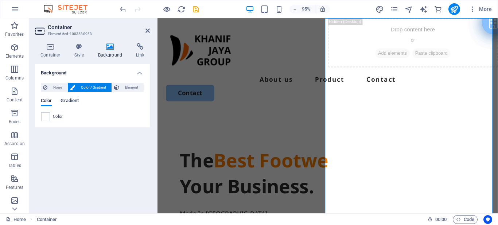
click at [69, 103] on span "Gradient" at bounding box center [70, 101] width 18 height 10
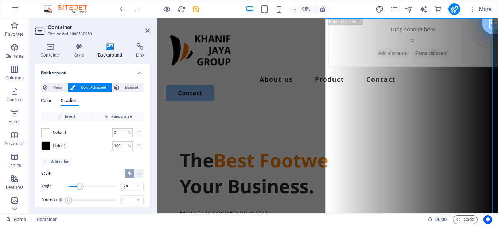
click at [47, 101] on span "Color" at bounding box center [46, 101] width 11 height 10
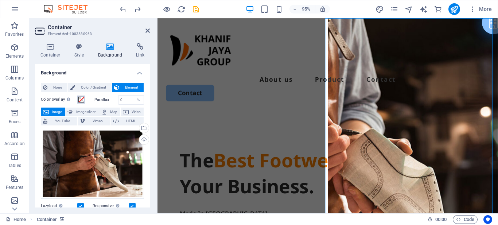
click at [82, 100] on span at bounding box center [81, 100] width 6 height 6
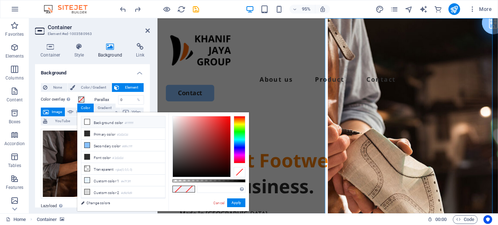
click at [86, 121] on icon at bounding box center [87, 121] width 5 height 5
type input "#ffffff"
click at [217, 203] on link "Cancel" at bounding box center [219, 202] width 13 height 5
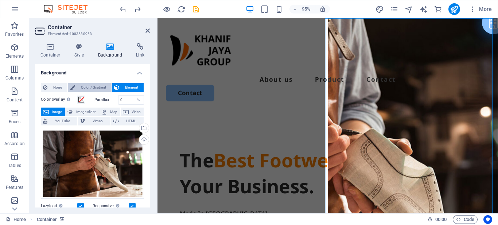
click at [92, 88] on span "Color / Gradient" at bounding box center [93, 87] width 32 height 9
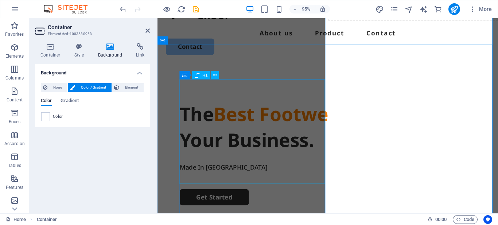
scroll to position [42, 0]
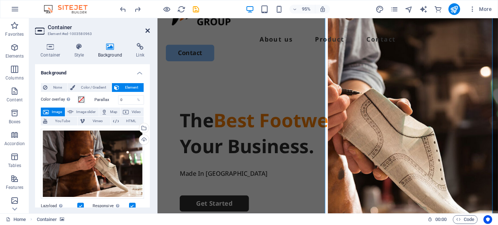
click at [148, 32] on icon at bounding box center [147, 31] width 4 height 6
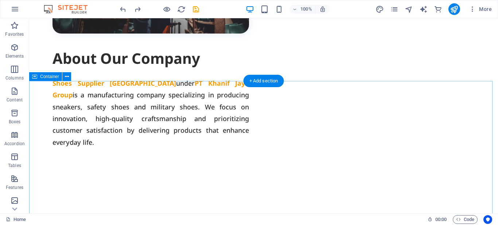
scroll to position [544, 0]
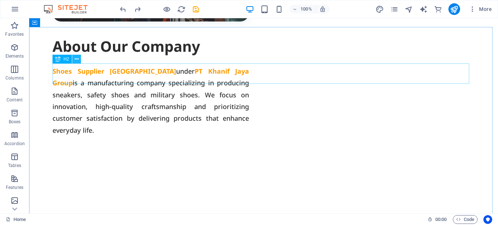
click at [76, 61] on icon at bounding box center [77, 59] width 4 height 8
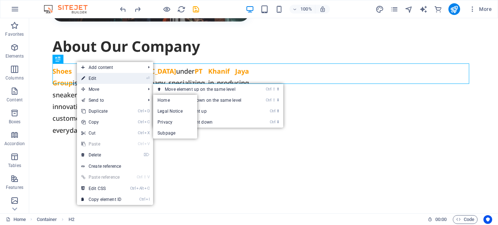
click at [99, 80] on link "⏎ Edit" at bounding box center [101, 78] width 49 height 11
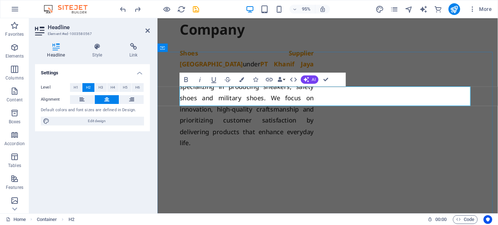
drag, startPoint x: 388, startPoint y: 101, endPoint x: 322, endPoint y: 105, distance: 65.8
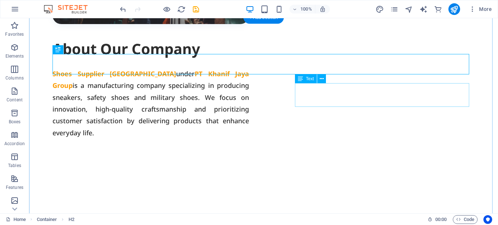
scroll to position [554, 0]
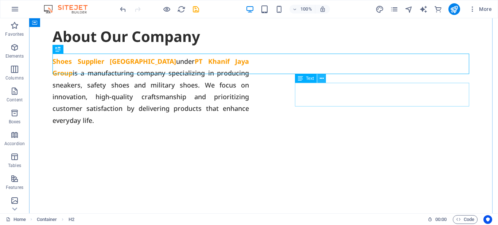
click at [322, 80] on icon at bounding box center [322, 79] width 4 height 8
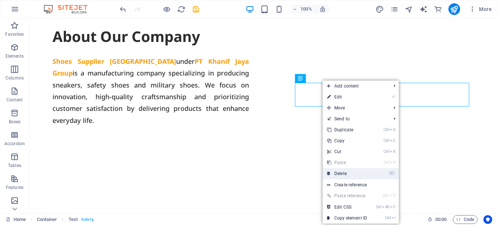
click at [345, 174] on link "⌦ Delete" at bounding box center [347, 173] width 49 height 11
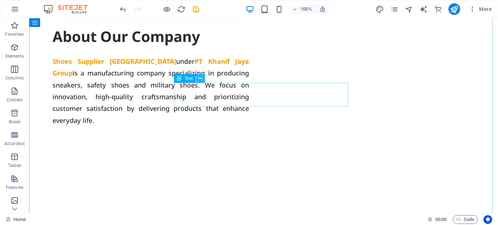
click at [203, 77] on button at bounding box center [200, 78] width 9 height 9
click at [200, 79] on icon at bounding box center [200, 79] width 4 height 8
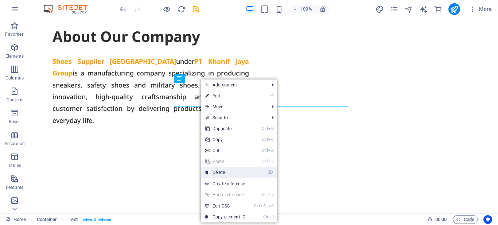
click at [222, 172] on link "⌦ Delete" at bounding box center [225, 172] width 49 height 11
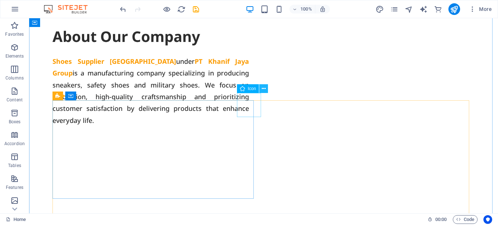
click at [263, 90] on icon at bounding box center [264, 89] width 4 height 8
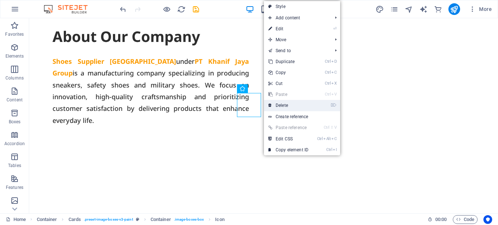
click at [276, 106] on link "⌦ Delete" at bounding box center [288, 105] width 49 height 11
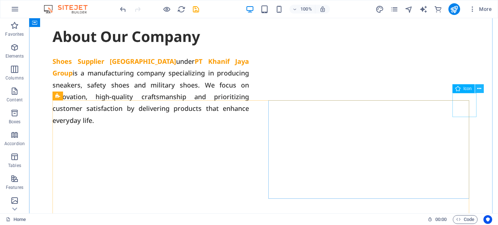
click at [478, 89] on icon at bounding box center [479, 89] width 4 height 8
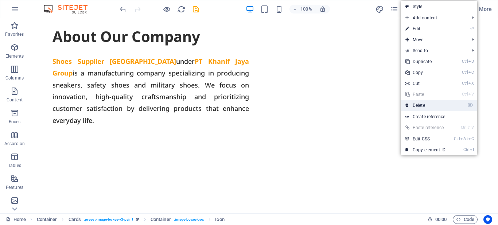
click at [432, 104] on link "⌦ Delete" at bounding box center [425, 105] width 49 height 11
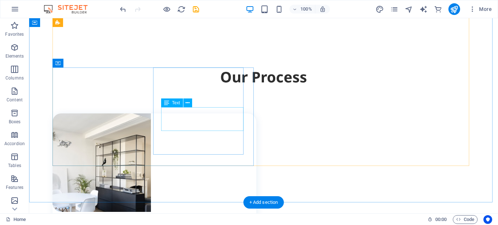
scroll to position [700, 0]
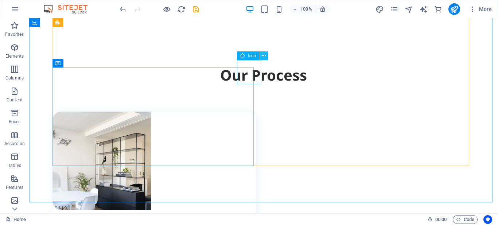
click at [263, 58] on icon at bounding box center [264, 56] width 4 height 8
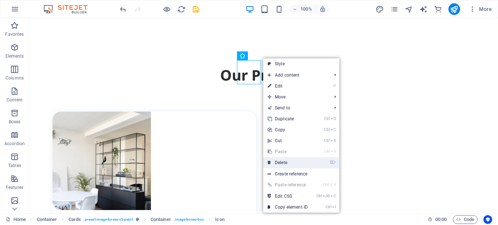
click at [283, 160] on link "⌦ Delete" at bounding box center [287, 162] width 49 height 11
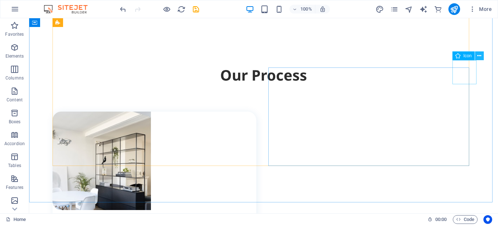
click at [479, 57] on icon at bounding box center [479, 56] width 4 height 8
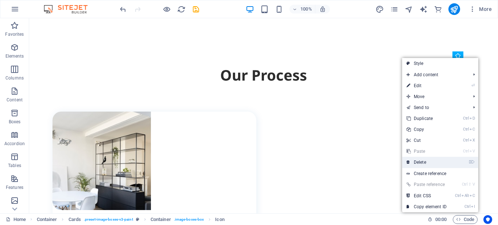
click at [430, 160] on link "⌦ Delete" at bounding box center [426, 162] width 49 height 11
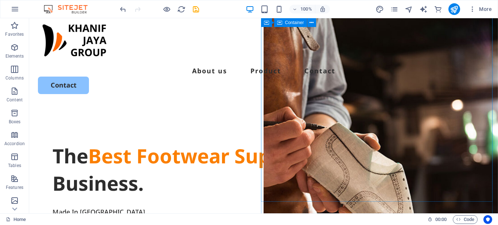
scroll to position [0, 0]
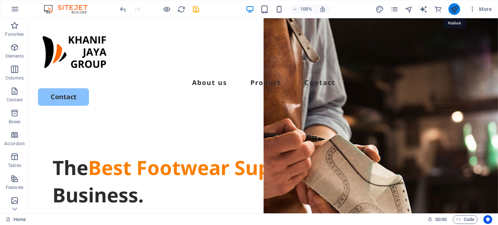
click at [454, 10] on icon "publish" at bounding box center [454, 9] width 8 height 8
checkbox input "false"
